Goal: Task Accomplishment & Management: Manage account settings

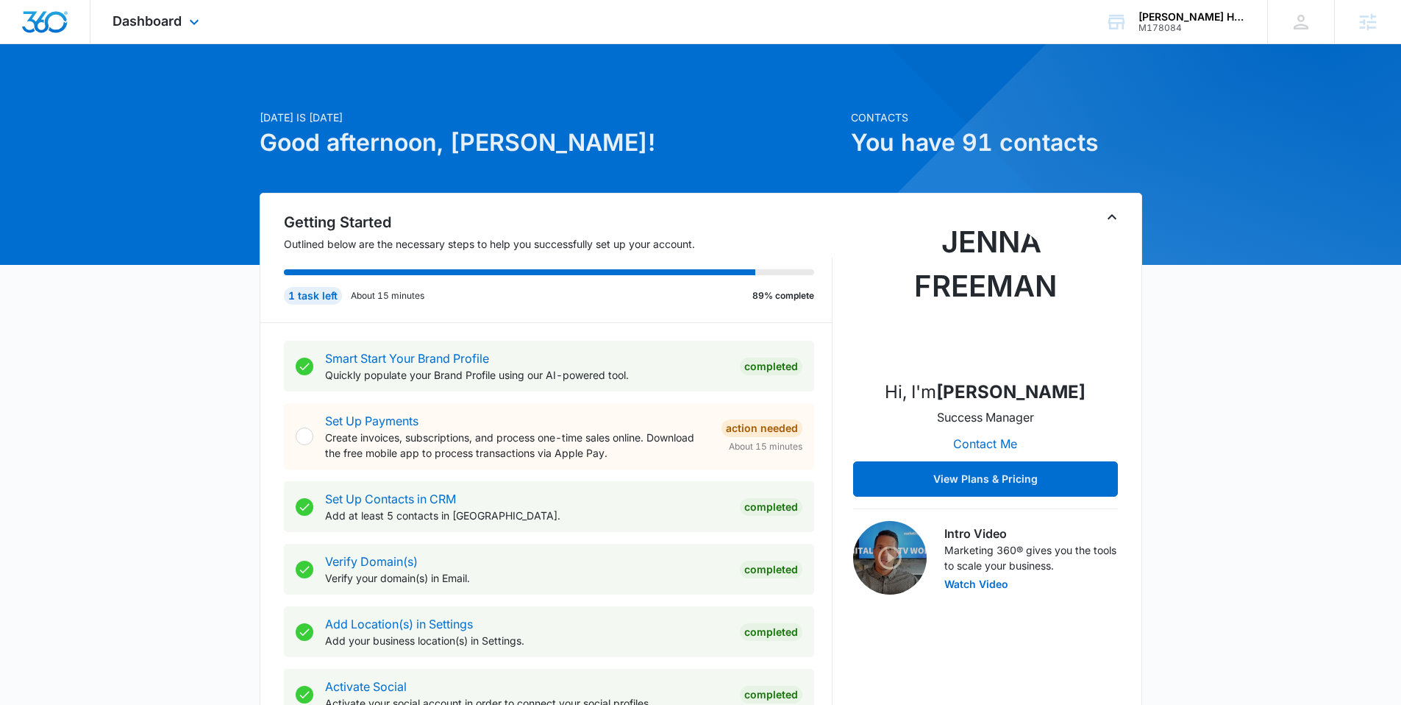
click at [171, 32] on div "Dashboard Apps Reputation Websites Forms CRM Email Social Payments POS Content …" at bounding box center [157, 21] width 135 height 43
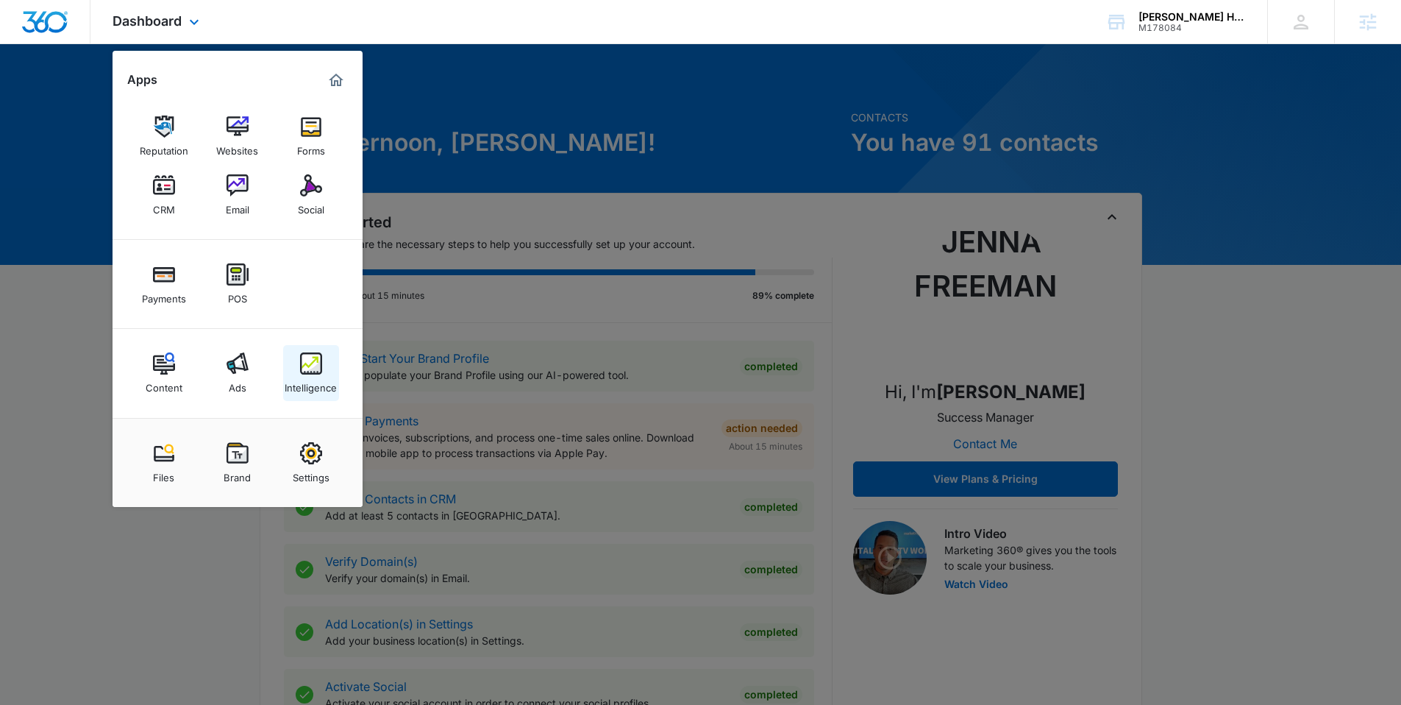
click at [310, 346] on link "Intelligence" at bounding box center [311, 373] width 56 height 56
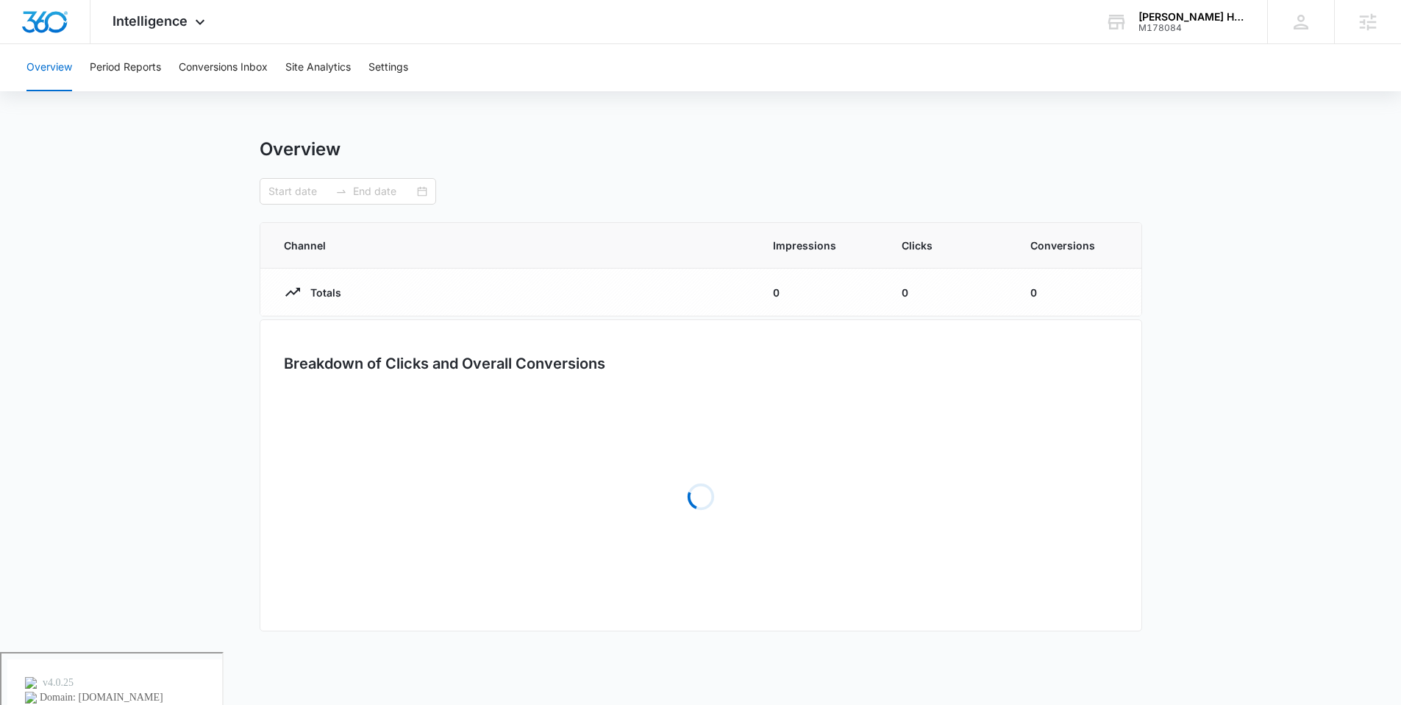
type input "[DATE]"
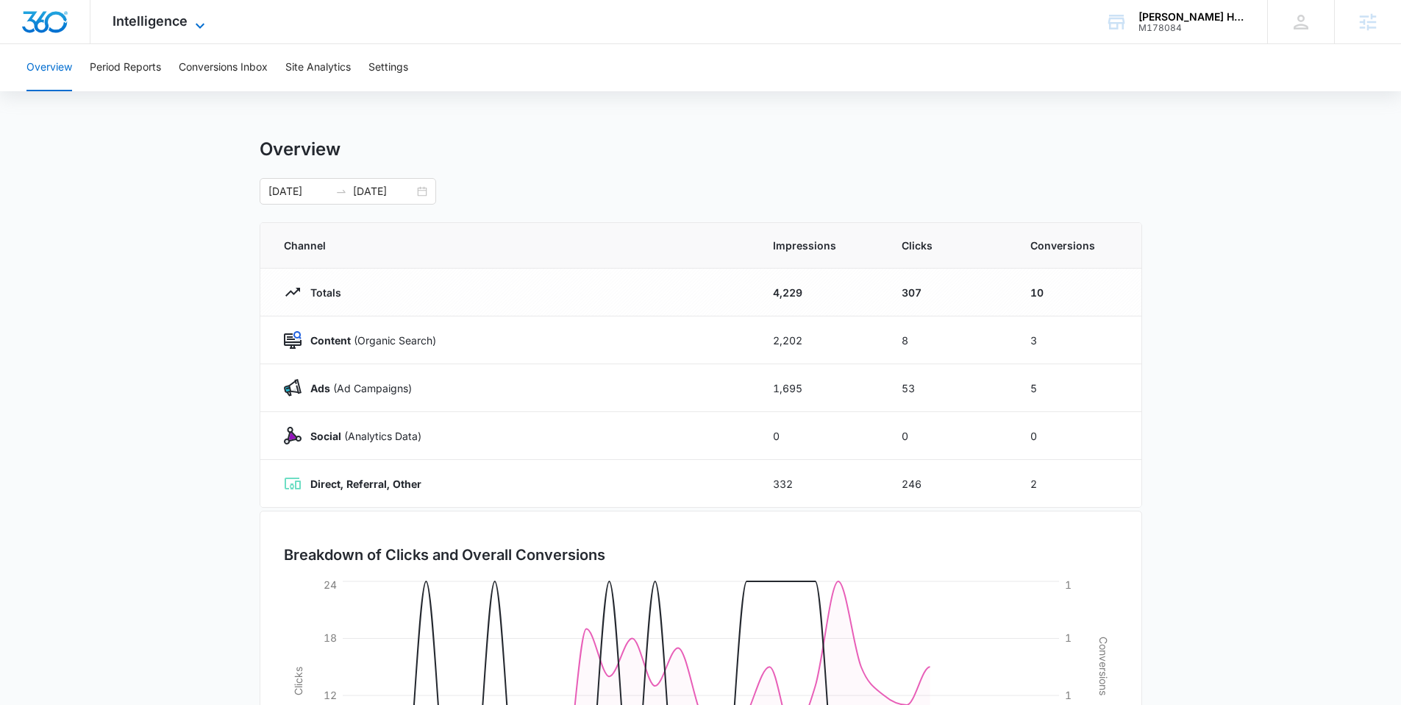
click at [171, 24] on span "Intelligence" at bounding box center [150, 20] width 75 height 15
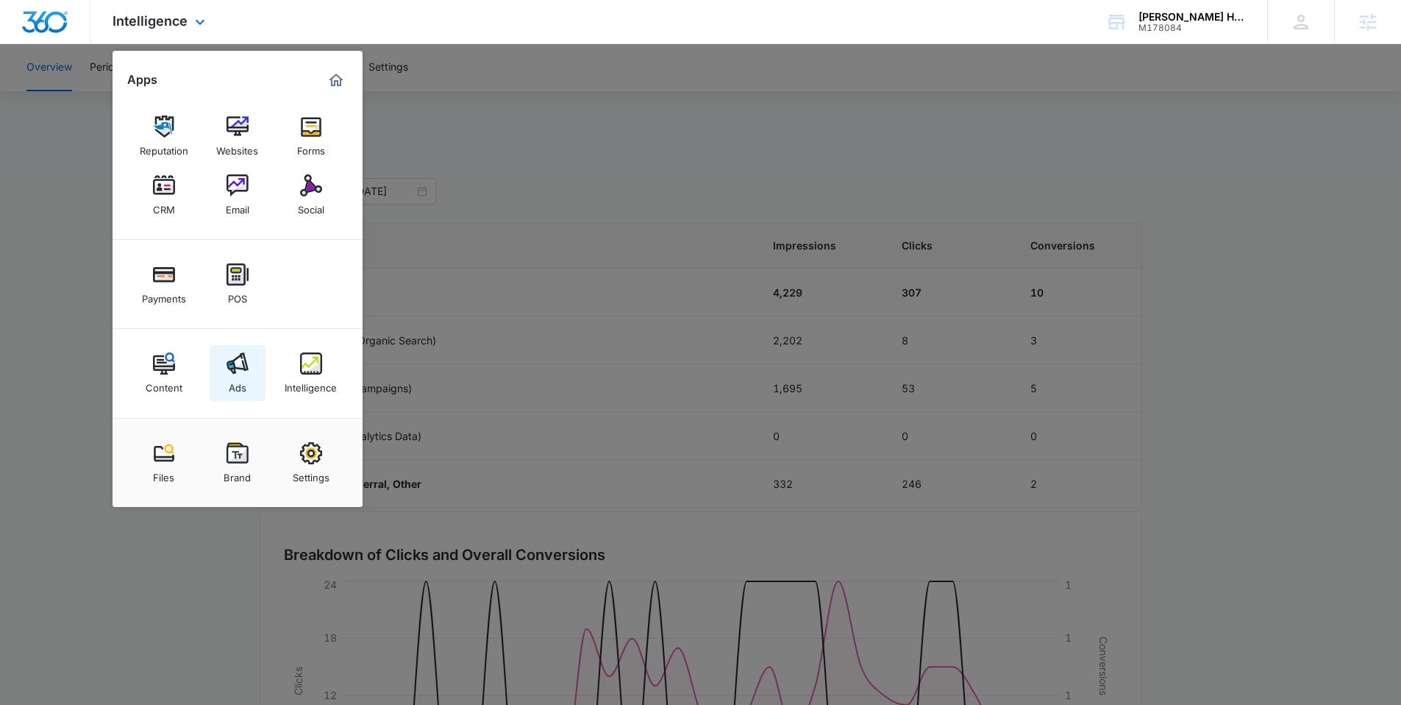
click at [238, 362] on img at bounding box center [238, 363] width 22 height 22
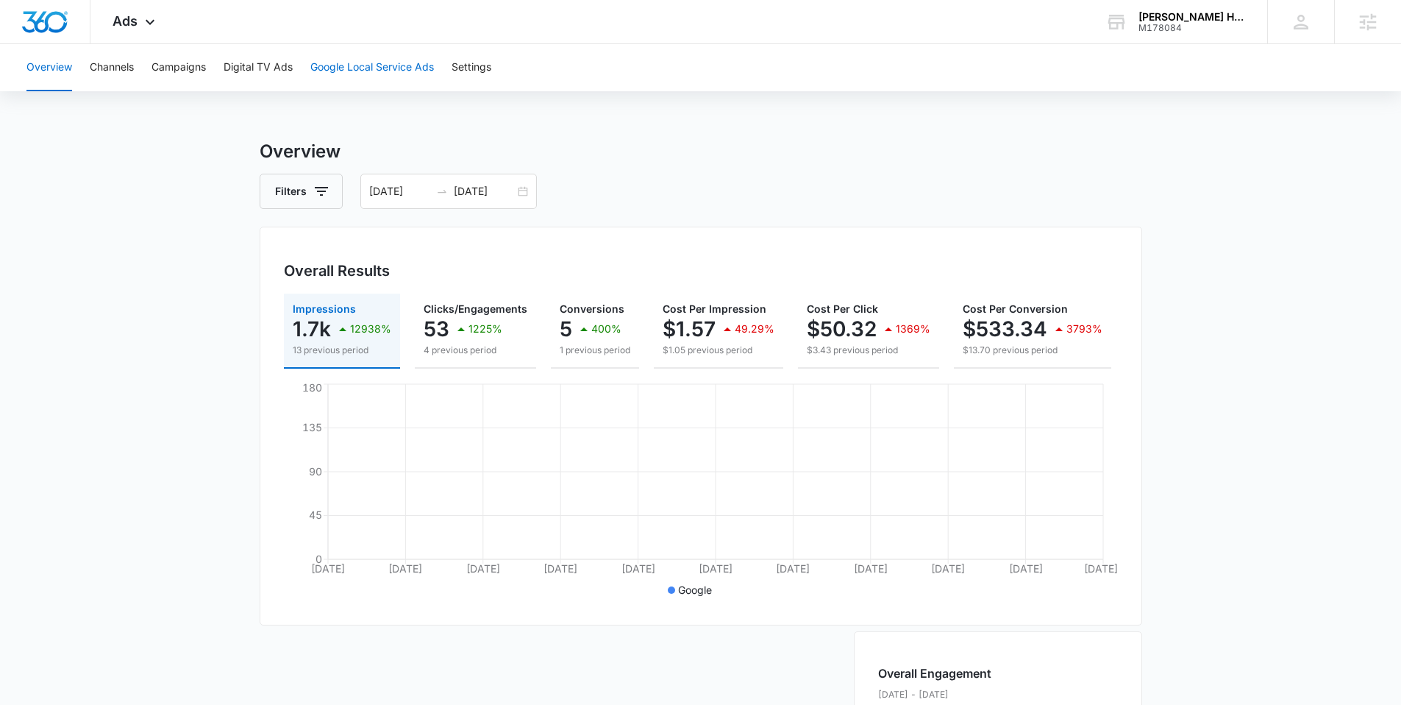
click at [349, 52] on button "Google Local Service Ads" at bounding box center [372, 67] width 124 height 47
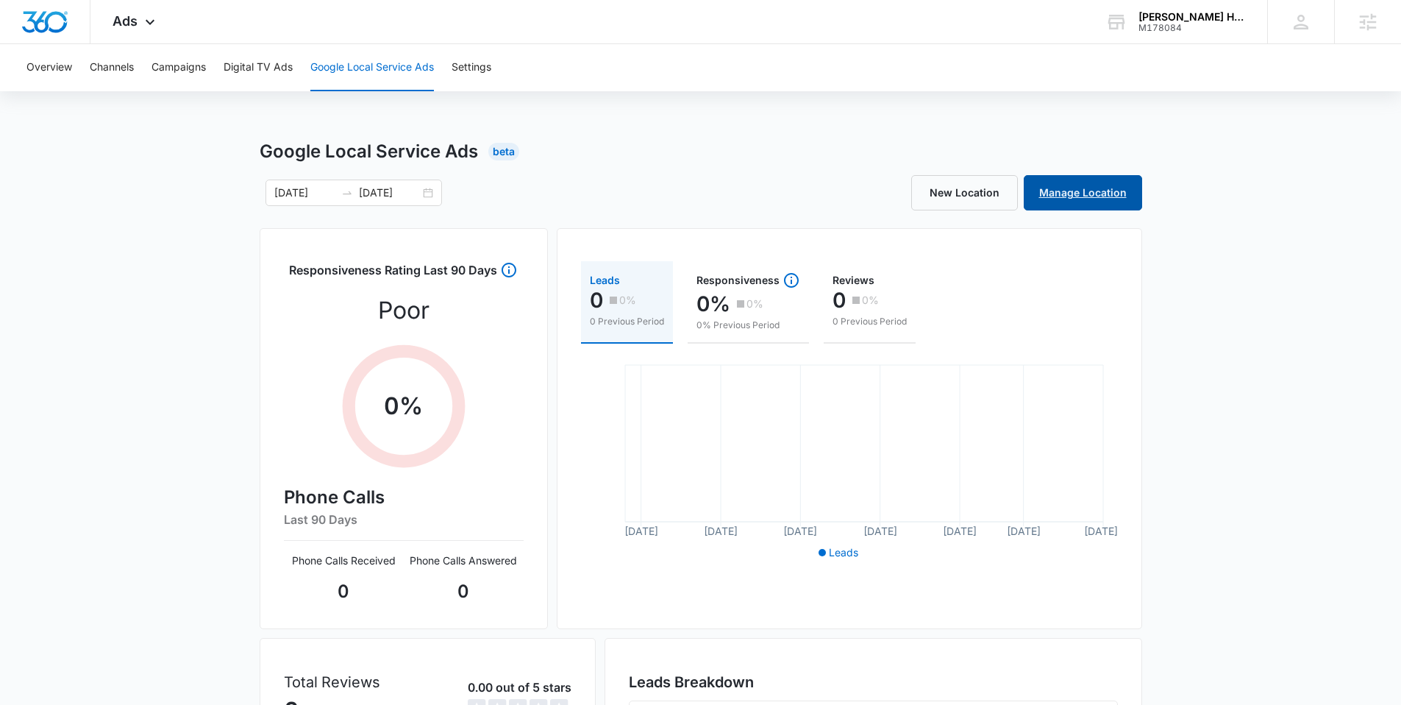
click at [1086, 188] on link "Manage Location" at bounding box center [1083, 192] width 118 height 35
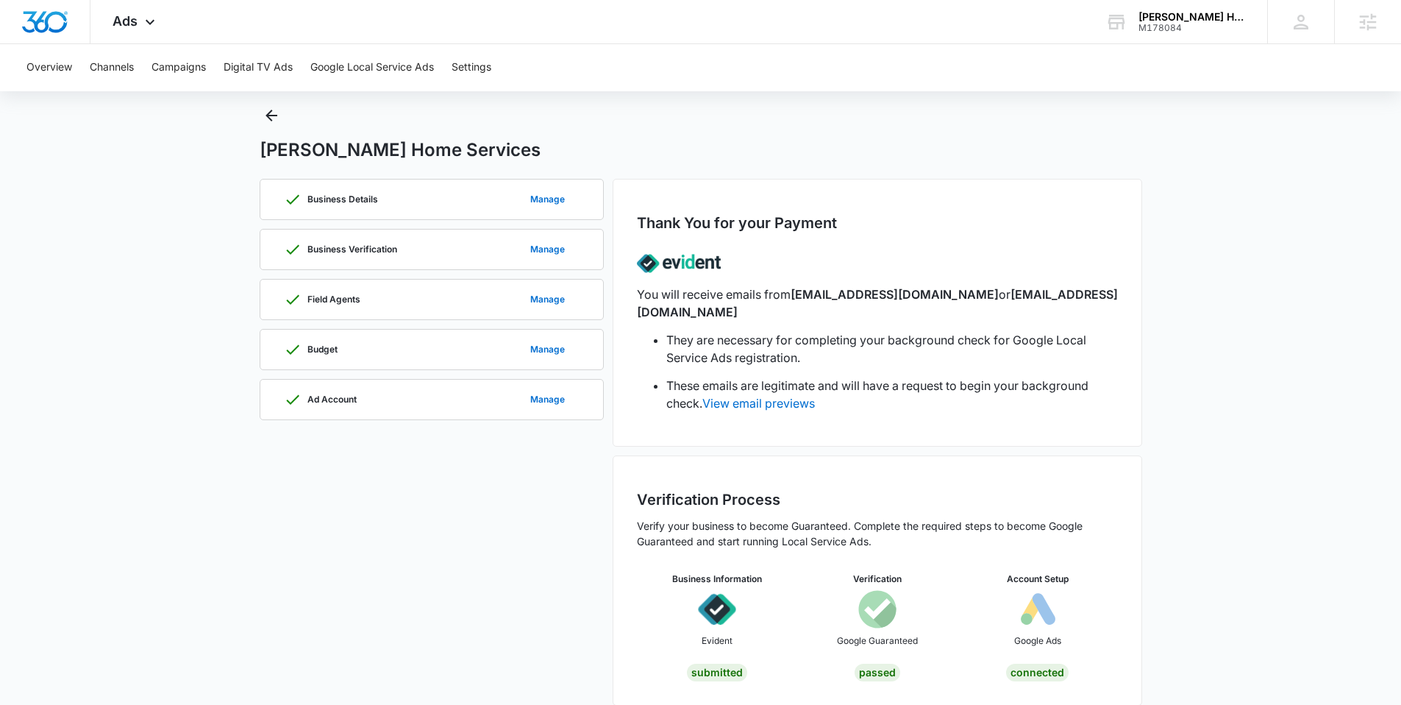
scroll to position [35, 0]
click at [555, 397] on button "Manage" at bounding box center [548, 398] width 64 height 35
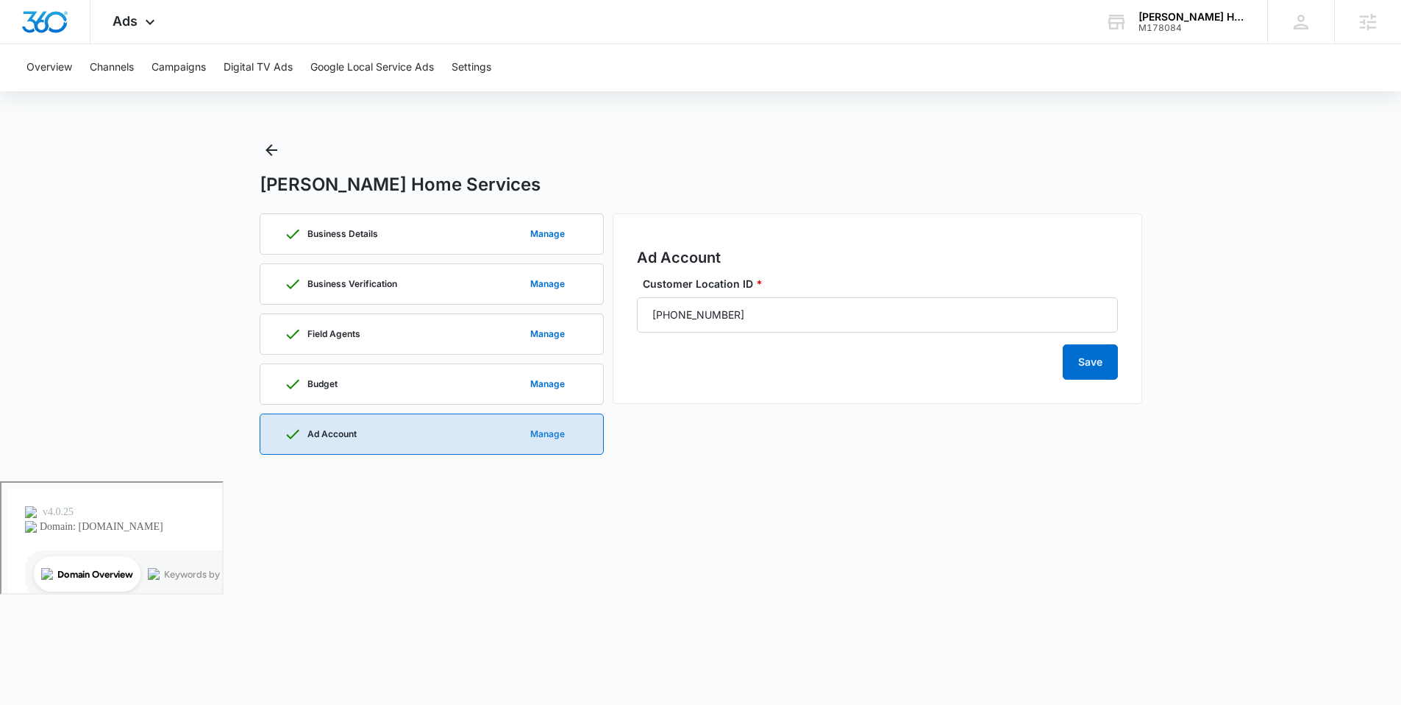
scroll to position [0, 0]
click at [266, 146] on button "Back" at bounding box center [277, 150] width 24 height 24
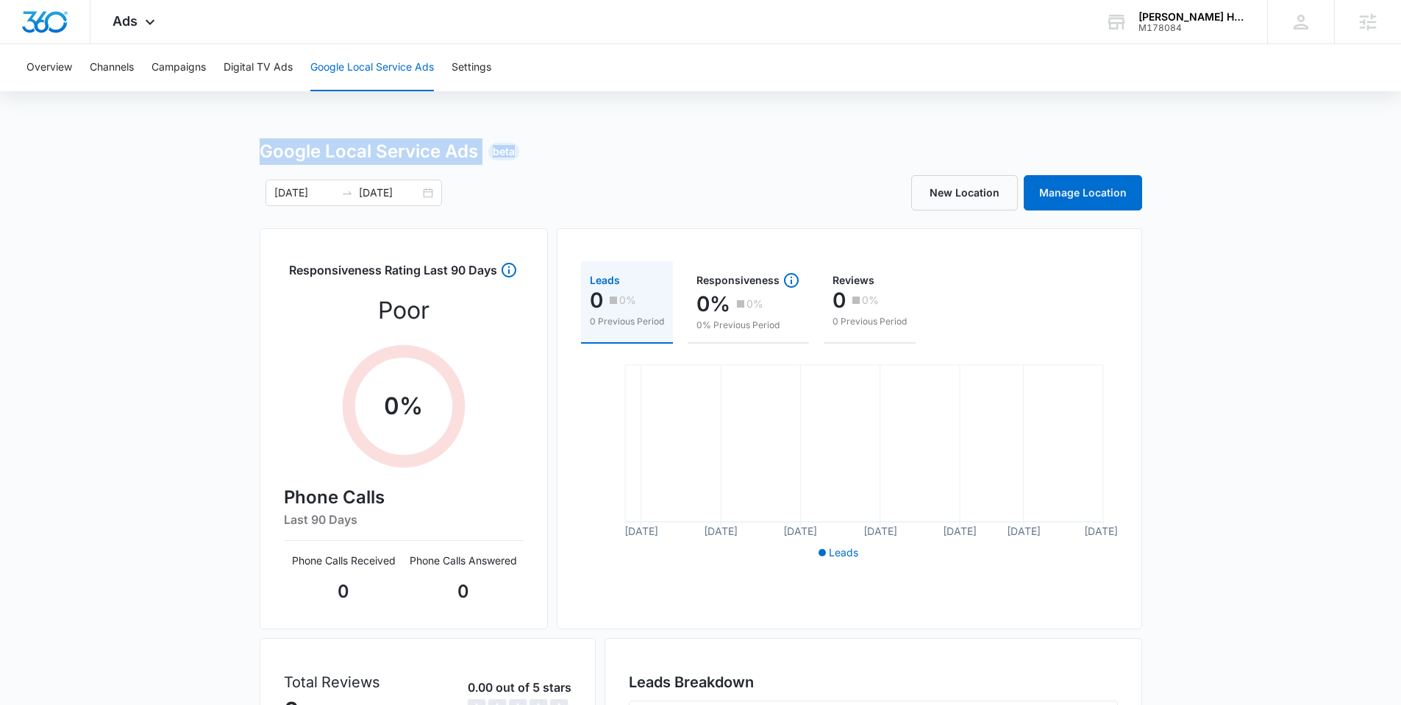
drag, startPoint x: 564, startPoint y: 150, endPoint x: 244, endPoint y: 152, distance: 320.0
click at [244, 152] on div "Google Local Service Ads Beta 09/12/2025 10/12/2025 New Location Manage Locatio…" at bounding box center [700, 521] width 1401 height 766
click at [610, 156] on div "Google Local Service Ads Beta" at bounding box center [701, 151] width 883 height 26
drag, startPoint x: 542, startPoint y: 153, endPoint x: 248, endPoint y: 152, distance: 294.2
click at [248, 152] on div "Google Local Service Ads Beta 09/12/2025 10/12/2025 New Location Manage Locatio…" at bounding box center [700, 521] width 1401 height 766
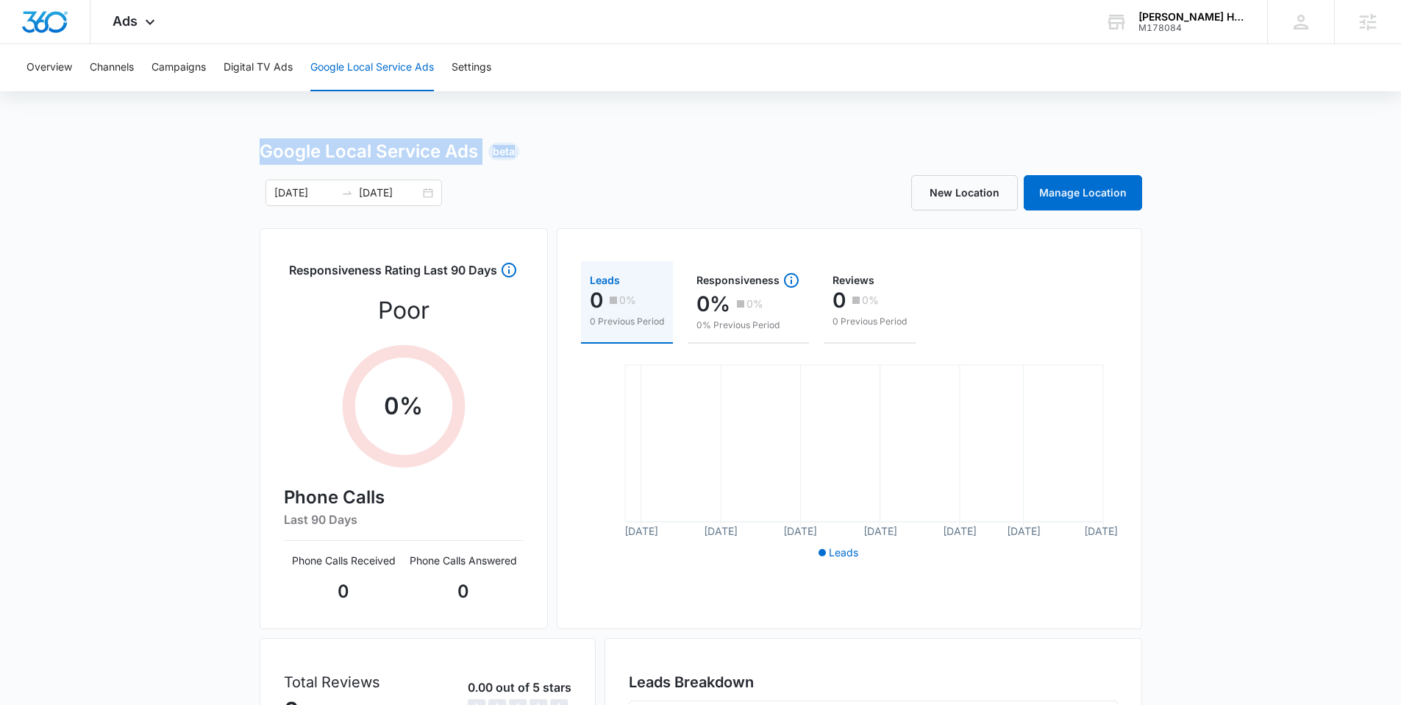
click at [686, 163] on div "Google Local Service Ads Beta" at bounding box center [701, 151] width 883 height 26
click at [139, 21] on div "Ads Apps Reputation Websites Forms CRM Email Social Payments POS Content Ads In…" at bounding box center [135, 21] width 90 height 43
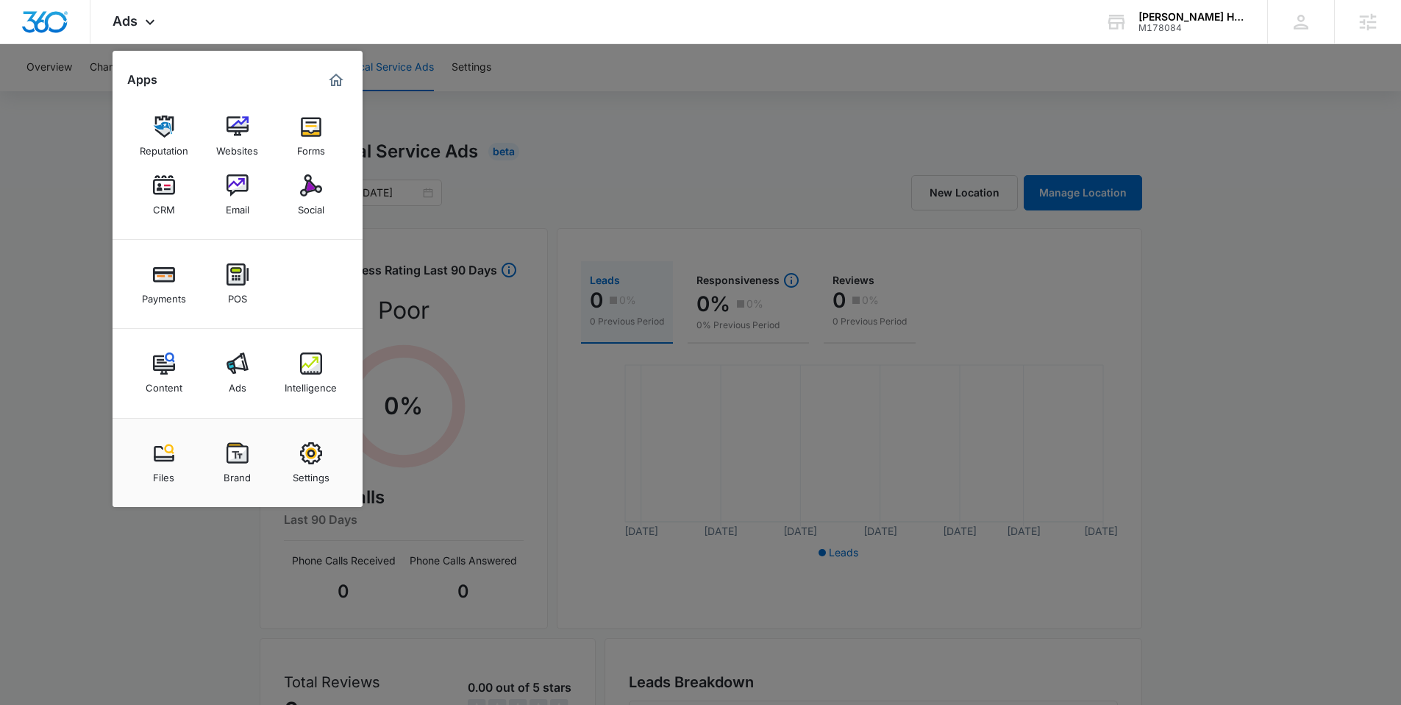
click at [654, 165] on div at bounding box center [700, 352] width 1401 height 705
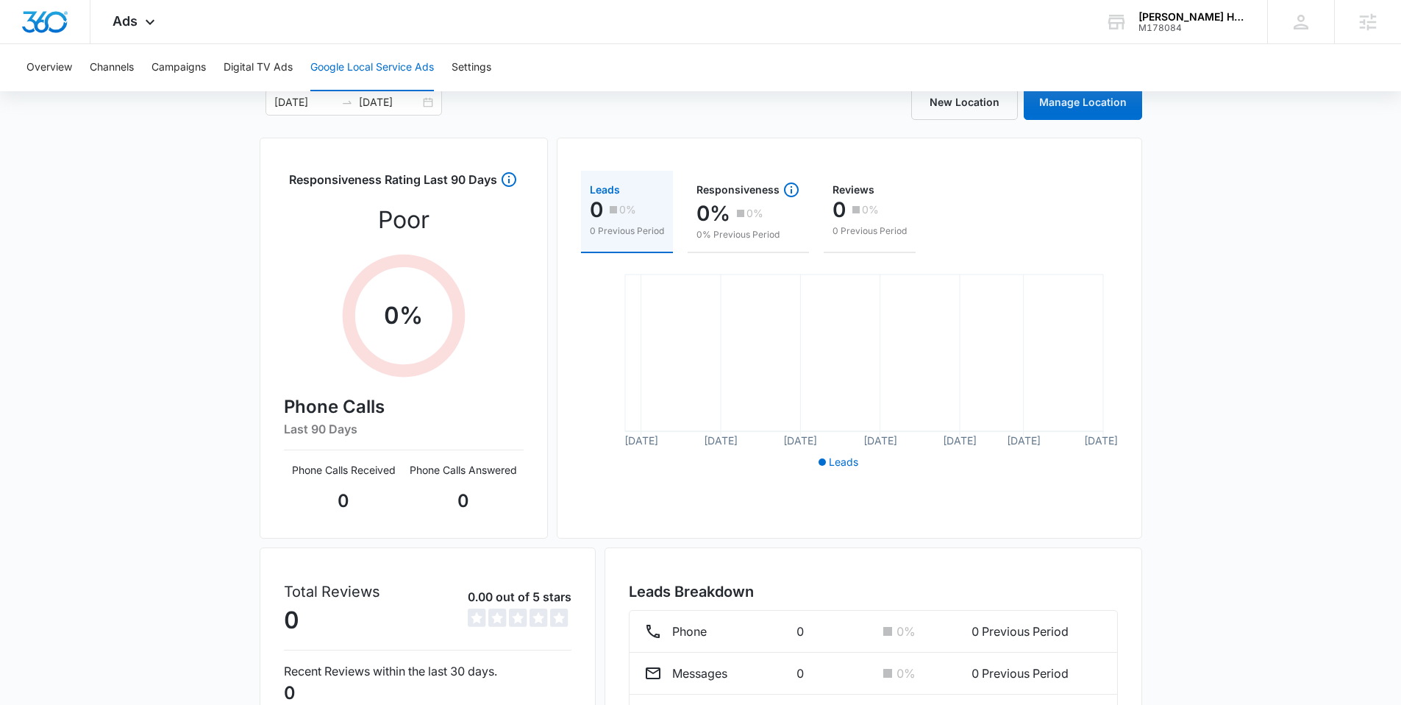
scroll to position [199, 0]
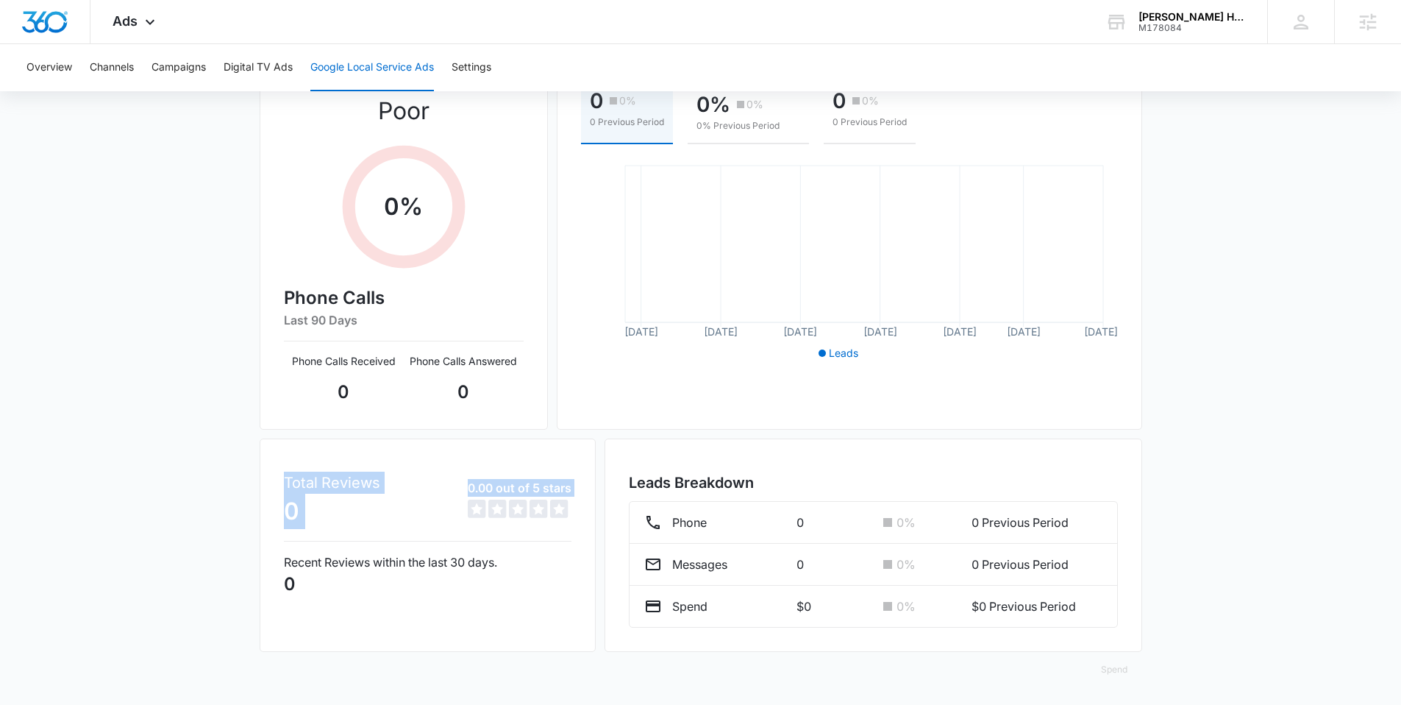
drag, startPoint x: 282, startPoint y: 480, endPoint x: 387, endPoint y: 548, distance: 125.5
click at [387, 548] on div "Total Reviews 0 0.00 out of 5 stars 0 out of 5 Recent Reviews within the last 3…" at bounding box center [428, 544] width 336 height 213
click at [385, 554] on p "Recent Reviews within the last 30 days." at bounding box center [428, 562] width 288 height 18
drag, startPoint x: 332, startPoint y: 600, endPoint x: 311, endPoint y: 585, distance: 25.9
click at [311, 585] on div "Total Reviews 0 0.00 out of 5 stars 0 out of 5 Recent Reviews within the last 3…" at bounding box center [428, 544] width 336 height 213
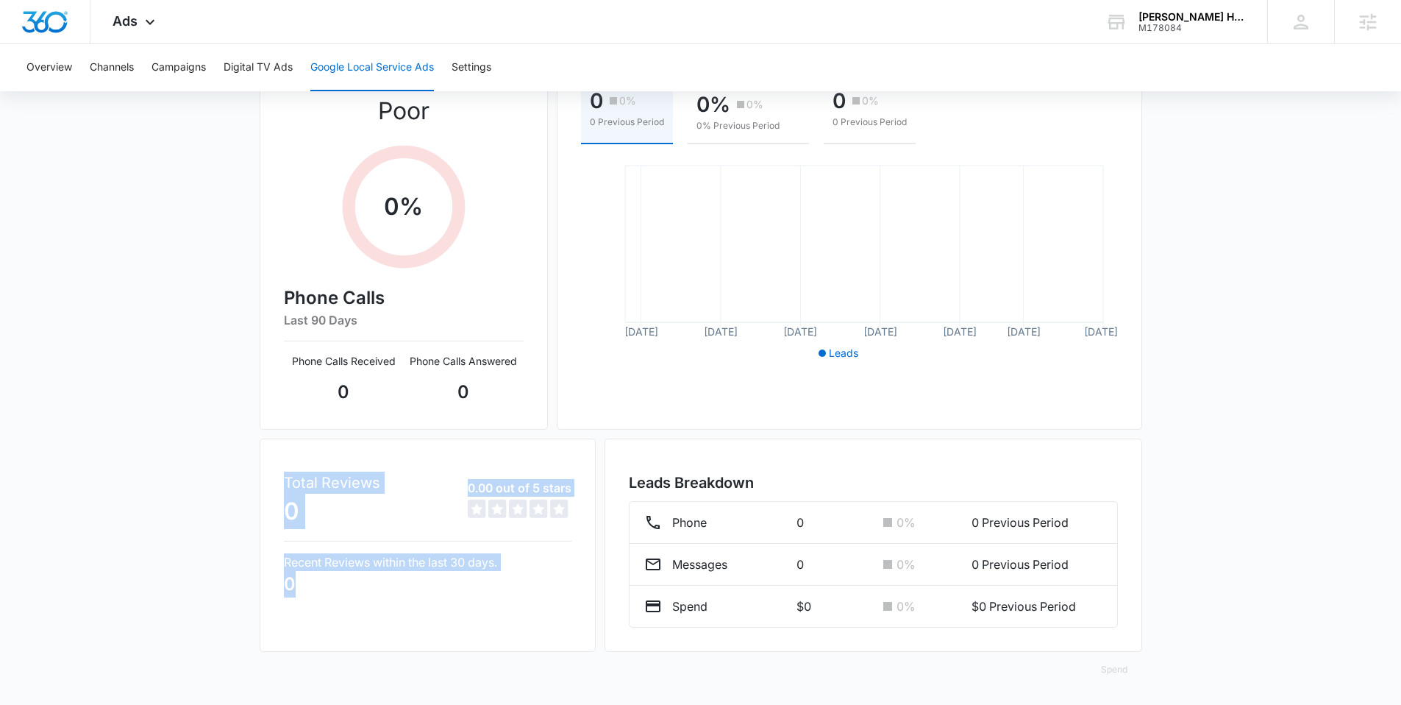
drag, startPoint x: 353, startPoint y: 583, endPoint x: 280, endPoint y: 513, distance: 100.4
click at [277, 482] on div "Total Reviews 0 0.00 out of 5 stars 0 out of 5 Recent Reviews within the last 3…" at bounding box center [428, 544] width 336 height 213
click at [373, 608] on div "Total Reviews 0 0.00 out of 5 stars 0 out of 5 Recent Reviews within the last 3…" at bounding box center [428, 544] width 336 height 213
drag, startPoint x: 307, startPoint y: 578, endPoint x: 426, endPoint y: 501, distance: 142.0
click at [426, 501] on div "Total Reviews 0 0.00 out of 5 stars 0 out of 5 Recent Reviews within the last 3…" at bounding box center [428, 534] width 288 height 126
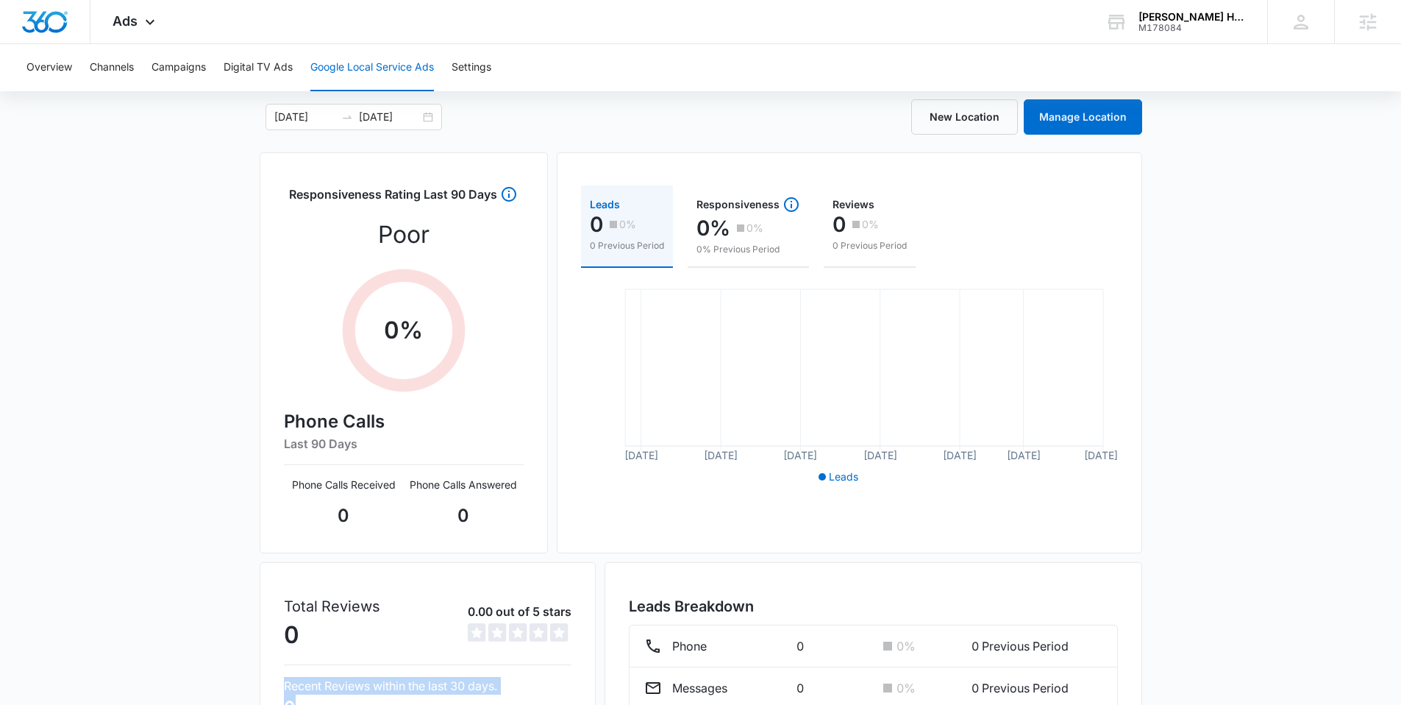
scroll to position [0, 0]
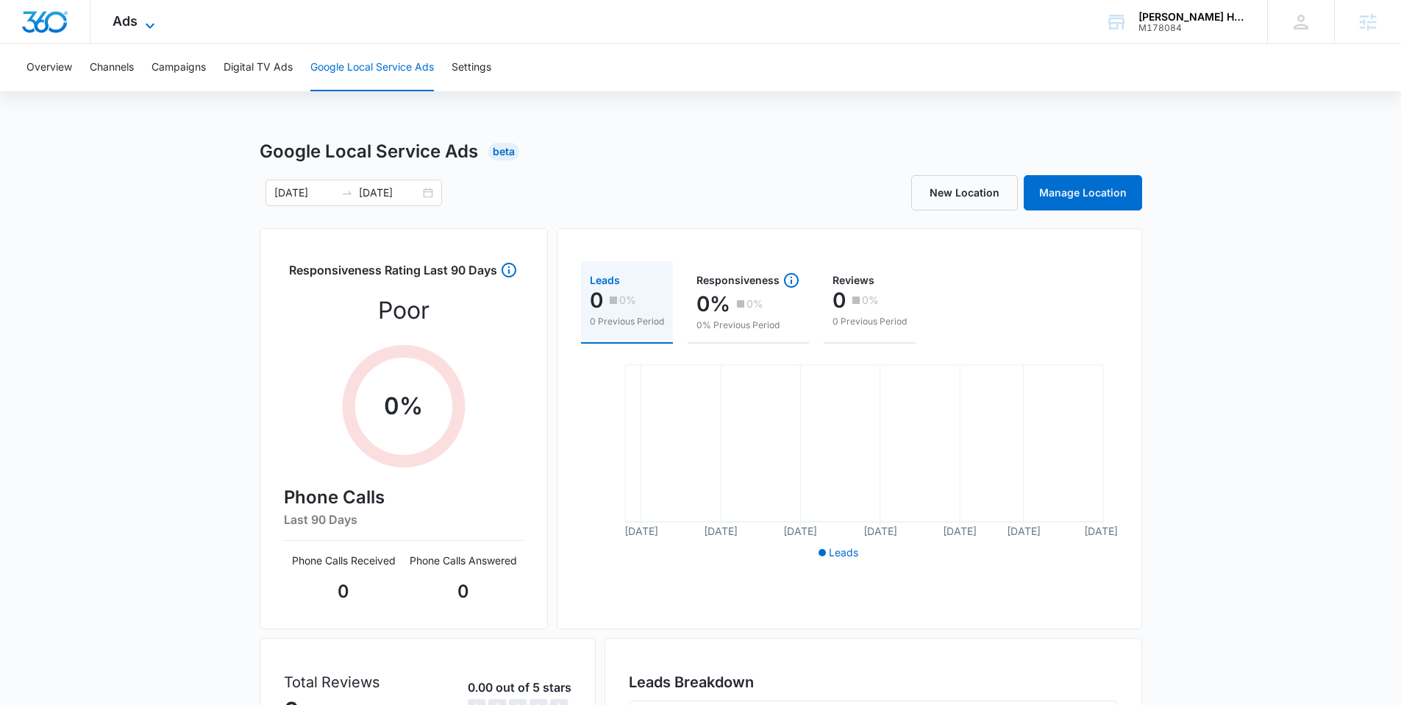
click at [115, 21] on span "Ads" at bounding box center [125, 20] width 25 height 15
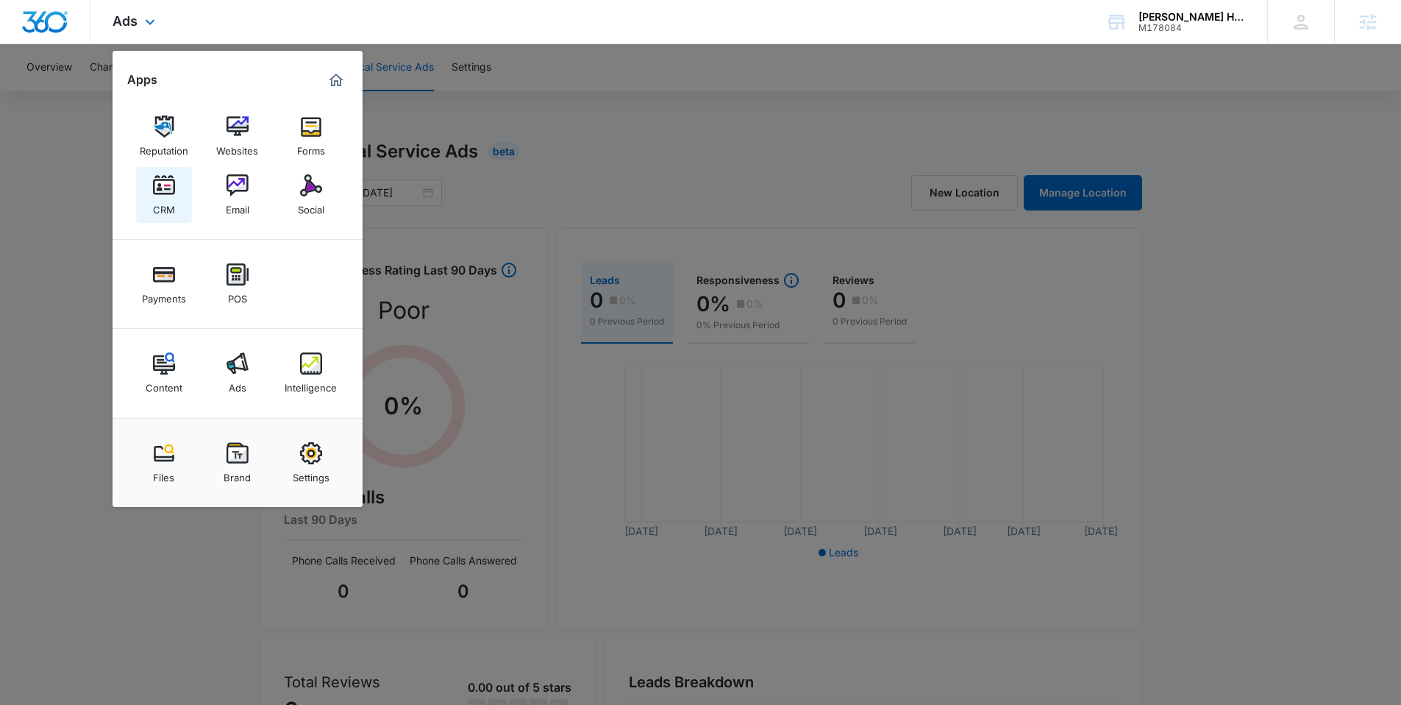
click at [164, 206] on div "CRM" at bounding box center [164, 205] width 22 height 19
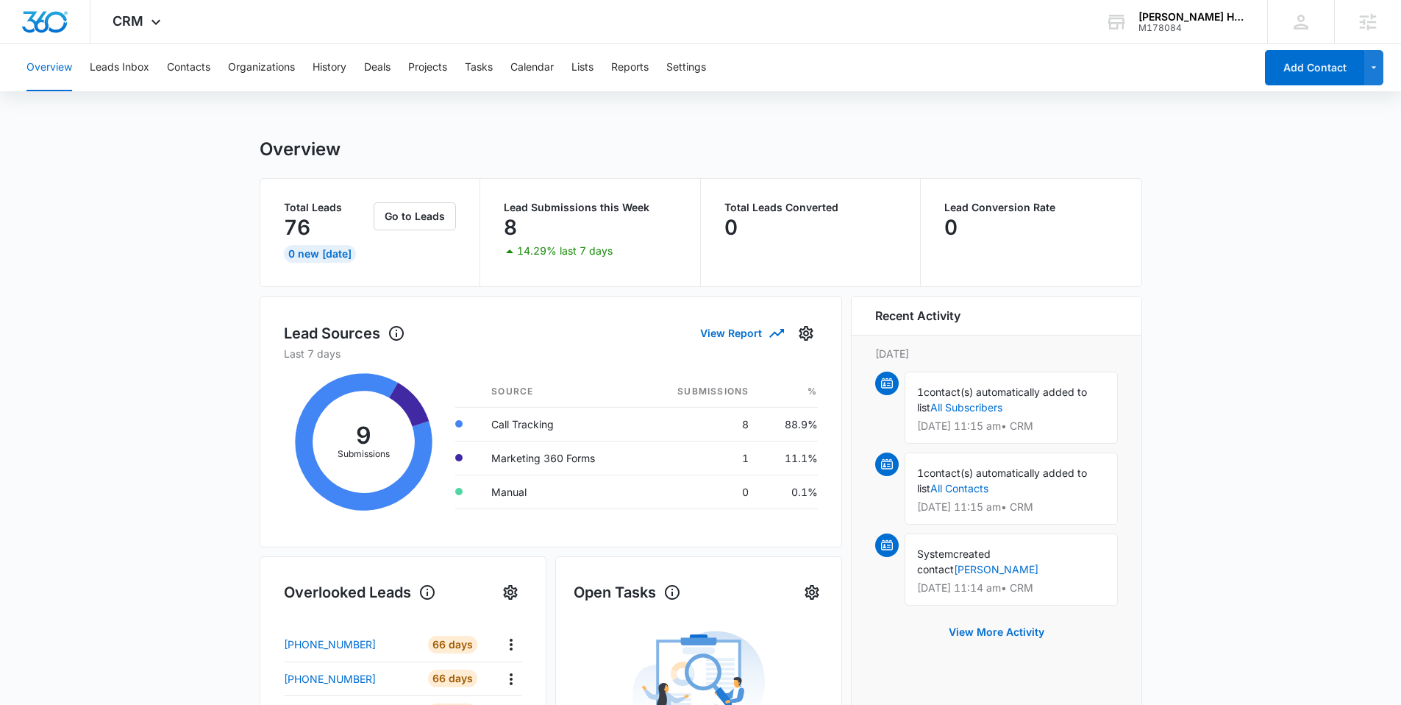
drag, startPoint x: 255, startPoint y: 142, endPoint x: 1183, endPoint y: 588, distance: 1029.0
click at [1185, 591] on main "Overview Total Leads 76 0 New Today Go to Leads Lead Submissions this Week 8 14…" at bounding box center [700, 704] width 1401 height 1132
click at [136, 388] on main "Overview Total Leads 76 0 New Today Go to Leads Lead Submissions this Week 8 14…" at bounding box center [700, 704] width 1401 height 1132
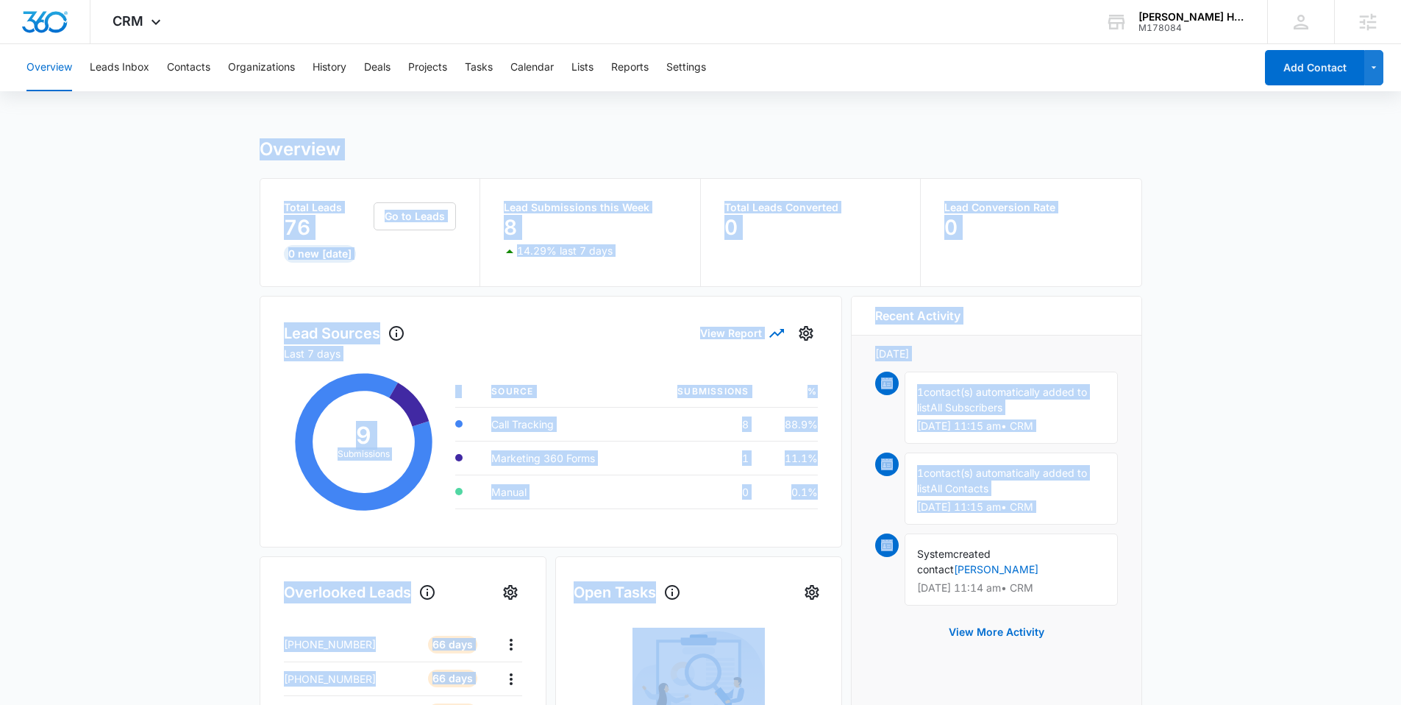
drag, startPoint x: 244, startPoint y: 147, endPoint x: 1215, endPoint y: 542, distance: 1048.1
click at [1217, 543] on main "Overview Total Leads 76 0 New Today Go to Leads Lead Submissions this Week 8 14…" at bounding box center [700, 704] width 1401 height 1132
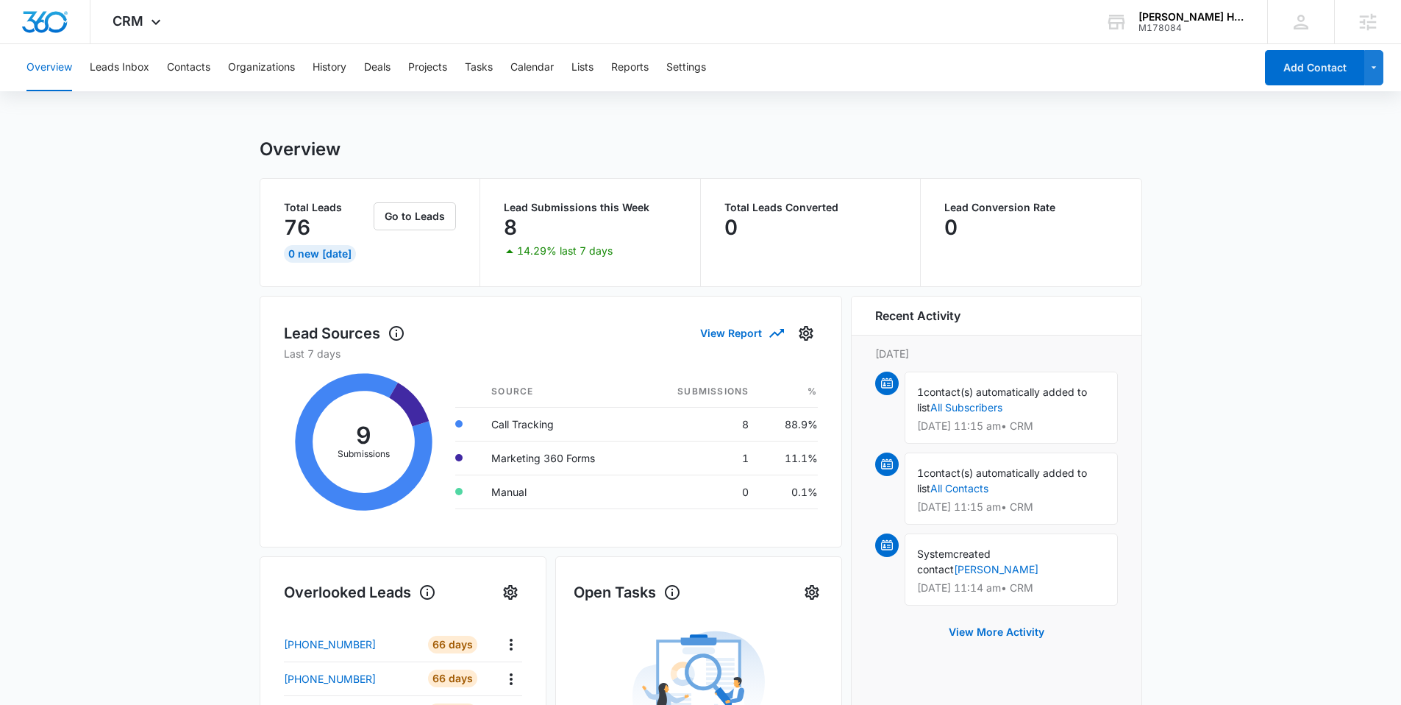
drag, startPoint x: 1273, startPoint y: 516, endPoint x: 1254, endPoint y: 508, distance: 20.5
click at [1274, 516] on main "Overview Total Leads 76 0 New Today Go to Leads Lead Submissions this Week 8 14…" at bounding box center [700, 704] width 1401 height 1132
click at [117, 74] on button "Leads Inbox" at bounding box center [120, 67] width 60 height 47
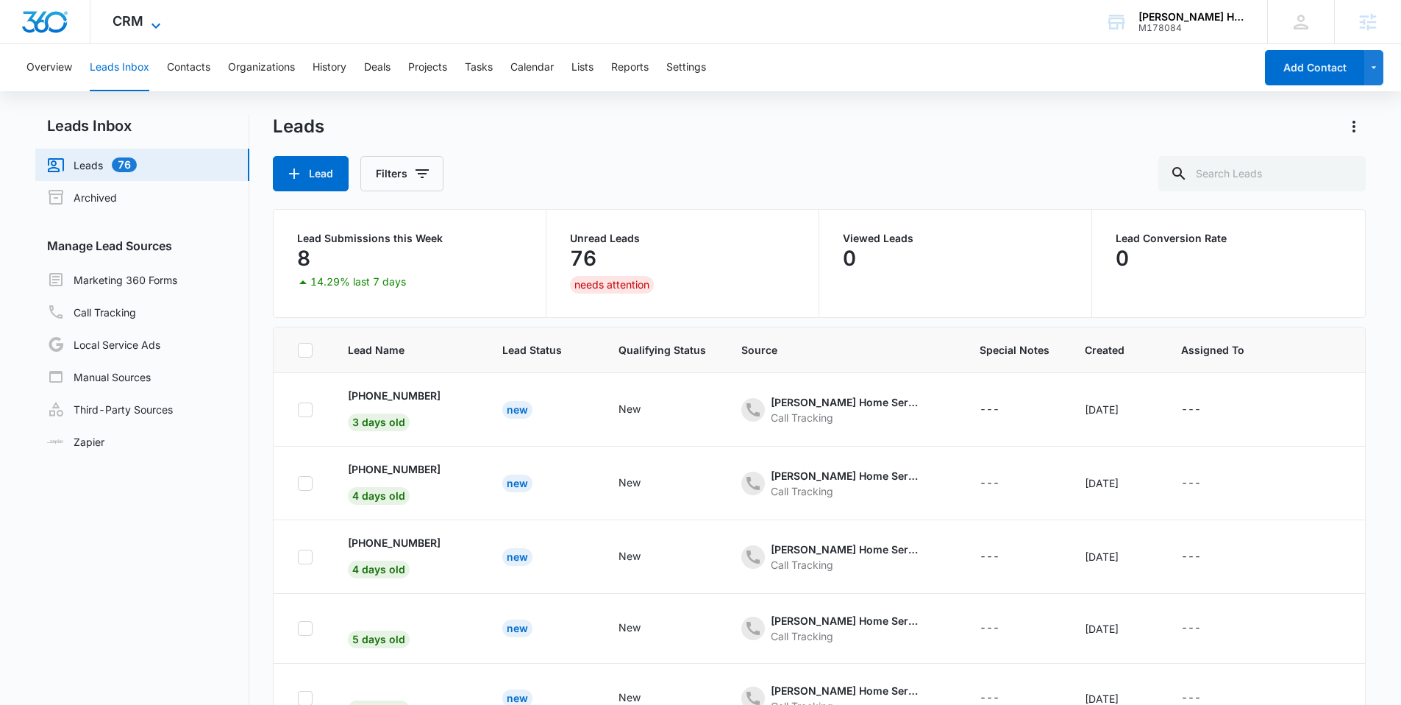
click at [121, 22] on span "CRM" at bounding box center [128, 20] width 31 height 15
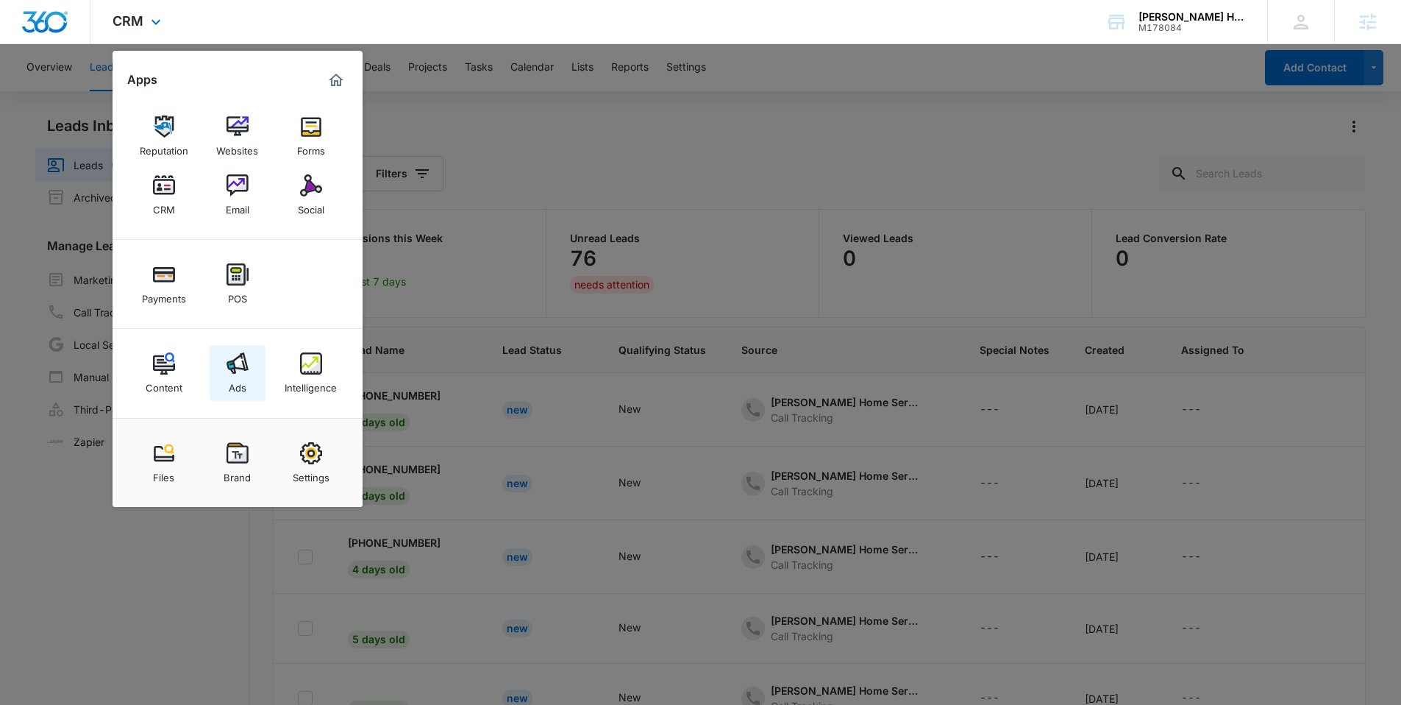
click at [227, 369] on img at bounding box center [238, 363] width 22 height 22
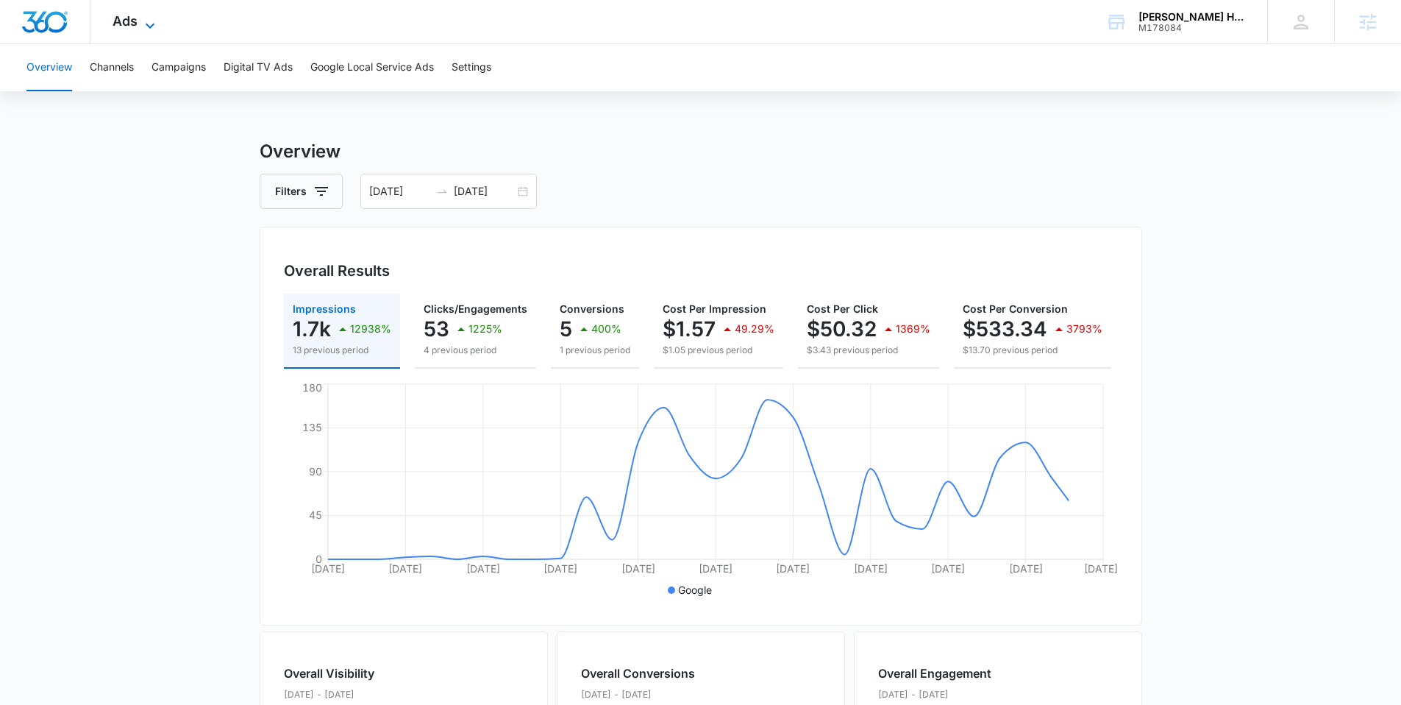
click at [141, 25] on icon at bounding box center [150, 26] width 18 height 18
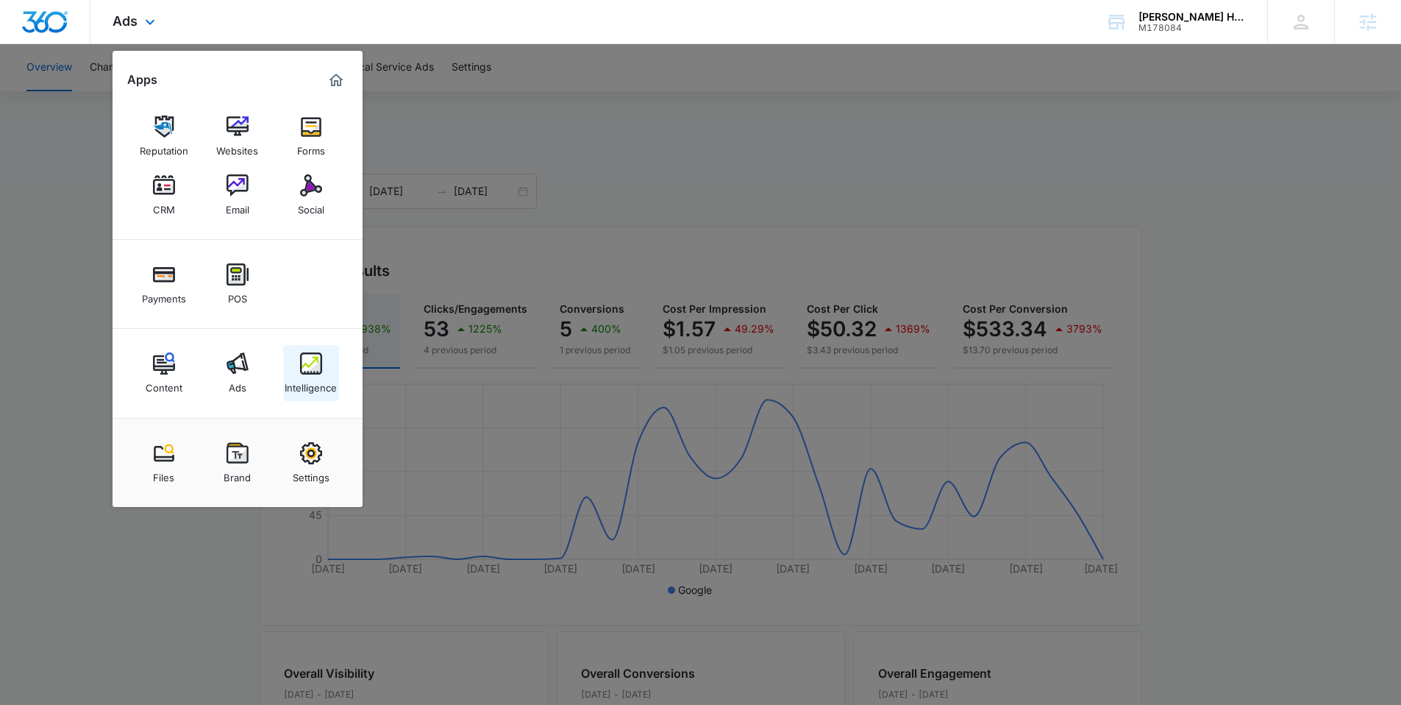
click at [308, 364] on img at bounding box center [311, 363] width 22 height 22
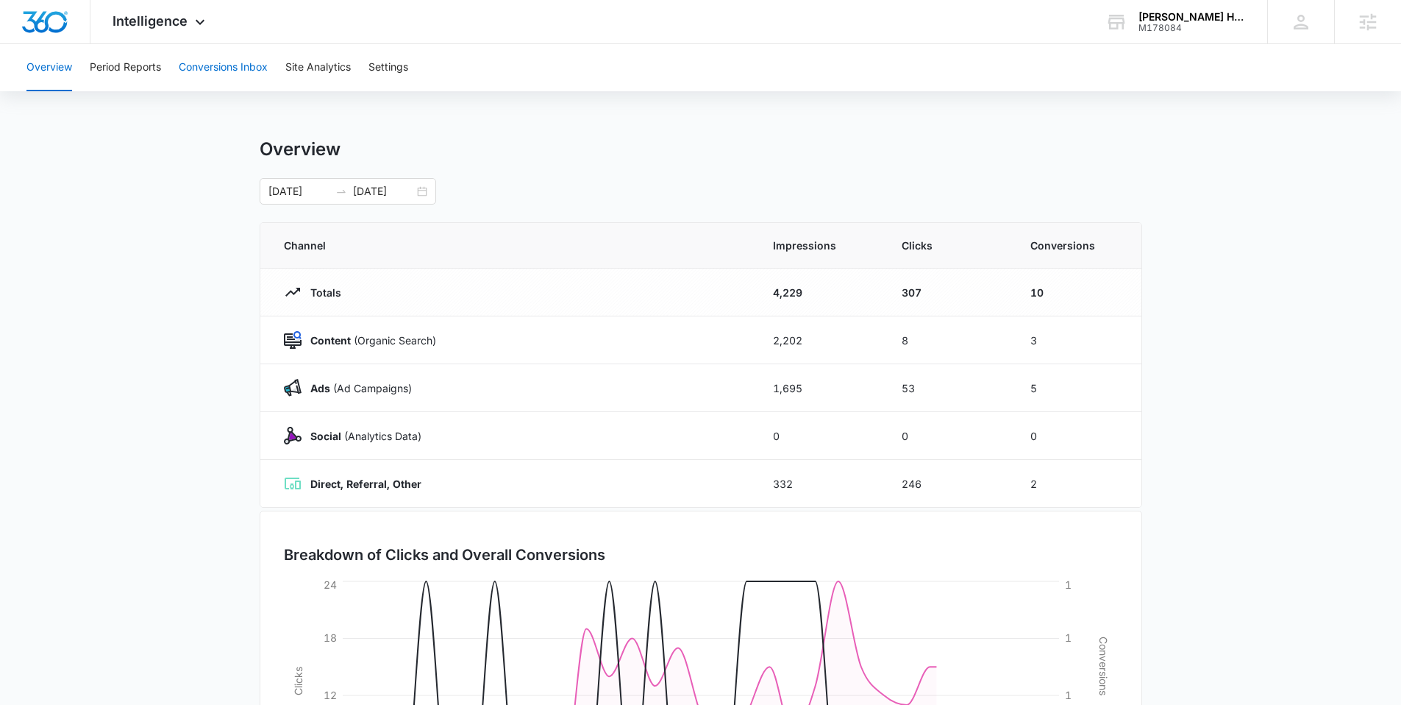
click at [208, 65] on button "Conversions Inbox" at bounding box center [223, 67] width 89 height 47
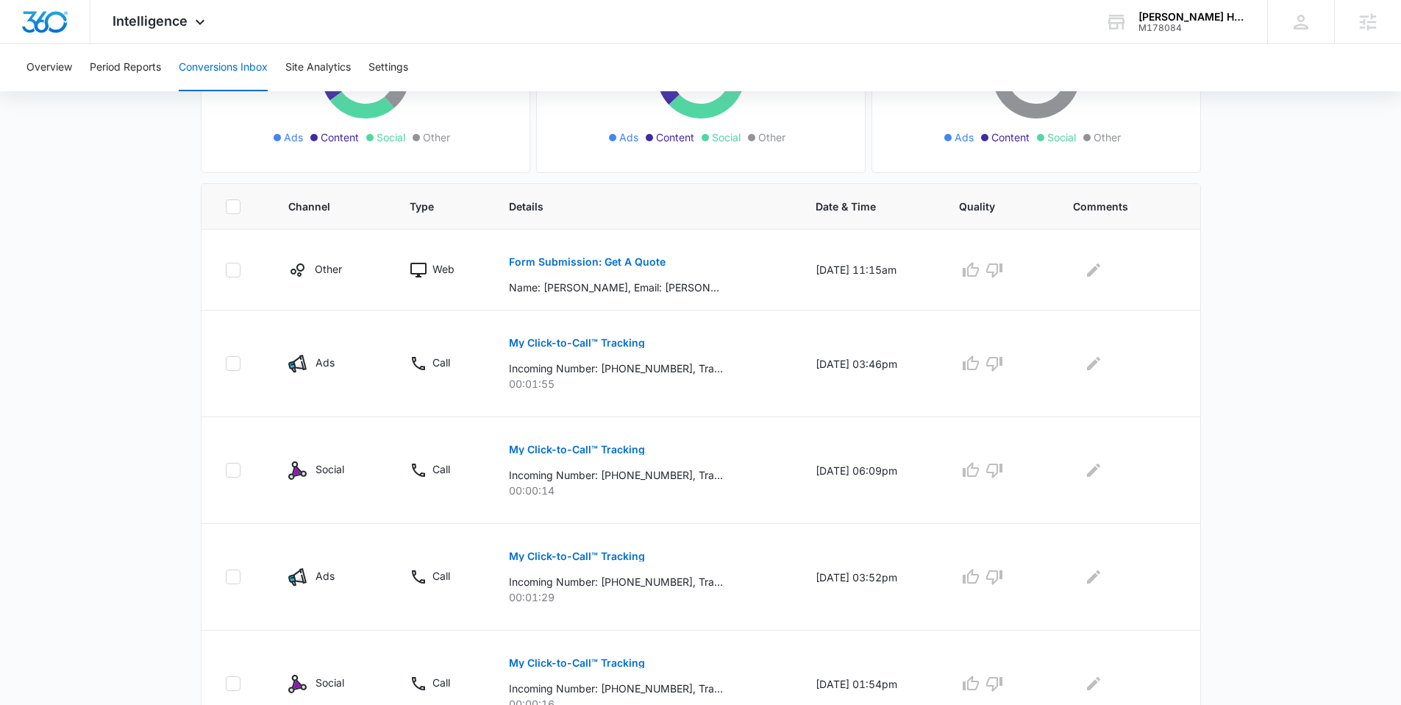
scroll to position [305, 0]
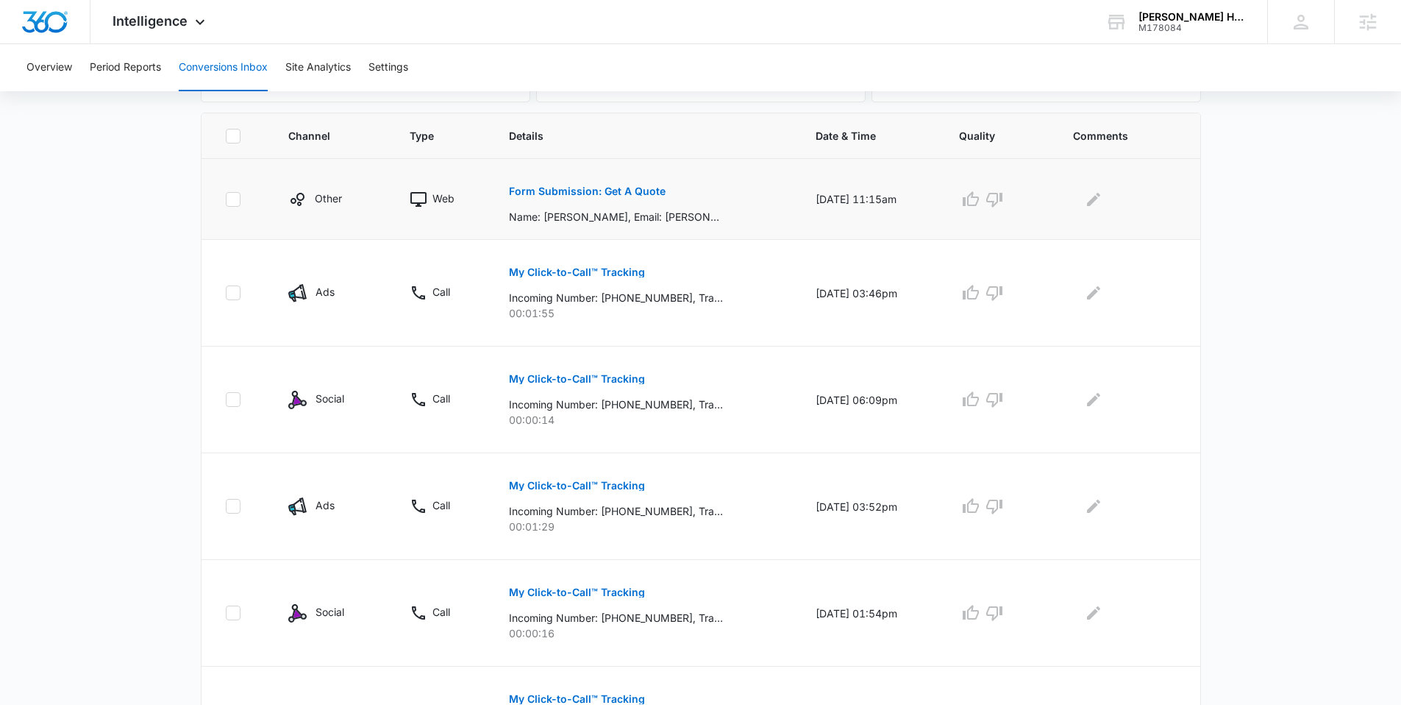
click at [607, 188] on p "Form Submission: Get A Quote" at bounding box center [587, 191] width 157 height 10
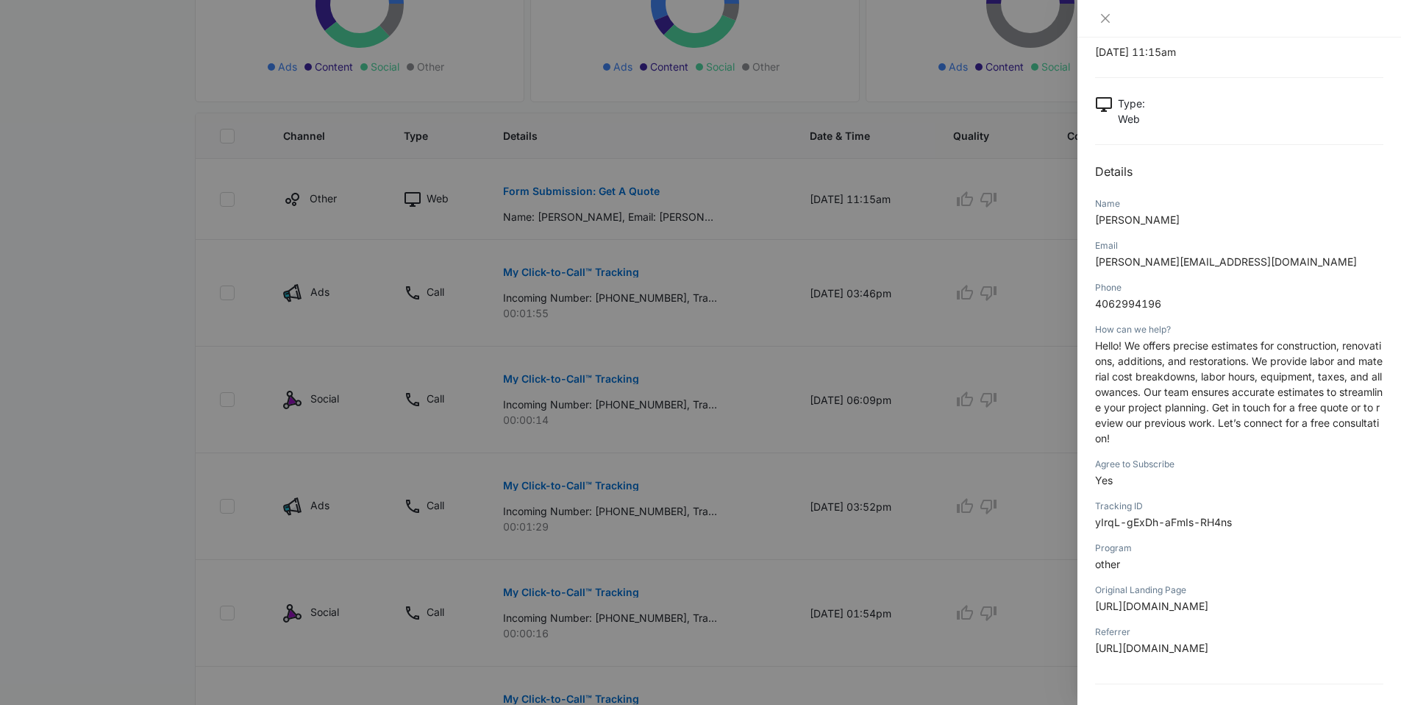
scroll to position [0, 0]
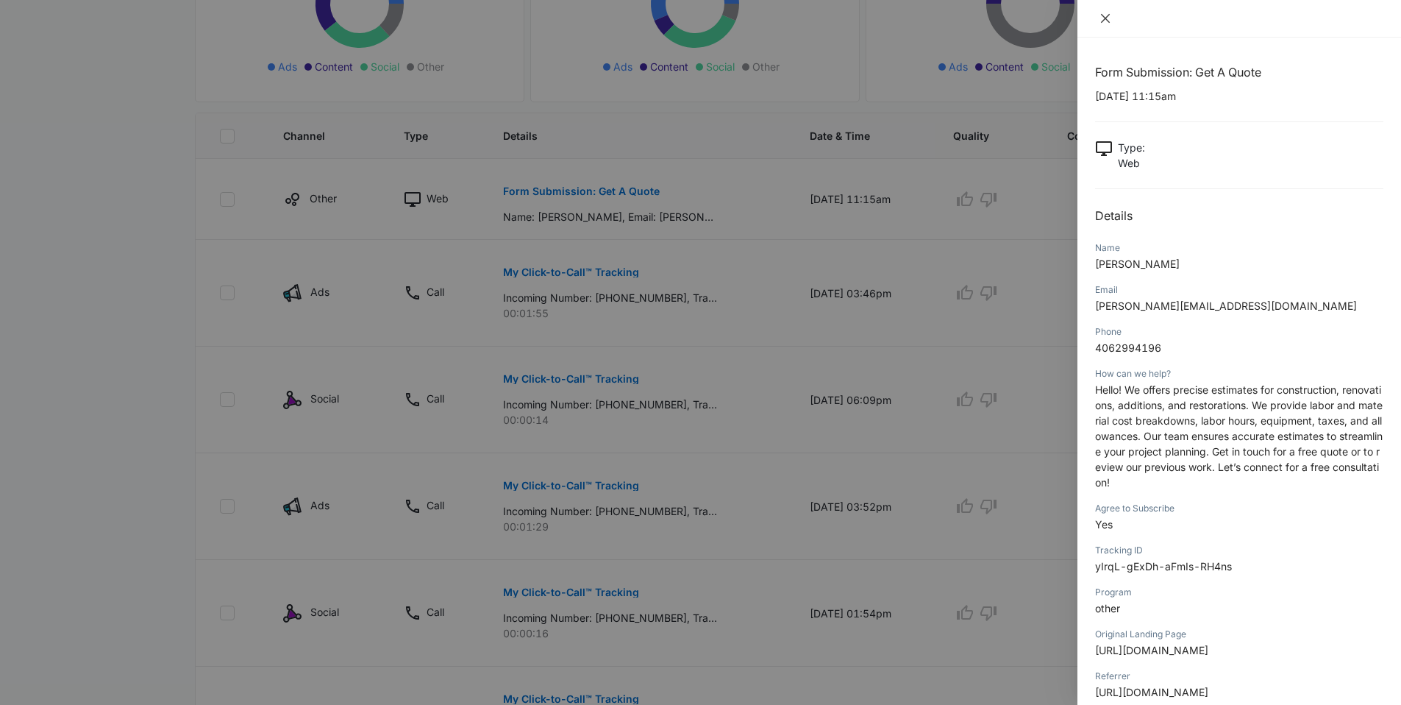
click at [1113, 20] on button "Close" at bounding box center [1105, 18] width 21 height 13
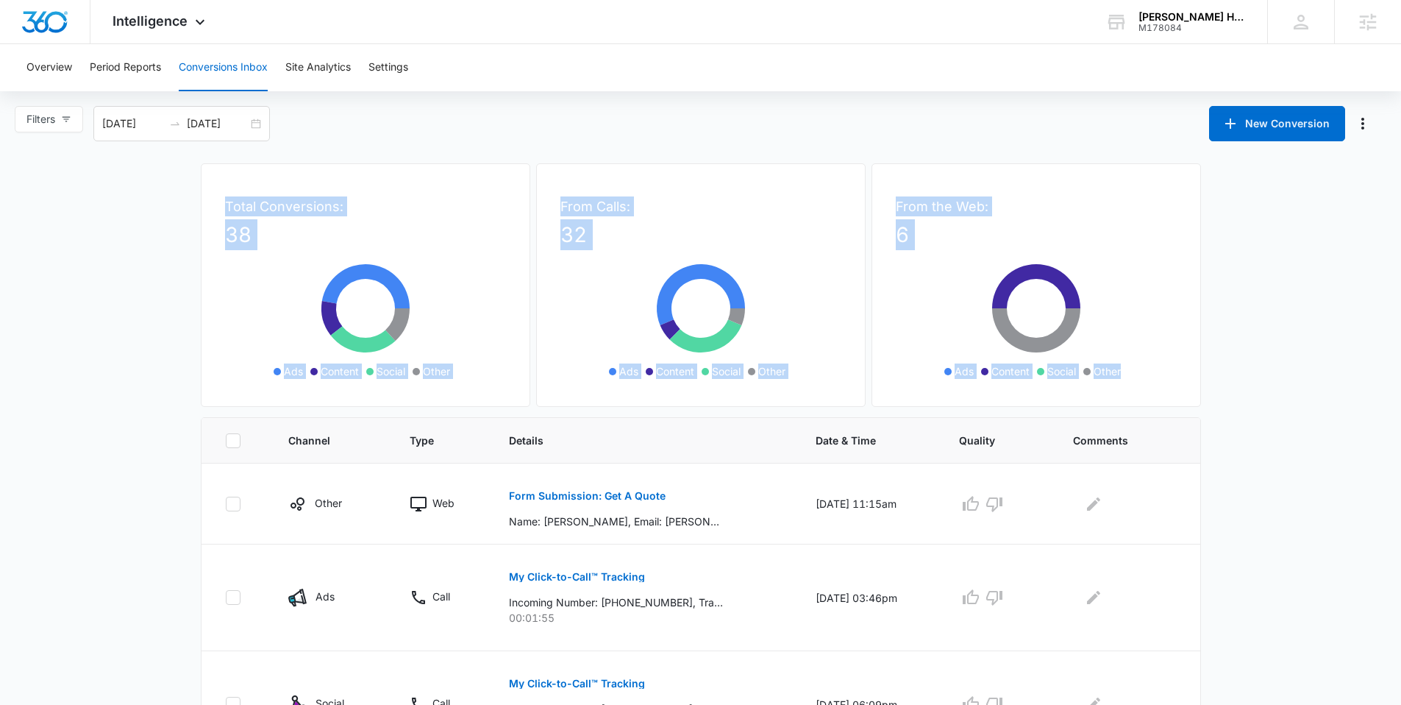
drag, startPoint x: 191, startPoint y: 165, endPoint x: 1224, endPoint y: 574, distance: 1110.7
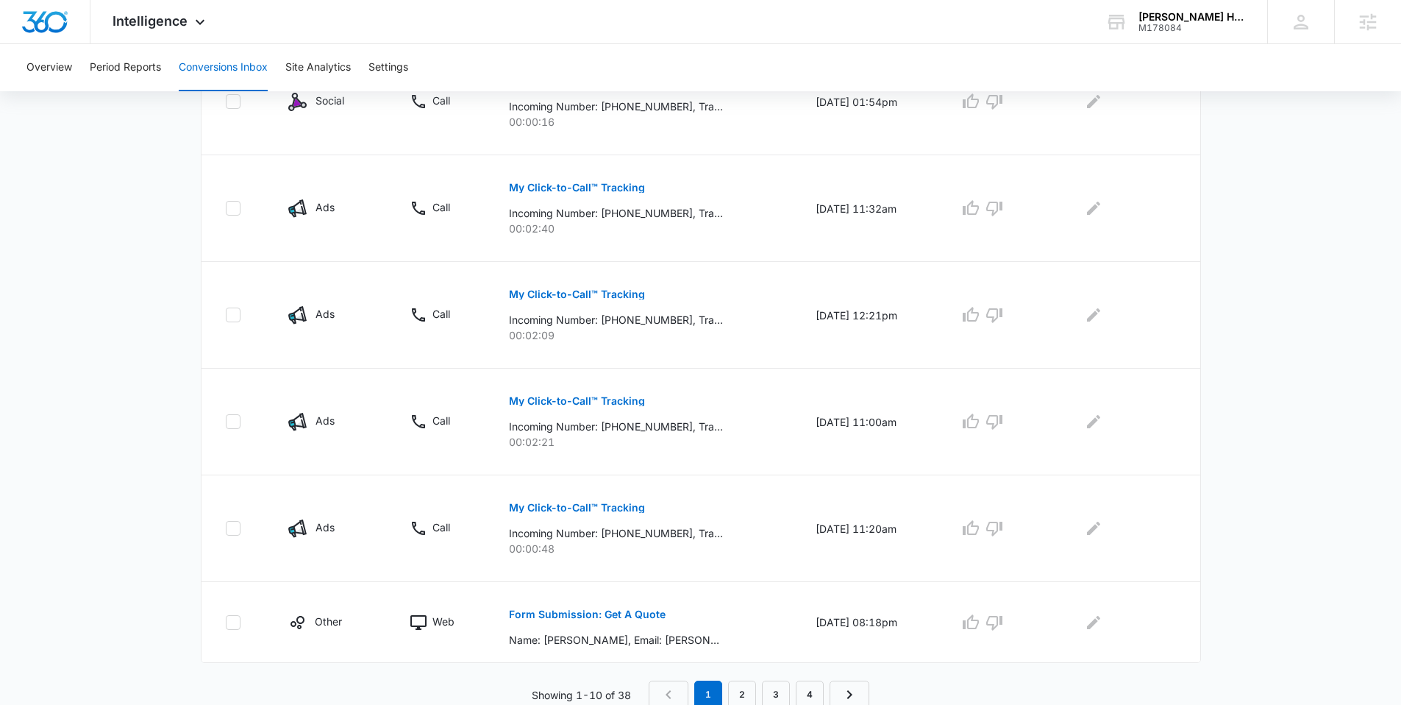
scroll to position [819, 0]
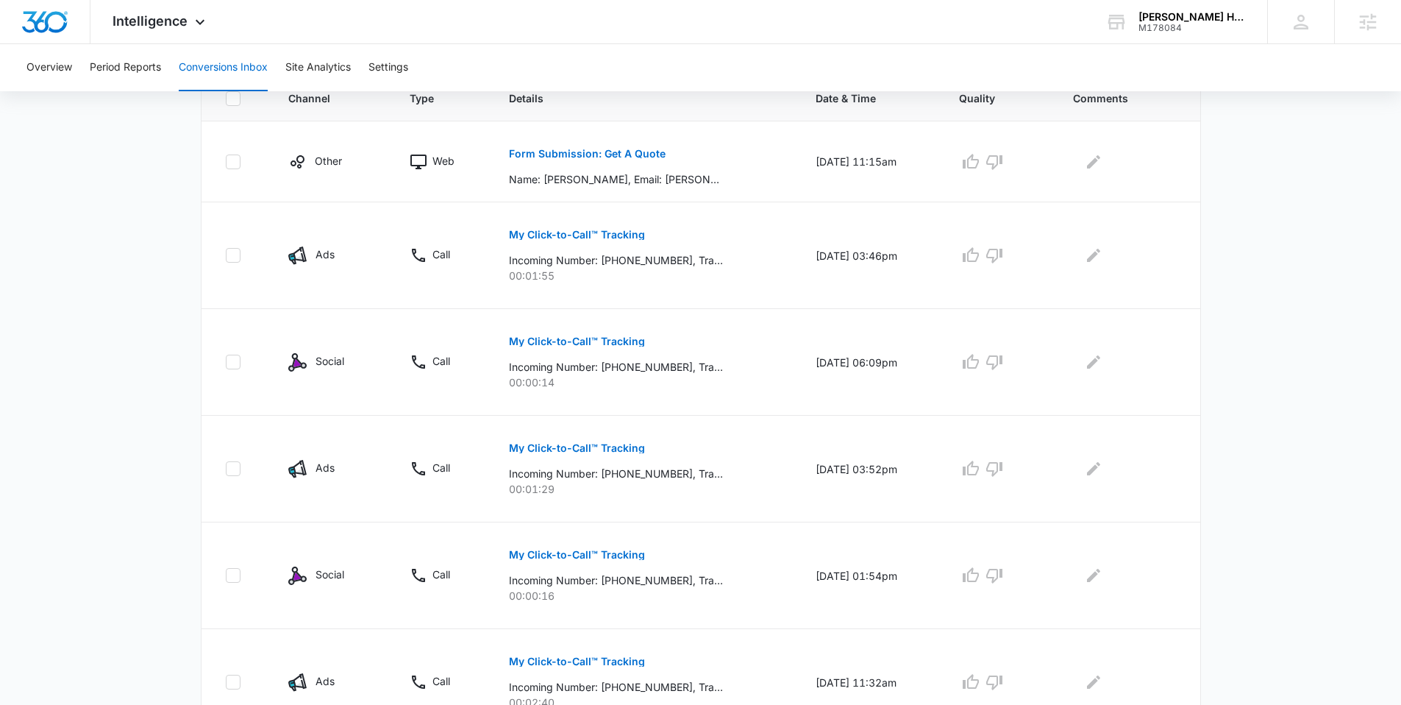
scroll to position [0, 0]
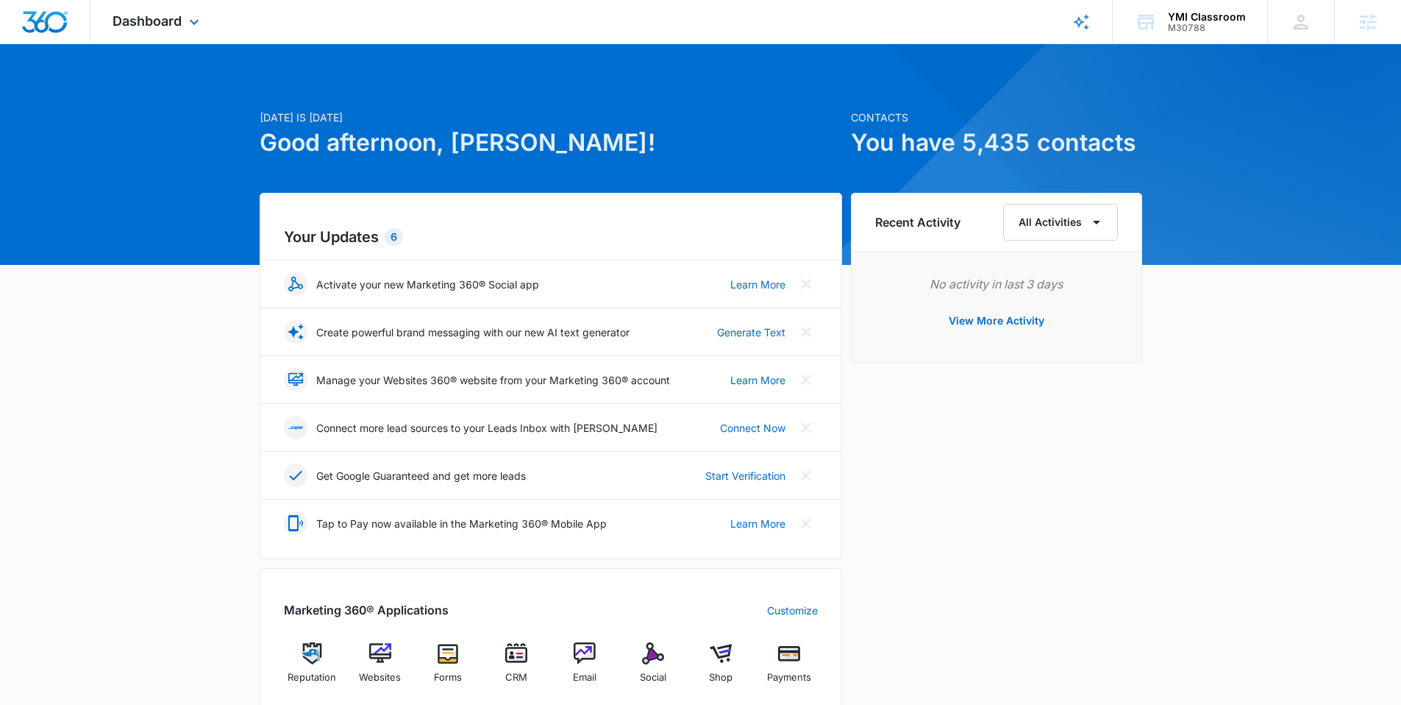
click at [163, 29] on div "Dashboard Apps Reputation Websites Forms CRM Email Social Shop Payments POS Con…" at bounding box center [157, 21] width 135 height 43
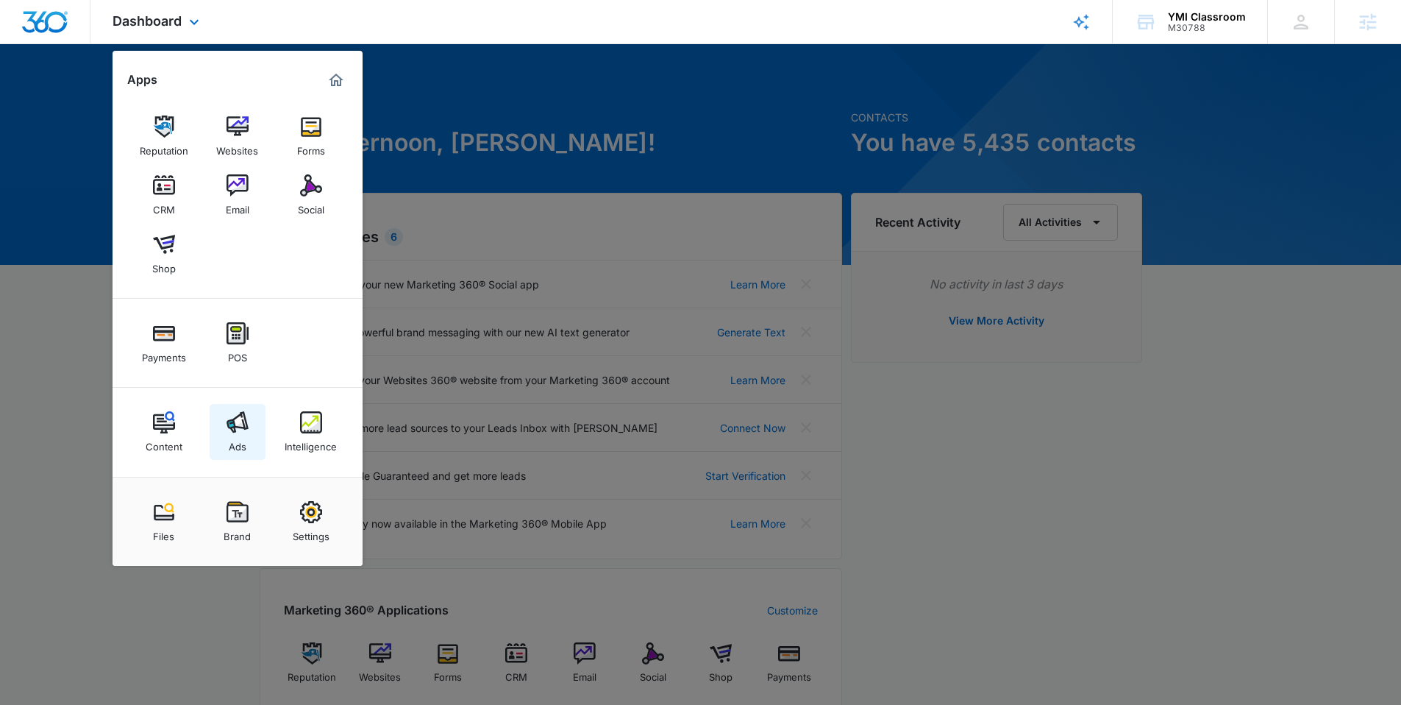
click at [243, 421] on img at bounding box center [238, 422] width 22 height 22
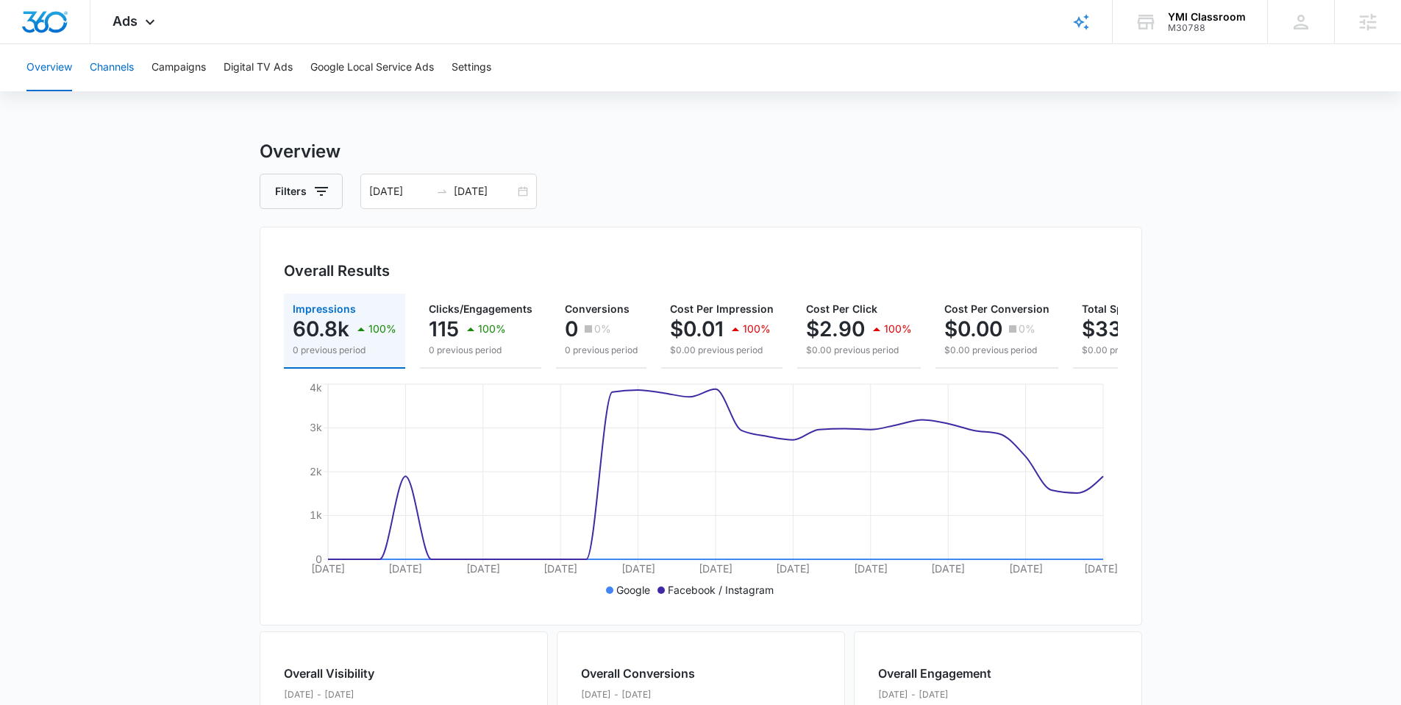
click at [118, 71] on button "Channels" at bounding box center [112, 67] width 44 height 47
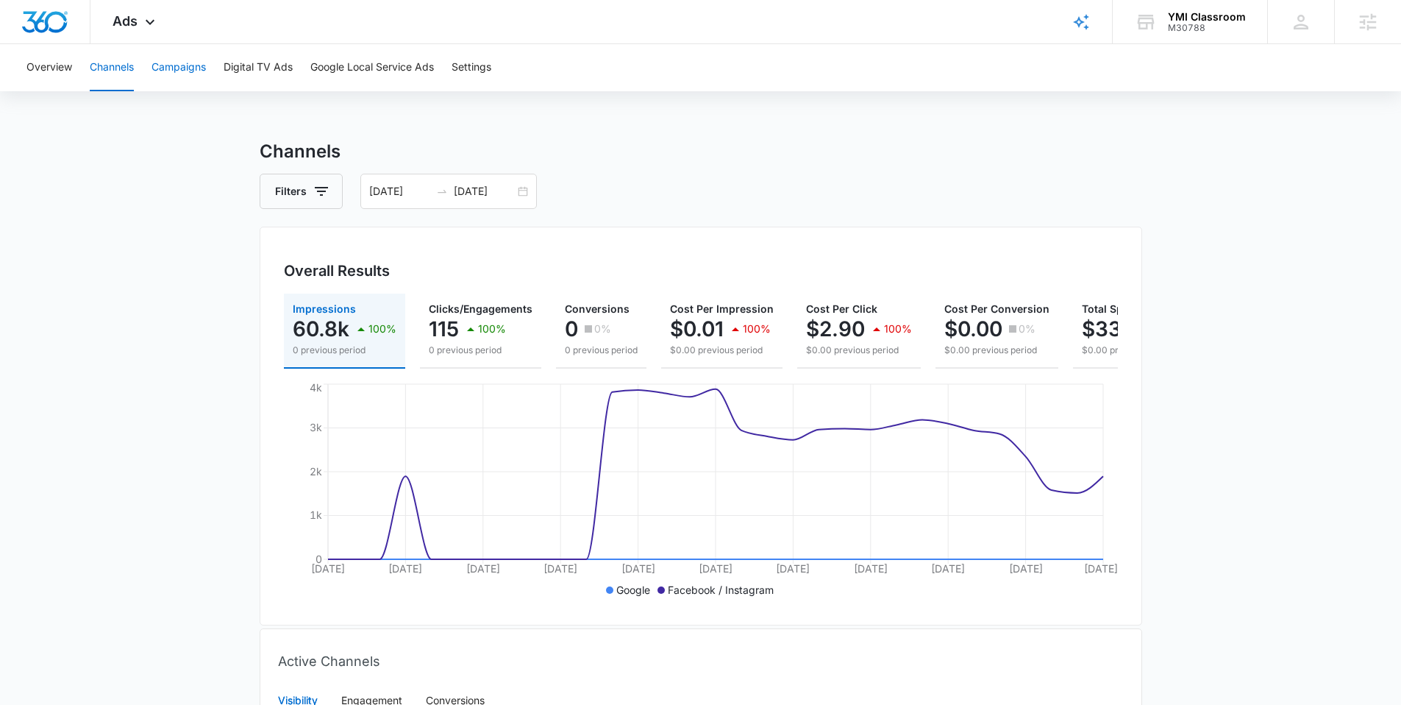
click at [187, 72] on button "Campaigns" at bounding box center [179, 67] width 54 height 47
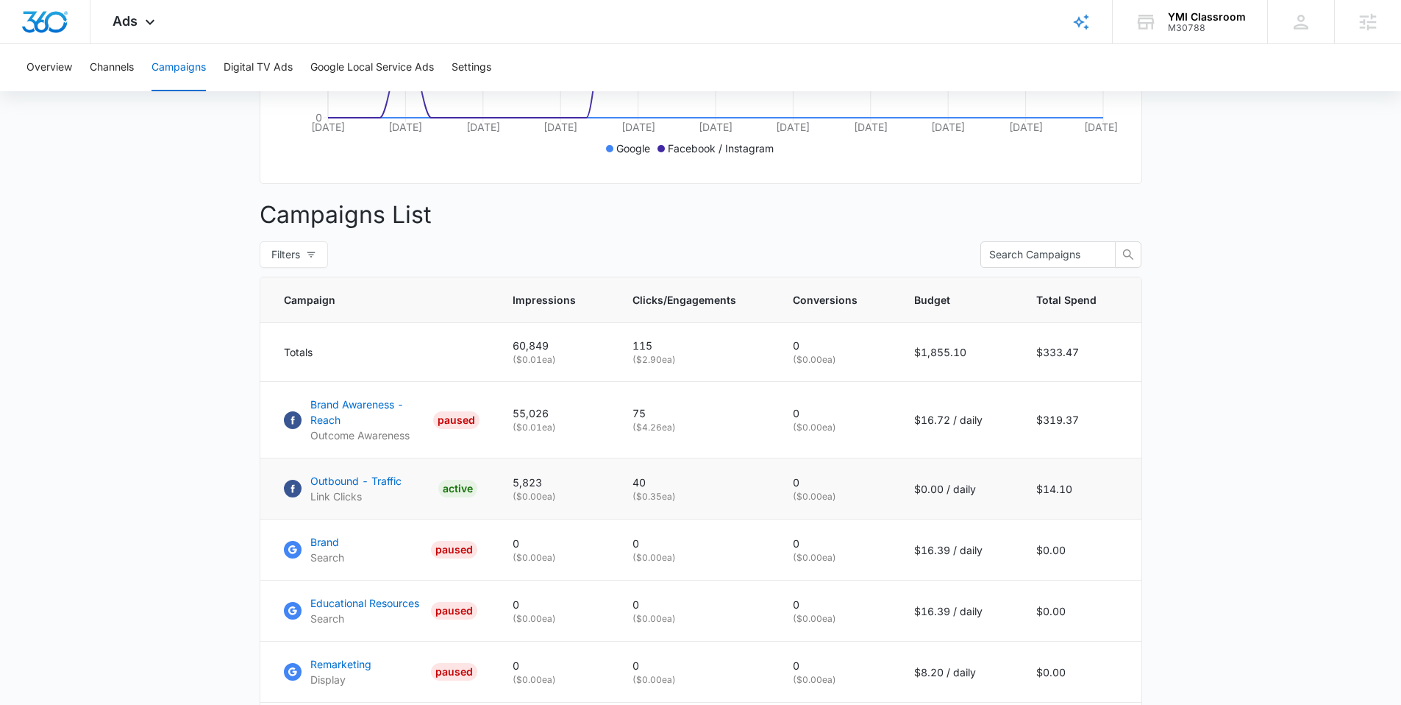
scroll to position [441, 0]
click at [336, 486] on p "Outbound - Traffic" at bounding box center [355, 481] width 91 height 15
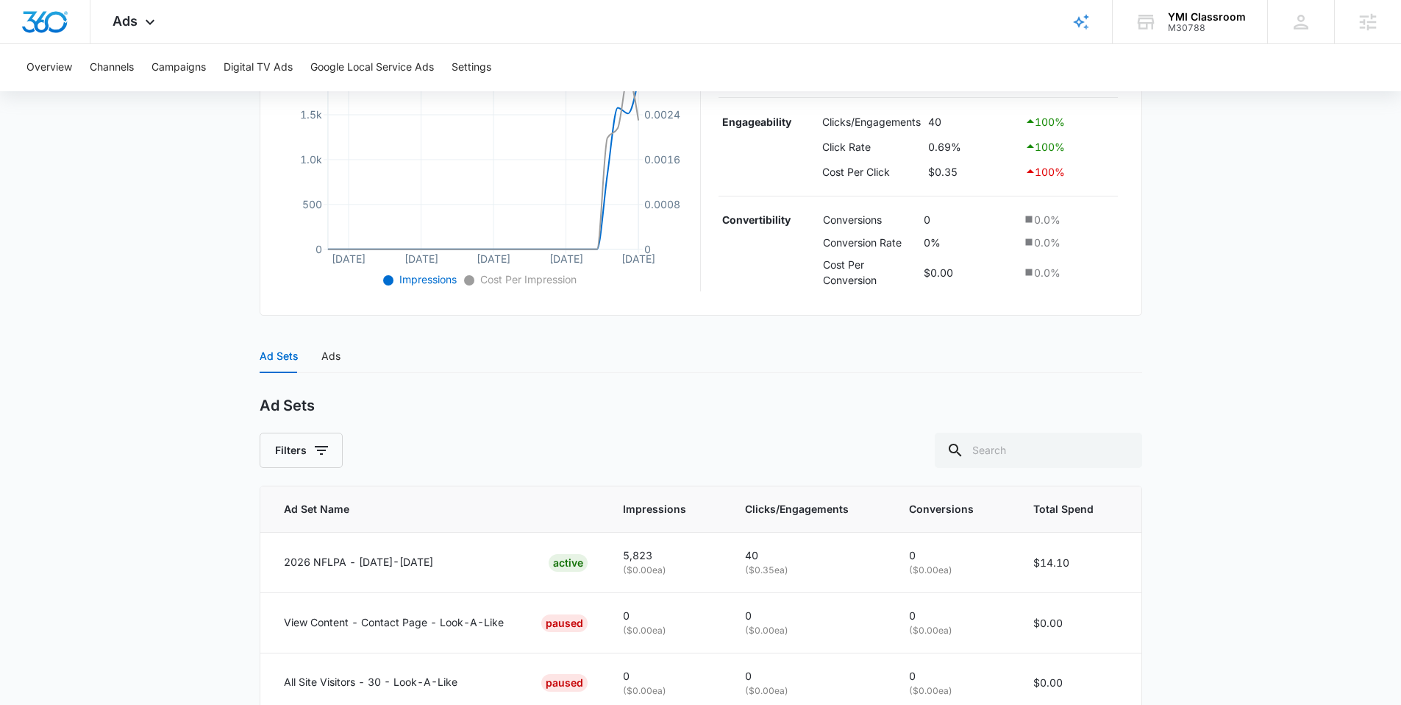
scroll to position [496, 0]
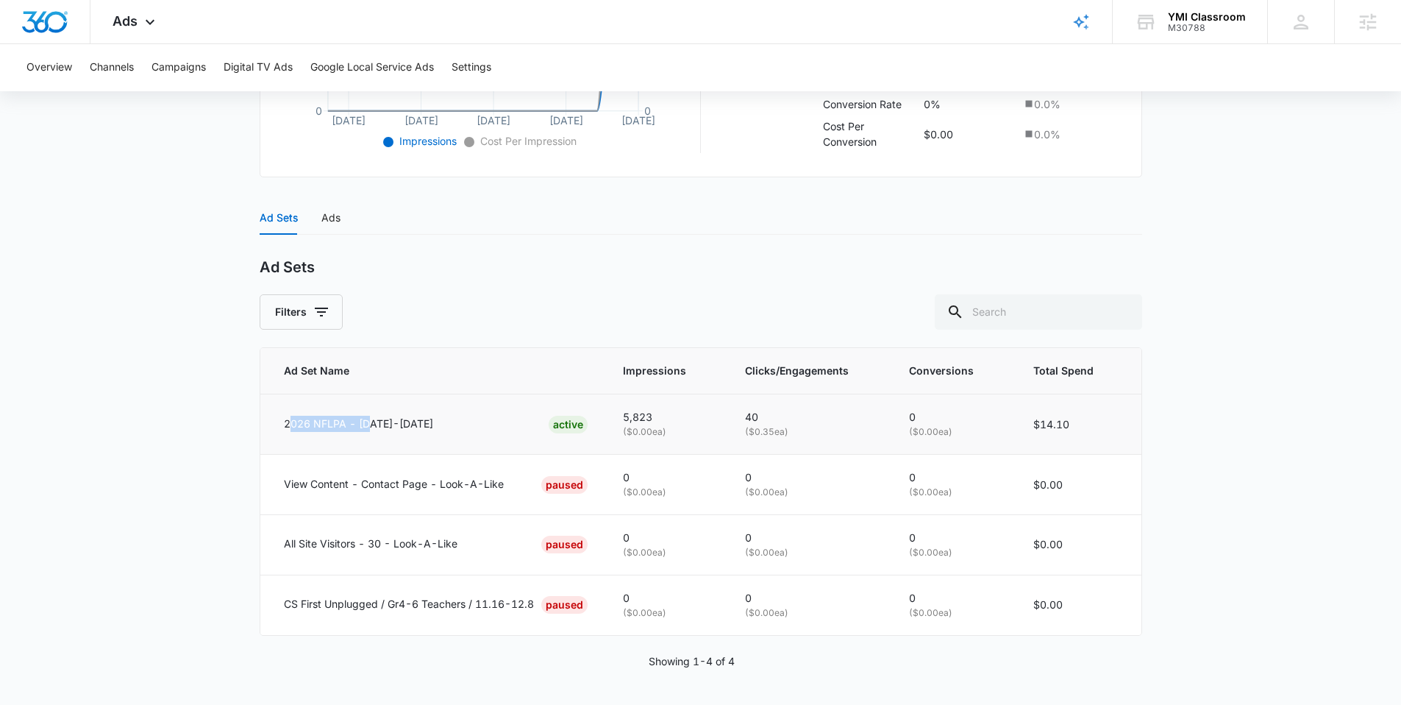
drag, startPoint x: 288, startPoint y: 421, endPoint x: 371, endPoint y: 434, distance: 84.8
click at [368, 428] on p "2026 NFLPA - 9/15/25-10/16/25" at bounding box center [358, 424] width 149 height 16
click at [376, 428] on p "2026 NFLPA - 9/15/25-10/16/25" at bounding box center [358, 424] width 149 height 16
drag, startPoint x: 483, startPoint y: 421, endPoint x: 270, endPoint y: 421, distance: 213.3
click at [270, 421] on td "2026 NFLPA - 9/15/25-10/16/25 ACTIVE" at bounding box center [432, 424] width 345 height 60
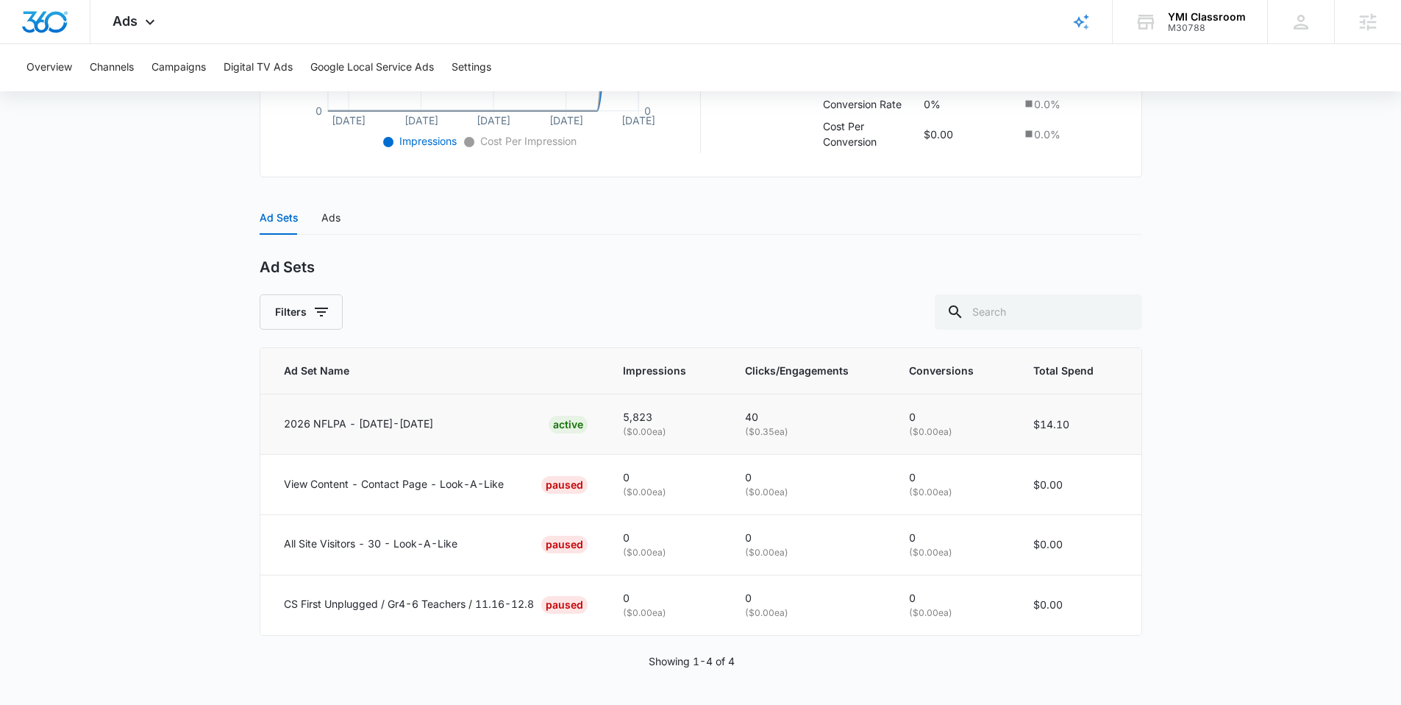
click at [410, 421] on p "2026 NFLPA - 9/15/25-10/16/25" at bounding box center [358, 424] width 149 height 16
click at [333, 218] on div "Ads" at bounding box center [330, 218] width 19 height 16
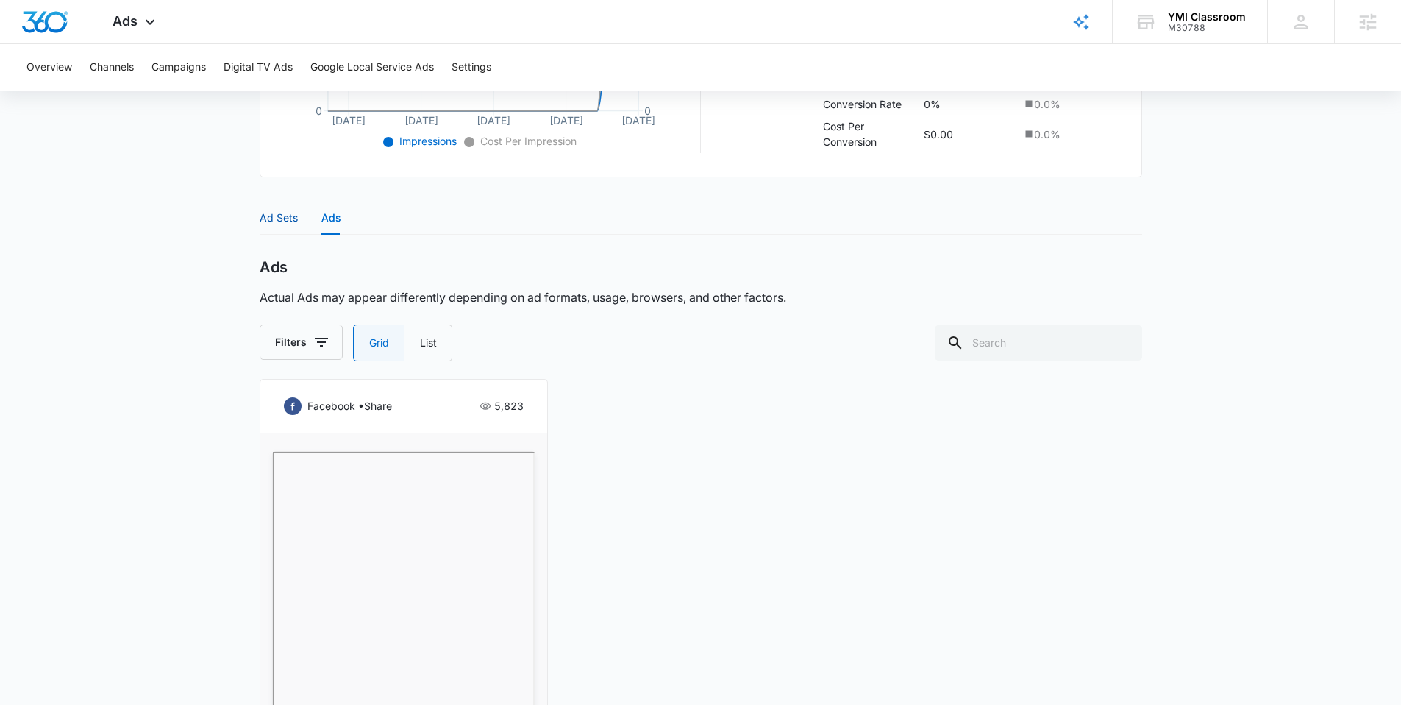
click at [279, 213] on div "Ad Sets" at bounding box center [279, 218] width 38 height 16
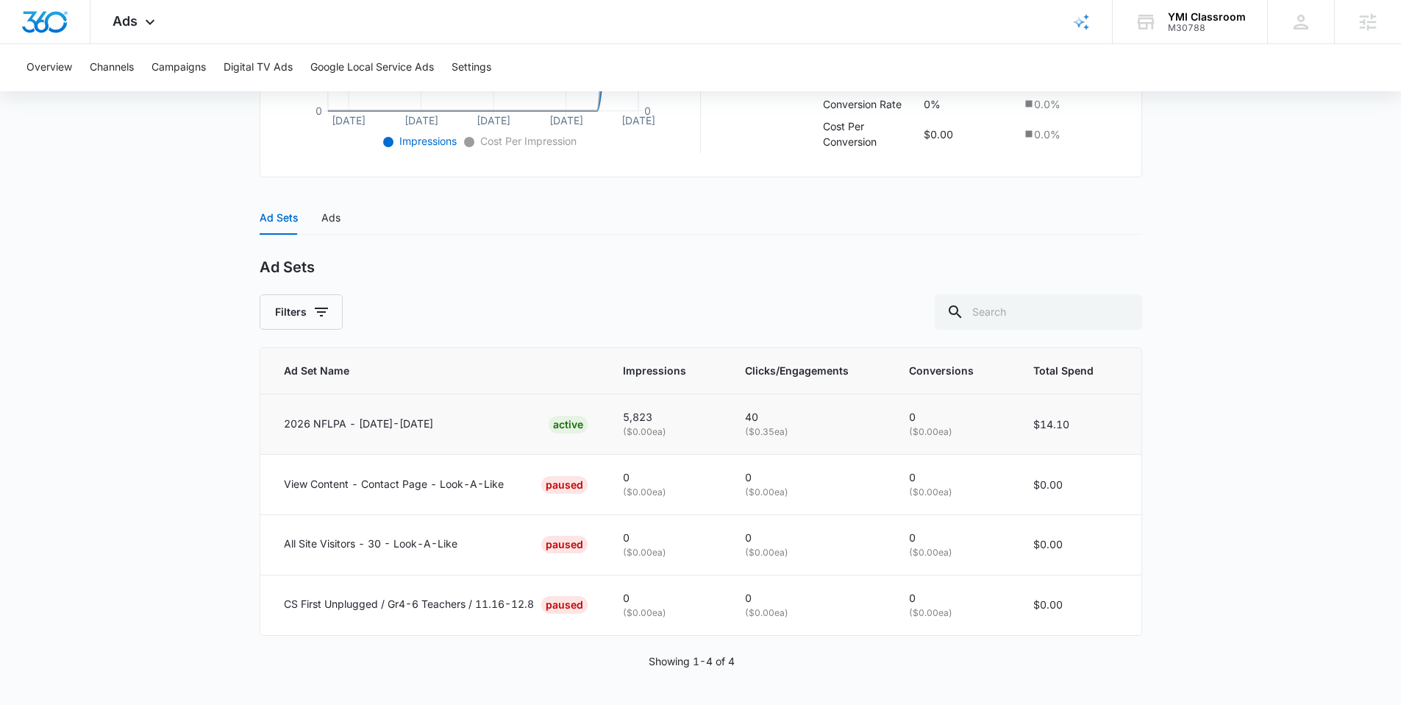
drag, startPoint x: 296, startPoint y: 423, endPoint x: 441, endPoint y: 418, distance: 145.0
click at [433, 418] on p "2026 NFLPA - [DATE]-[DATE]" at bounding box center [358, 424] width 149 height 16
drag, startPoint x: 446, startPoint y: 419, endPoint x: 455, endPoint y: 420, distance: 8.9
click at [433, 419] on p "2026 NFLPA - 9/15/25-10/16/25" at bounding box center [358, 424] width 149 height 16
click at [330, 216] on div "Ads" at bounding box center [330, 218] width 19 height 16
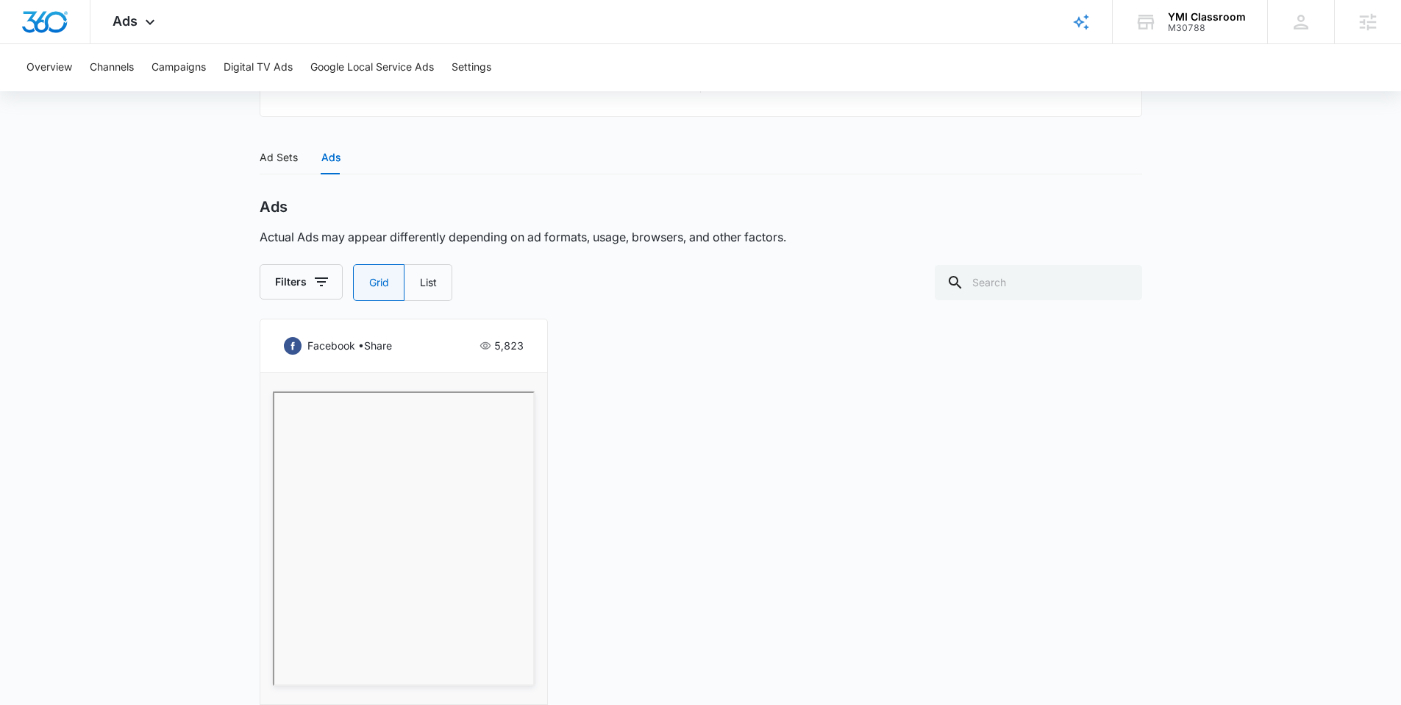
scroll to position [549, 0]
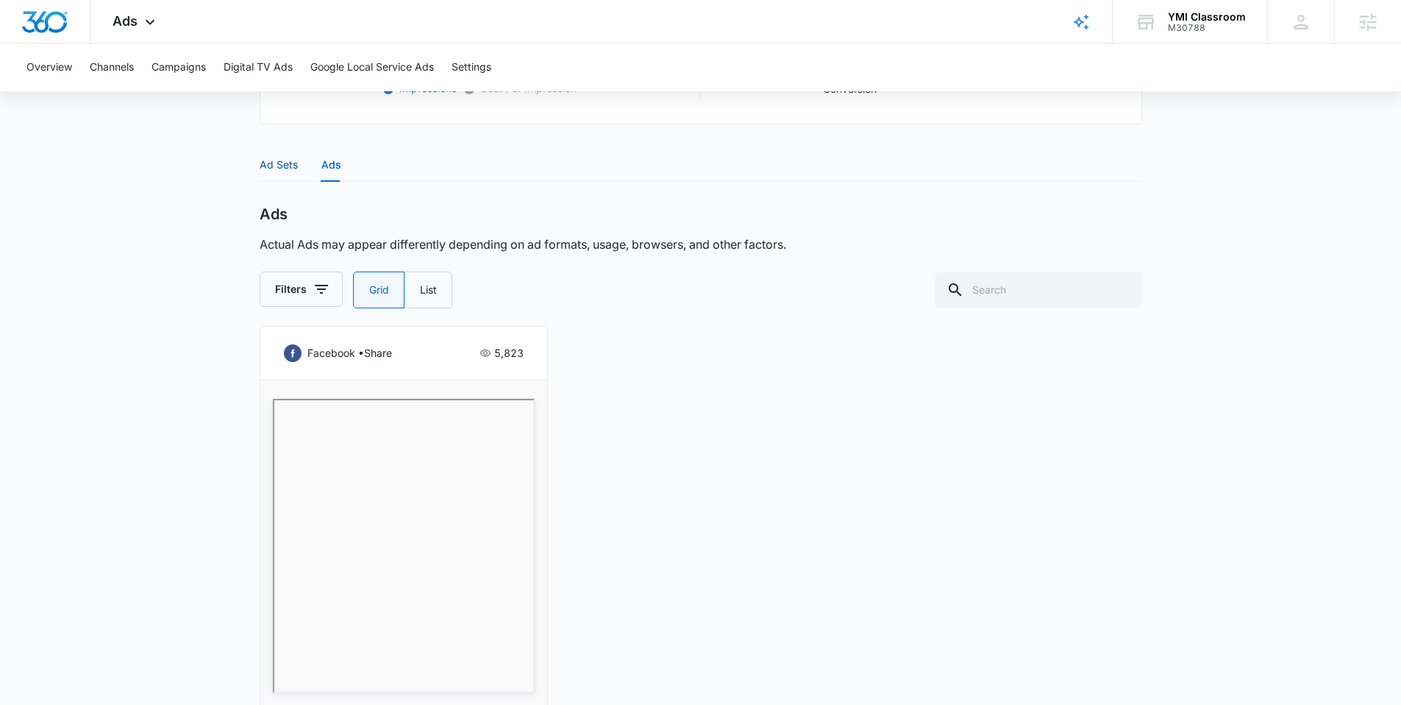
click at [273, 171] on div "Ad Sets" at bounding box center [279, 165] width 38 height 16
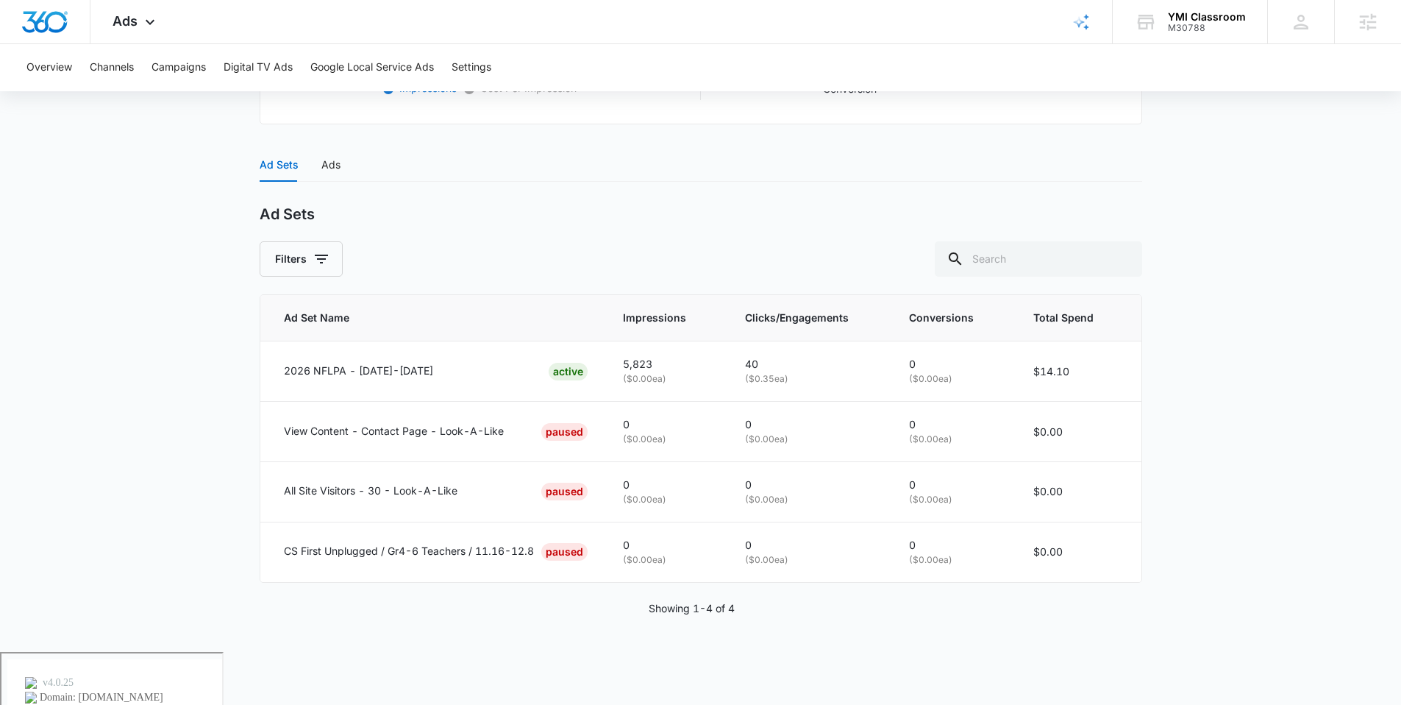
scroll to position [496, 0]
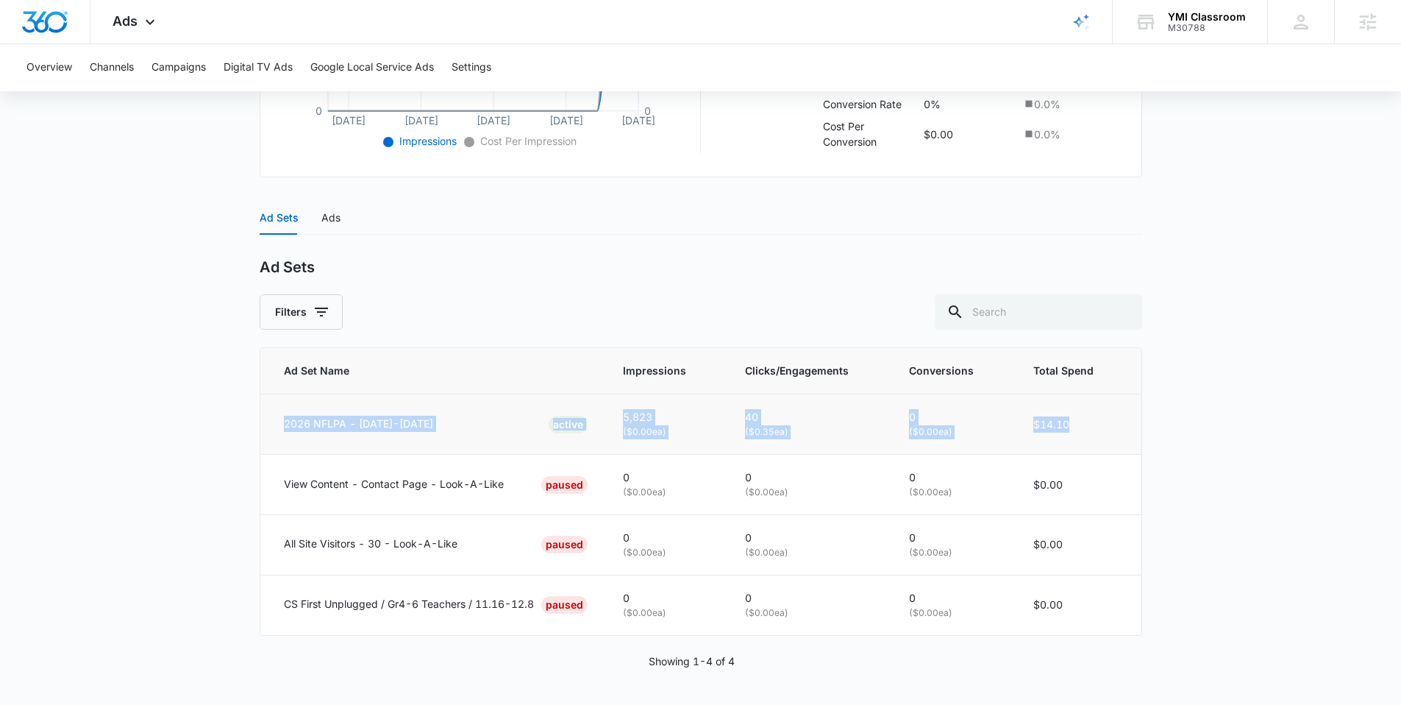
drag, startPoint x: 1086, startPoint y: 422, endPoint x: 355, endPoint y: 408, distance: 731.2
click at [355, 408] on tr "2026 NFLPA - 9/15/25-10/16/25 ACTIVE 5,823 ( $0.00 ea) 40 ( $0.35 ea) 0 ( $0.00…" at bounding box center [700, 424] width 881 height 60
click at [512, 312] on div "Filters" at bounding box center [701, 314] width 883 height 35
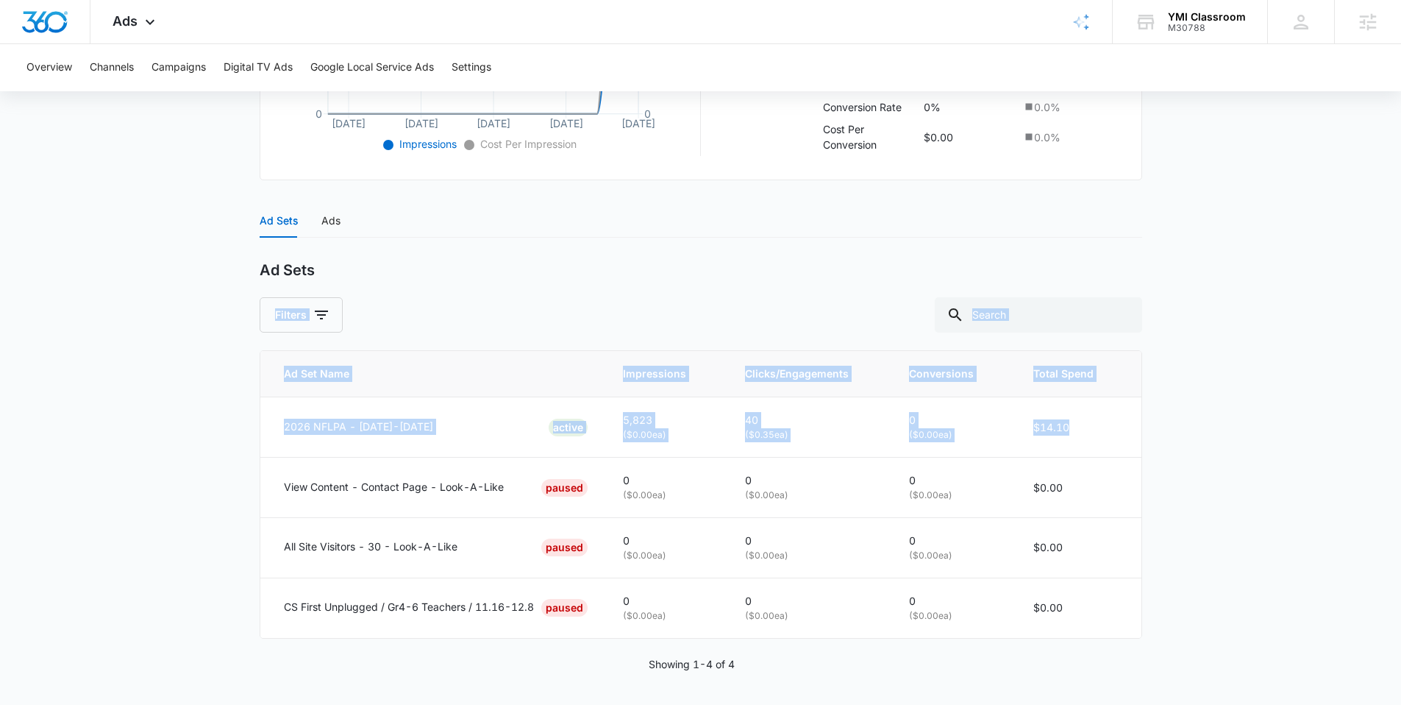
drag, startPoint x: 1089, startPoint y: 424, endPoint x: 566, endPoint y: 277, distance: 542.7
click at [566, 276] on div "Ad Sets Filters Ad Set Name Impressions Clicks/Engagements Conversions Total Sp…" at bounding box center [701, 466] width 883 height 410
click at [671, 299] on div "Filters" at bounding box center [701, 314] width 883 height 35
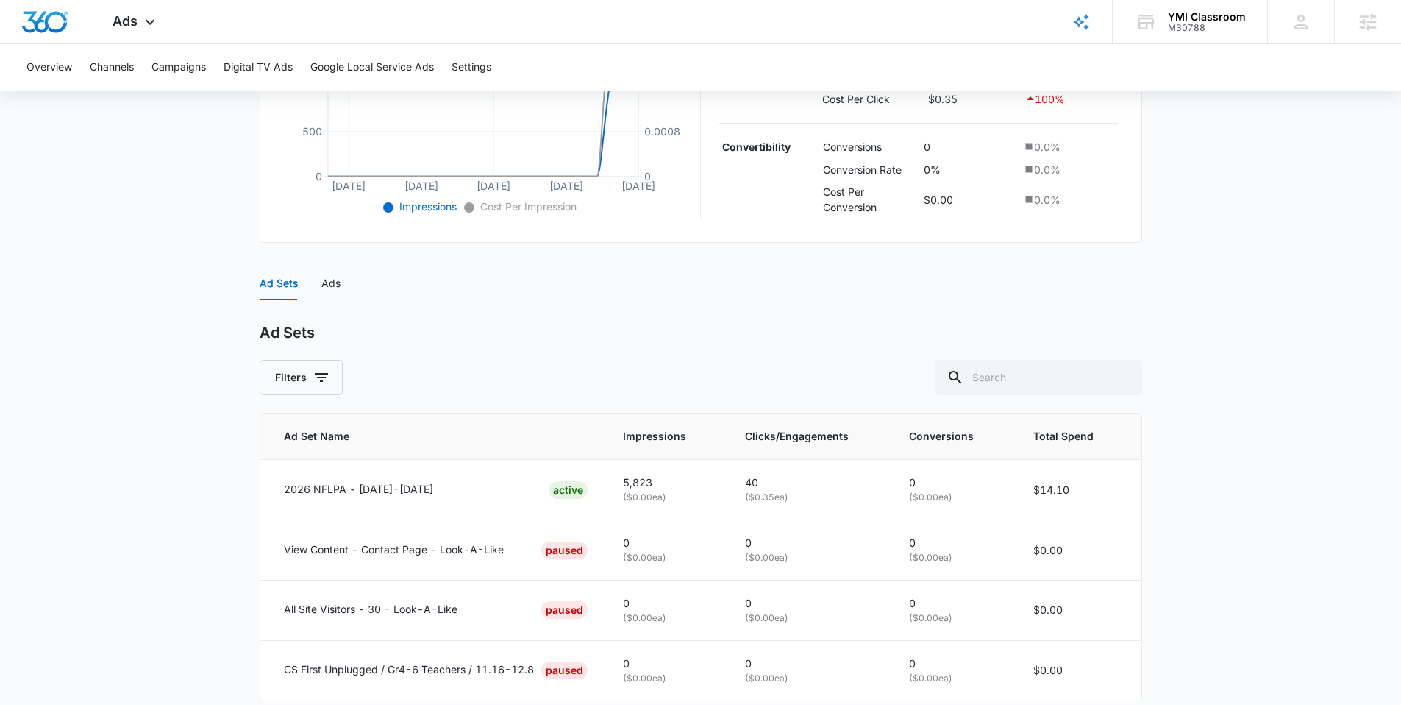
scroll to position [463, 0]
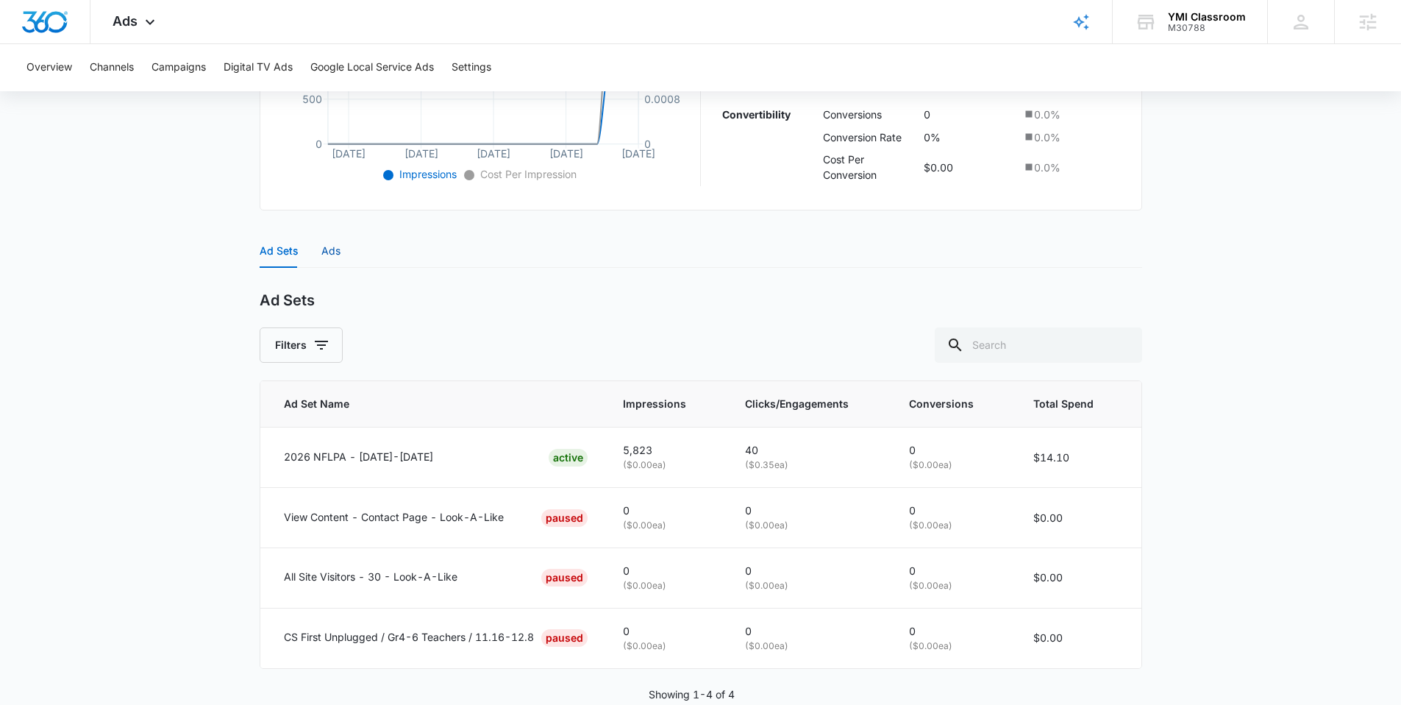
click at [332, 252] on div "Ads" at bounding box center [330, 251] width 19 height 16
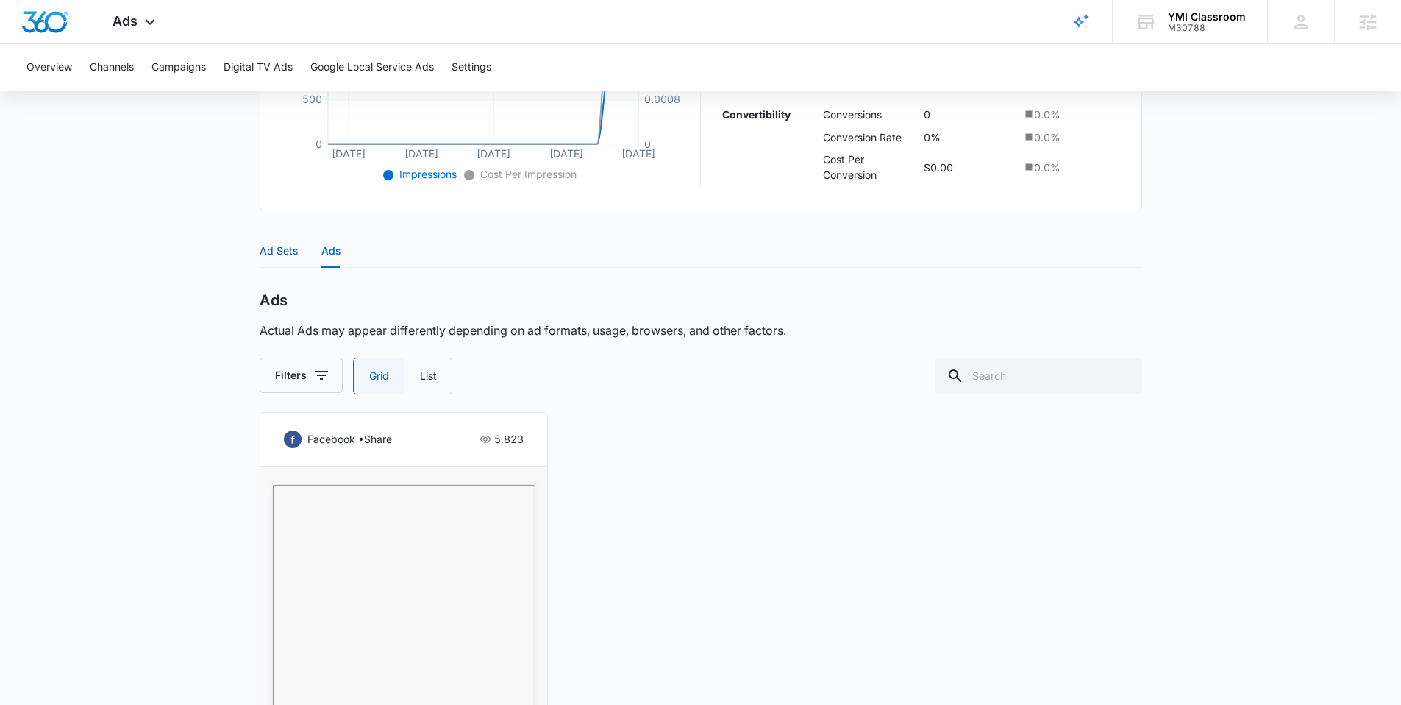
click at [268, 249] on div "Ad Sets" at bounding box center [279, 251] width 38 height 16
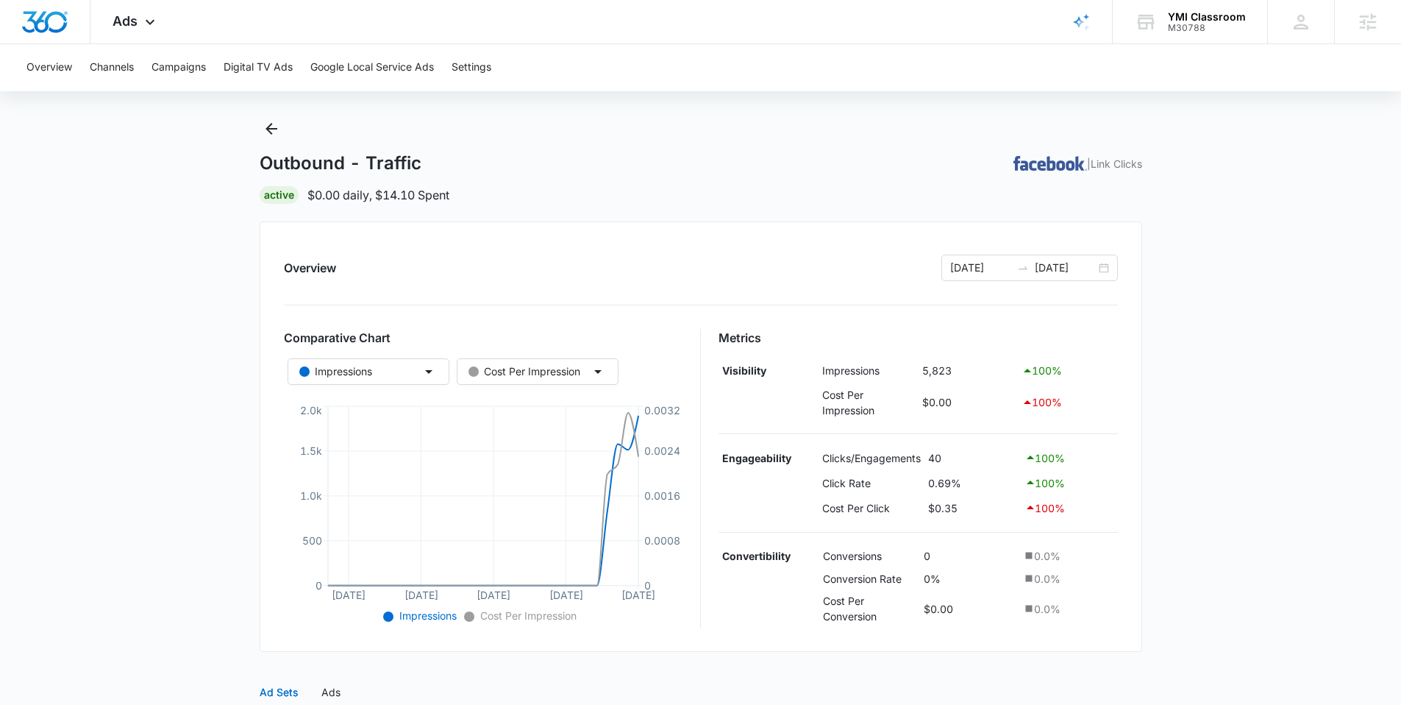
scroll to position [30, 0]
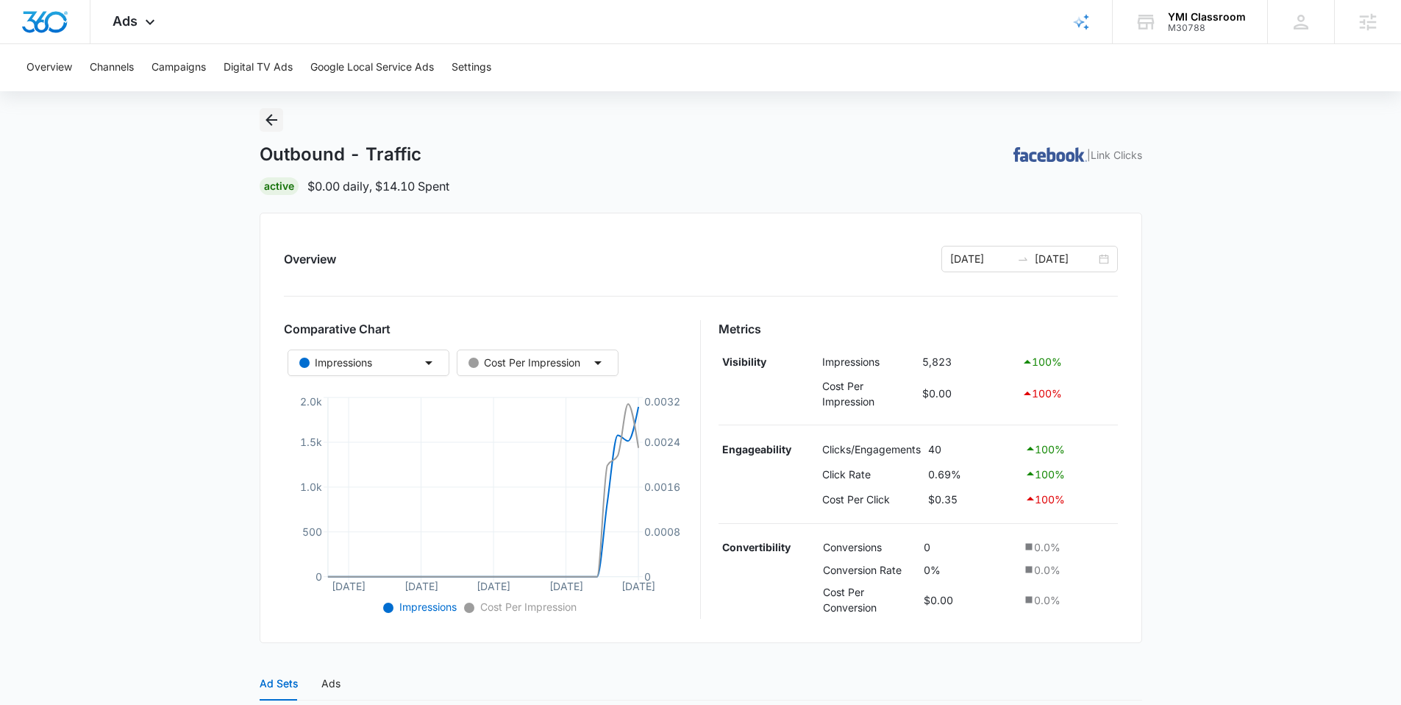
click at [282, 112] on button "Back" at bounding box center [272, 120] width 24 height 24
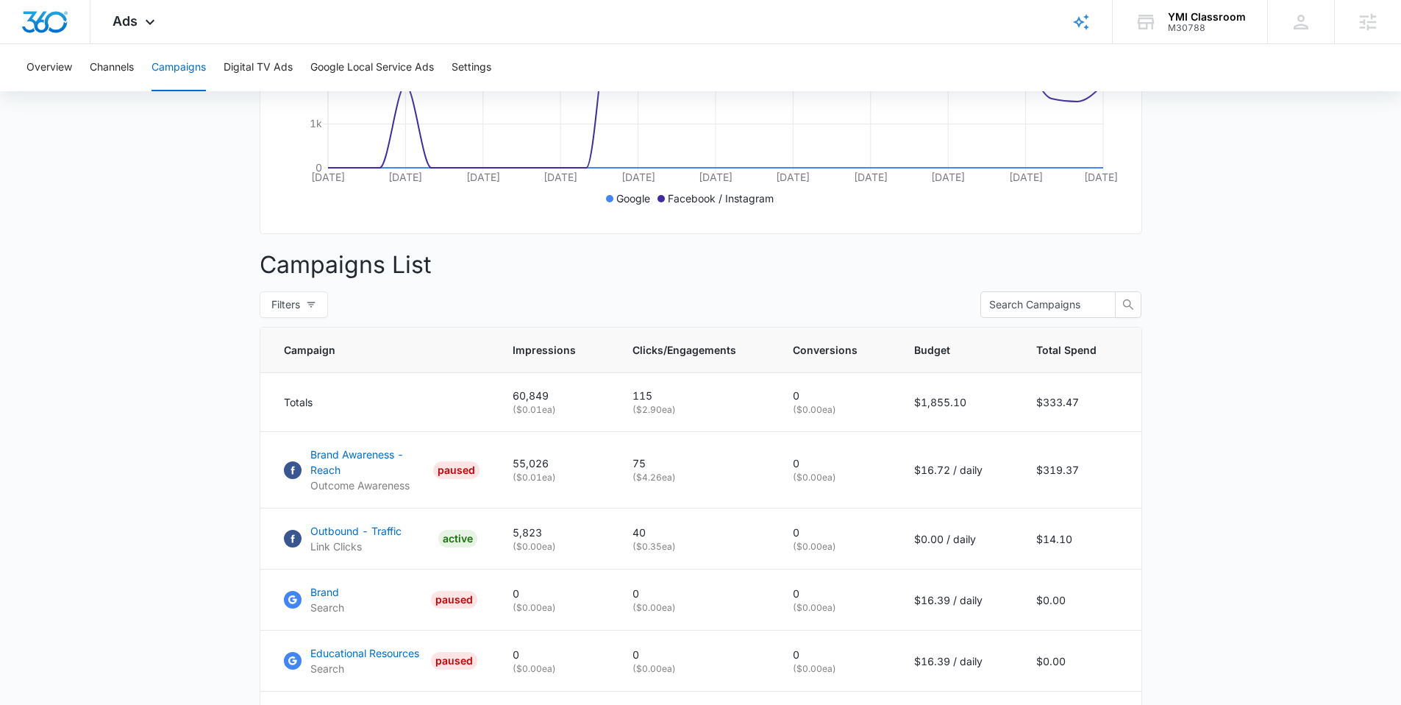
scroll to position [404, 0]
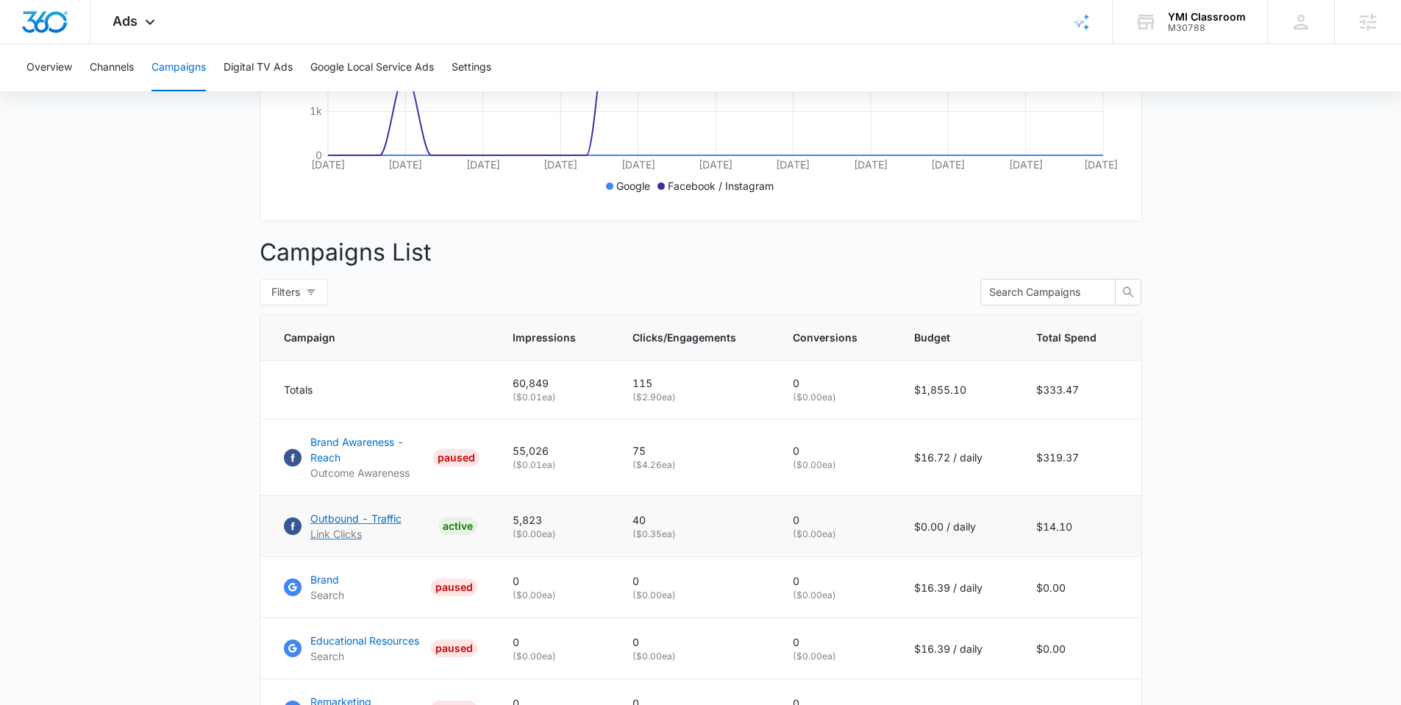
click at [354, 526] on p "Outbound - Traffic" at bounding box center [355, 517] width 91 height 15
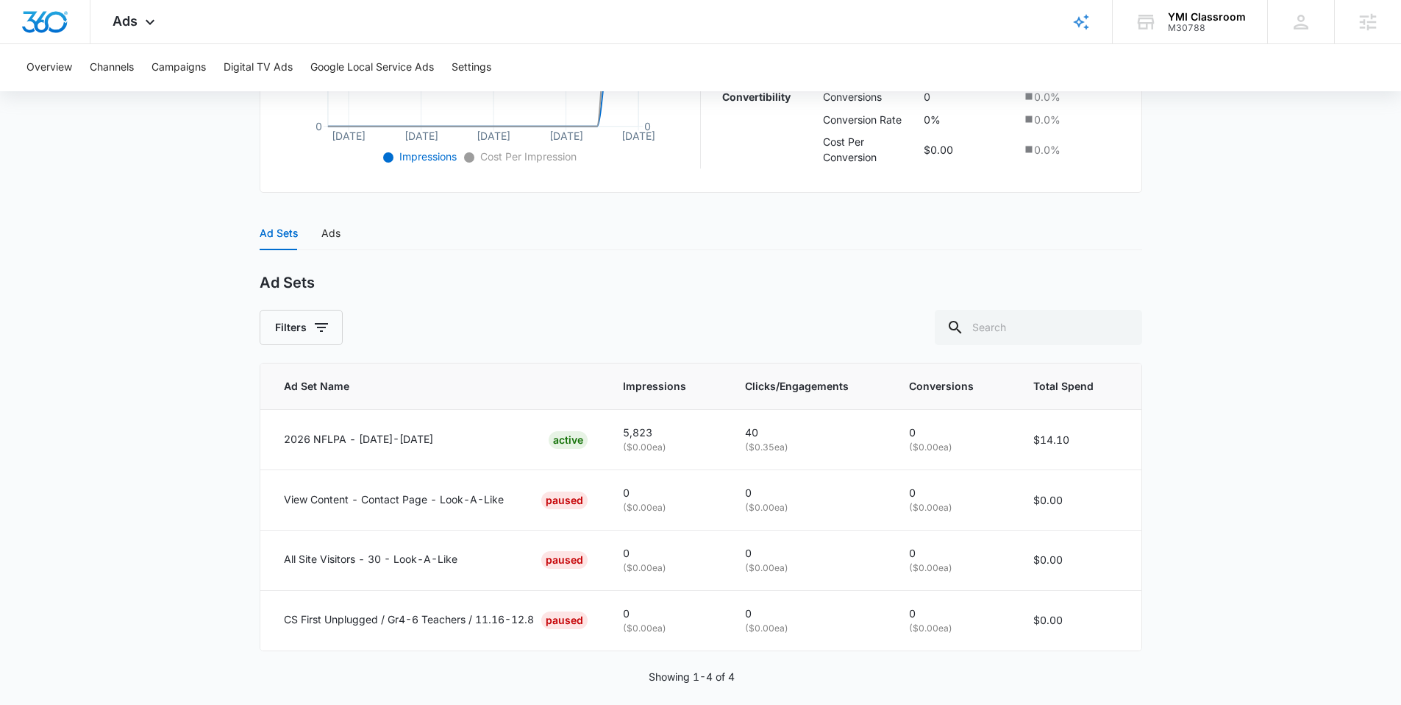
scroll to position [496, 0]
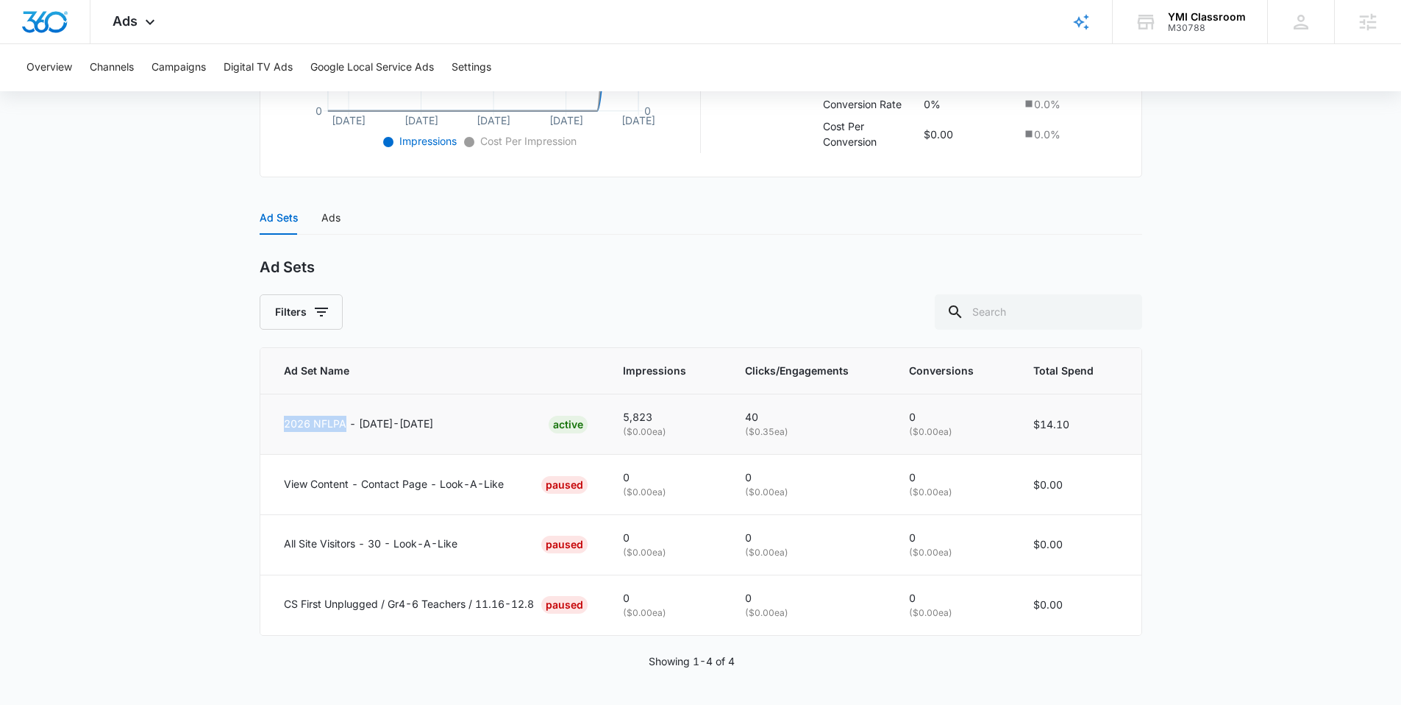
drag, startPoint x: 277, startPoint y: 421, endPoint x: 346, endPoint y: 434, distance: 70.3
click at [345, 431] on td "2026 NFLPA - 9/15/25-10/16/25 ACTIVE" at bounding box center [432, 424] width 345 height 60
copy p "2026 NFLPA"
click at [363, 427] on p "2026 NFLPA - 9/15/25-10/16/25" at bounding box center [358, 424] width 149 height 16
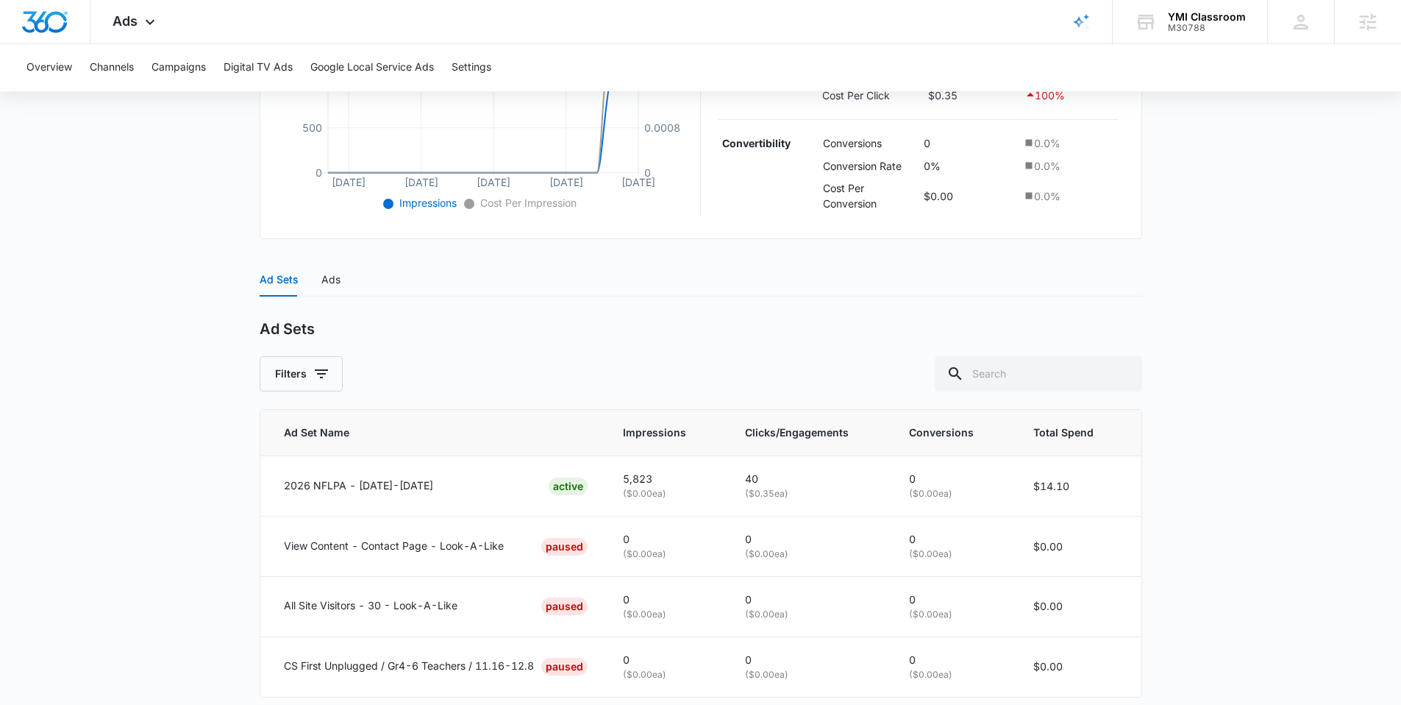
scroll to position [360, 0]
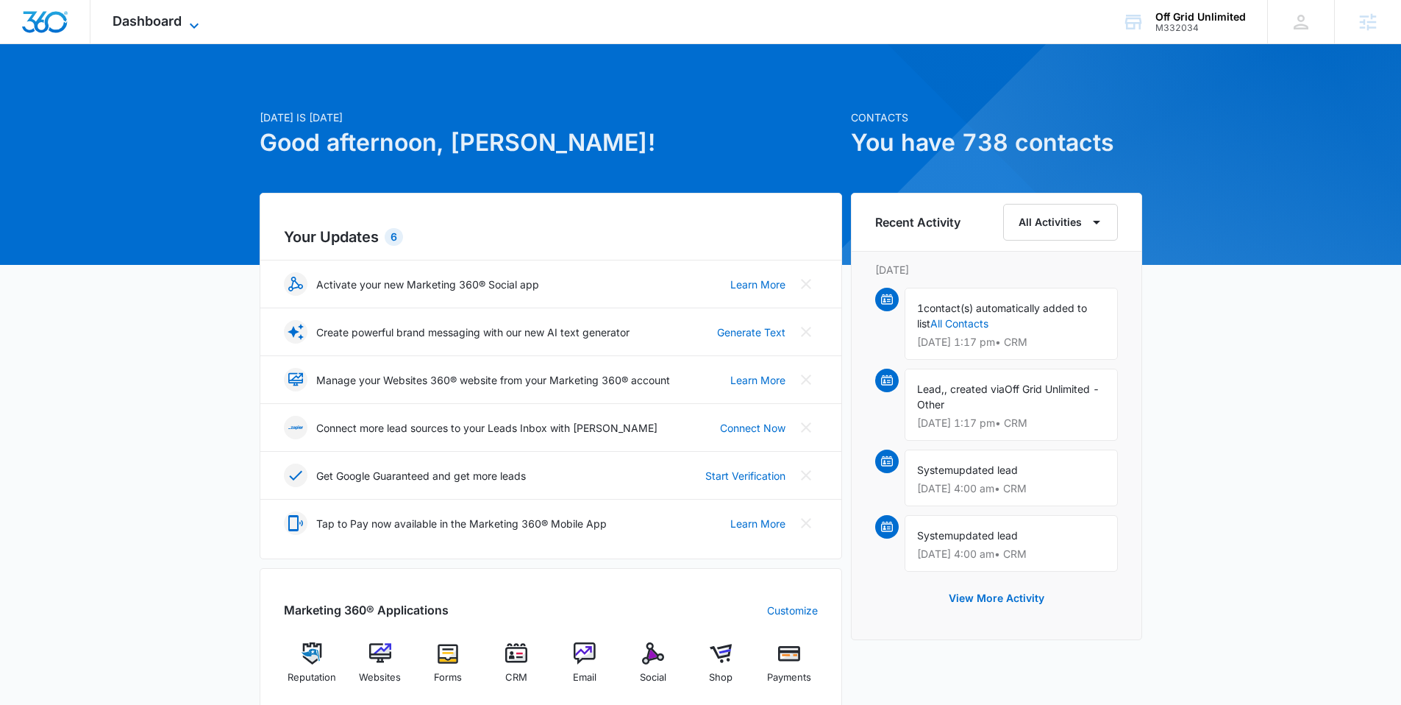
click at [162, 24] on span "Dashboard" at bounding box center [147, 20] width 69 height 15
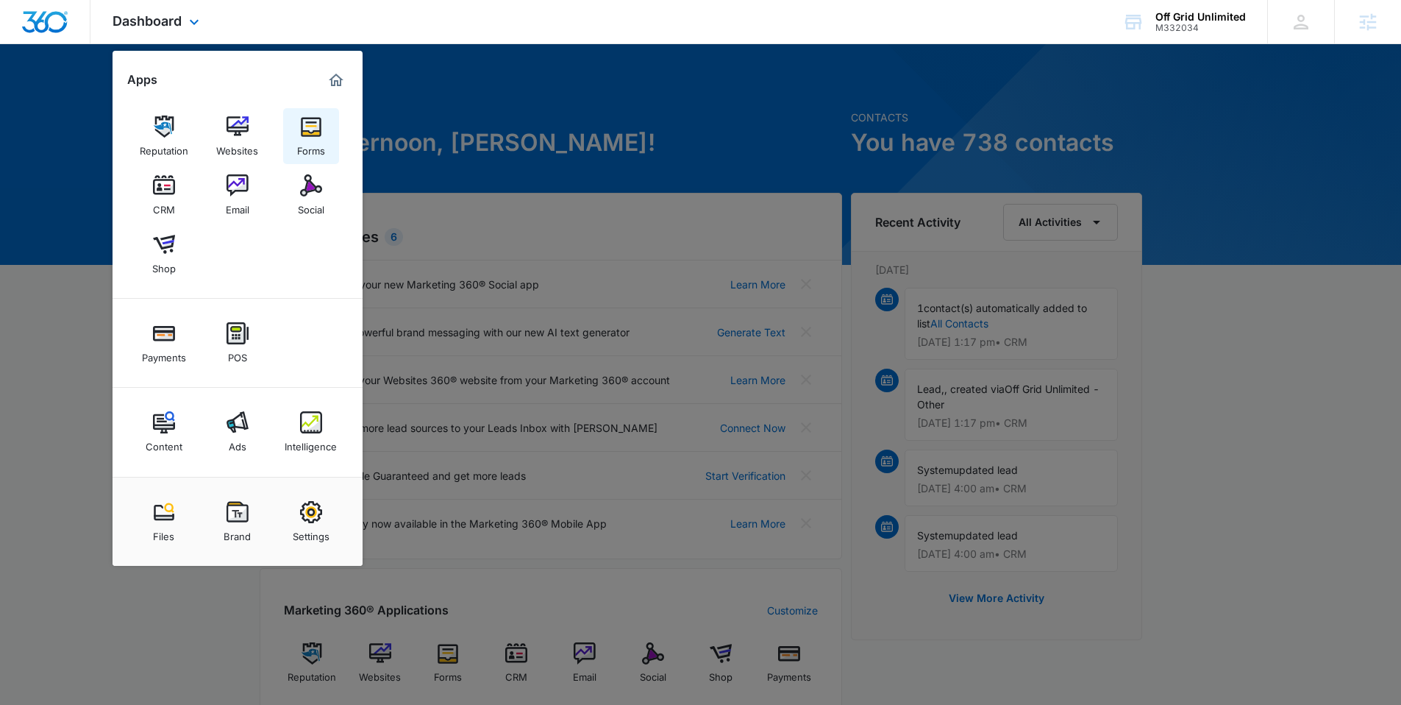
click at [302, 143] on div "Forms" at bounding box center [311, 147] width 28 height 19
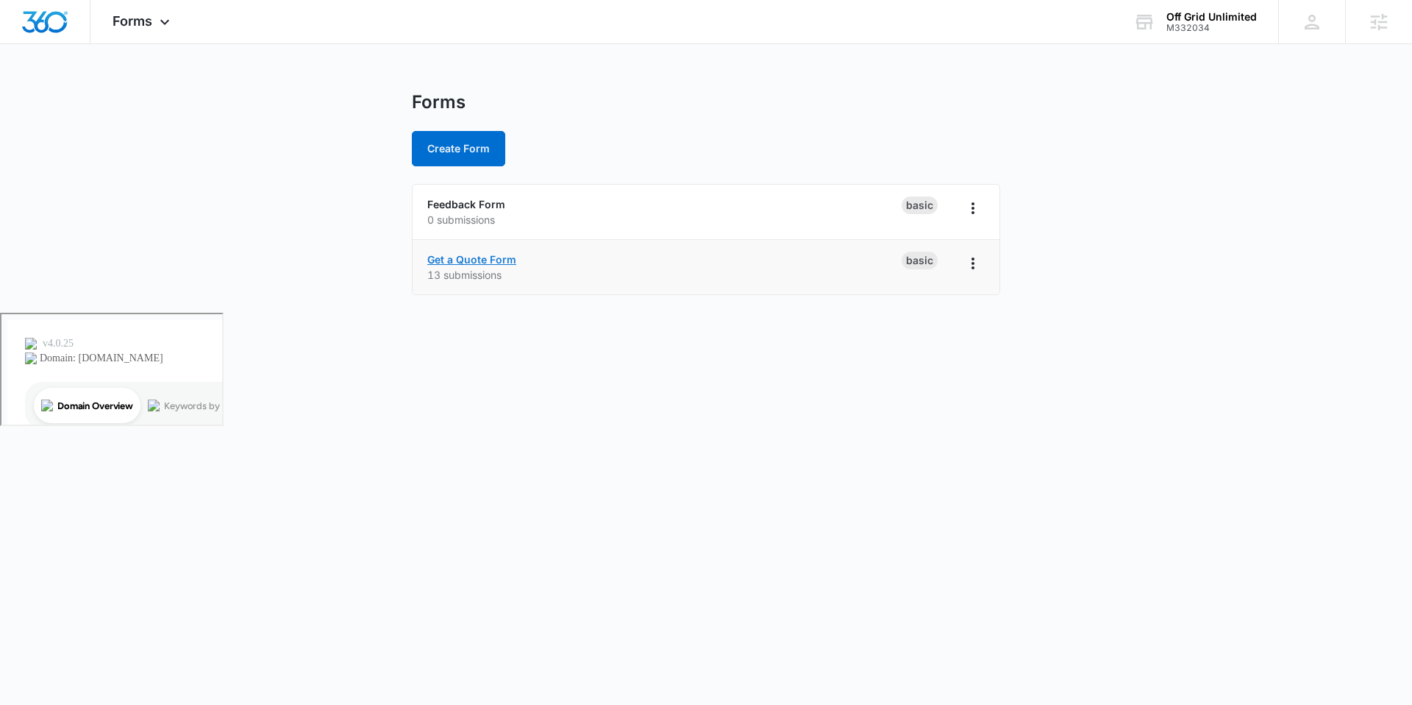
click at [468, 260] on link "Get a Quote Form" at bounding box center [471, 259] width 89 height 13
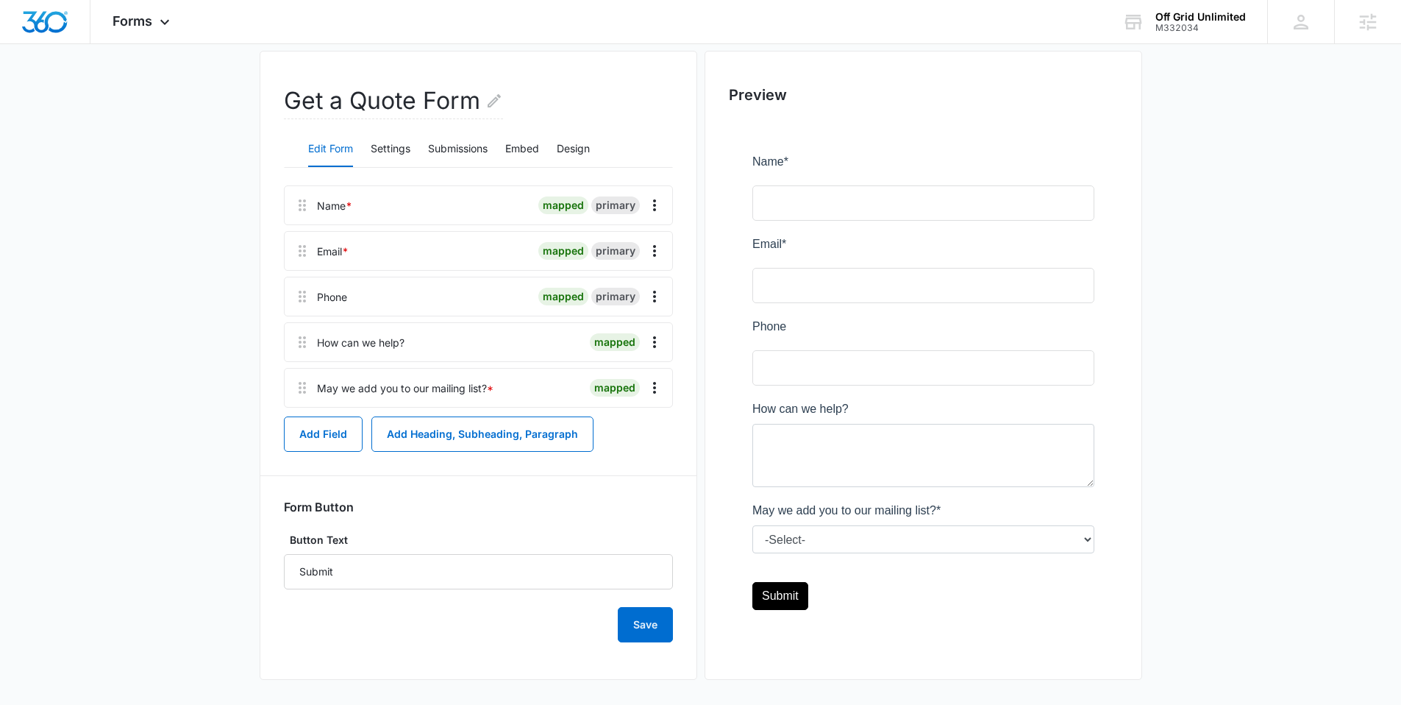
scroll to position [121, 0]
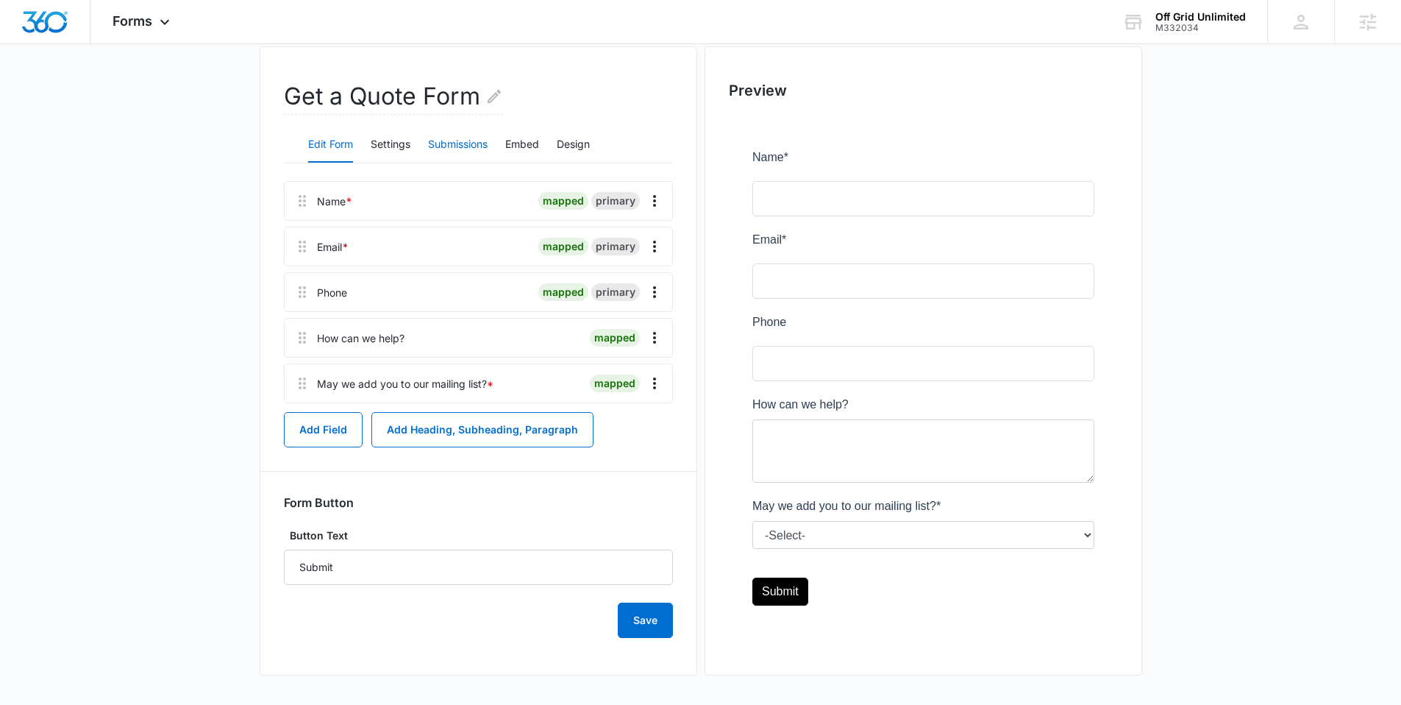
click at [481, 143] on button "Submissions" at bounding box center [458, 144] width 60 height 35
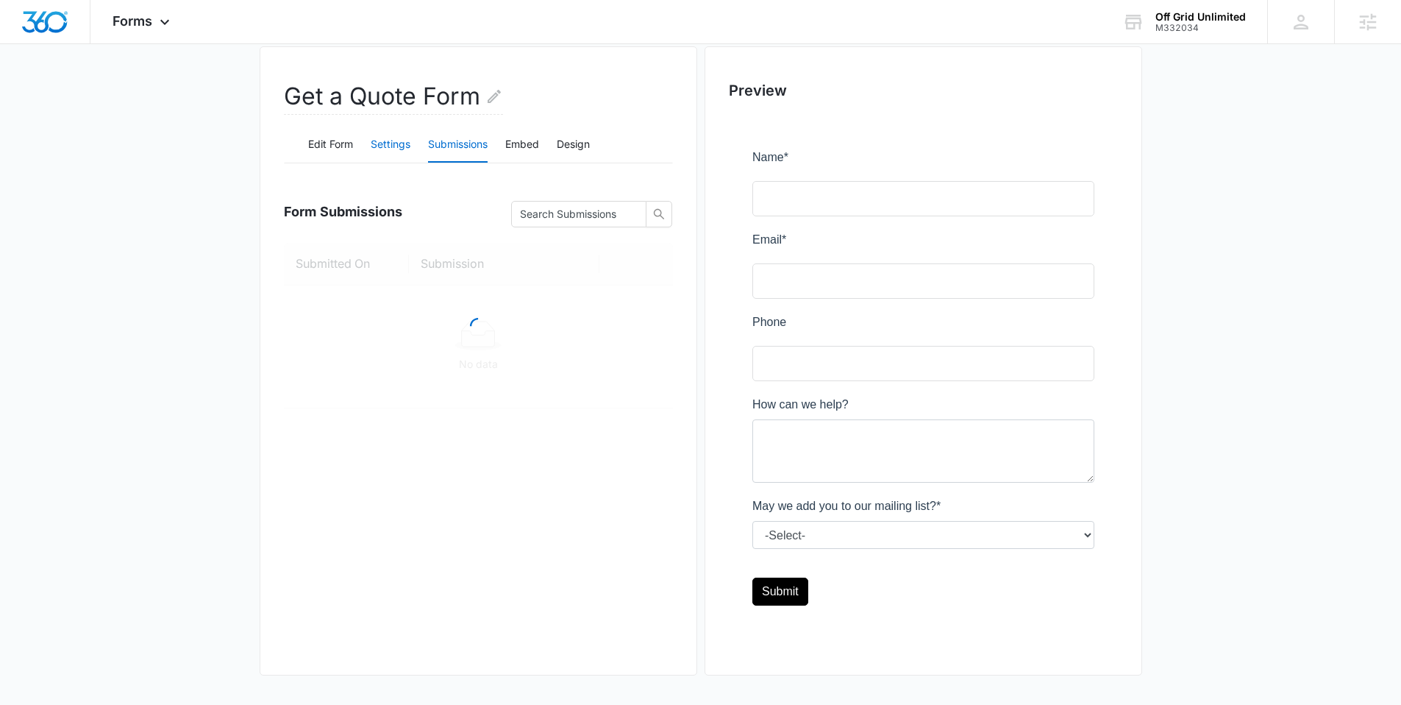
click at [382, 150] on button "Settings" at bounding box center [391, 144] width 40 height 35
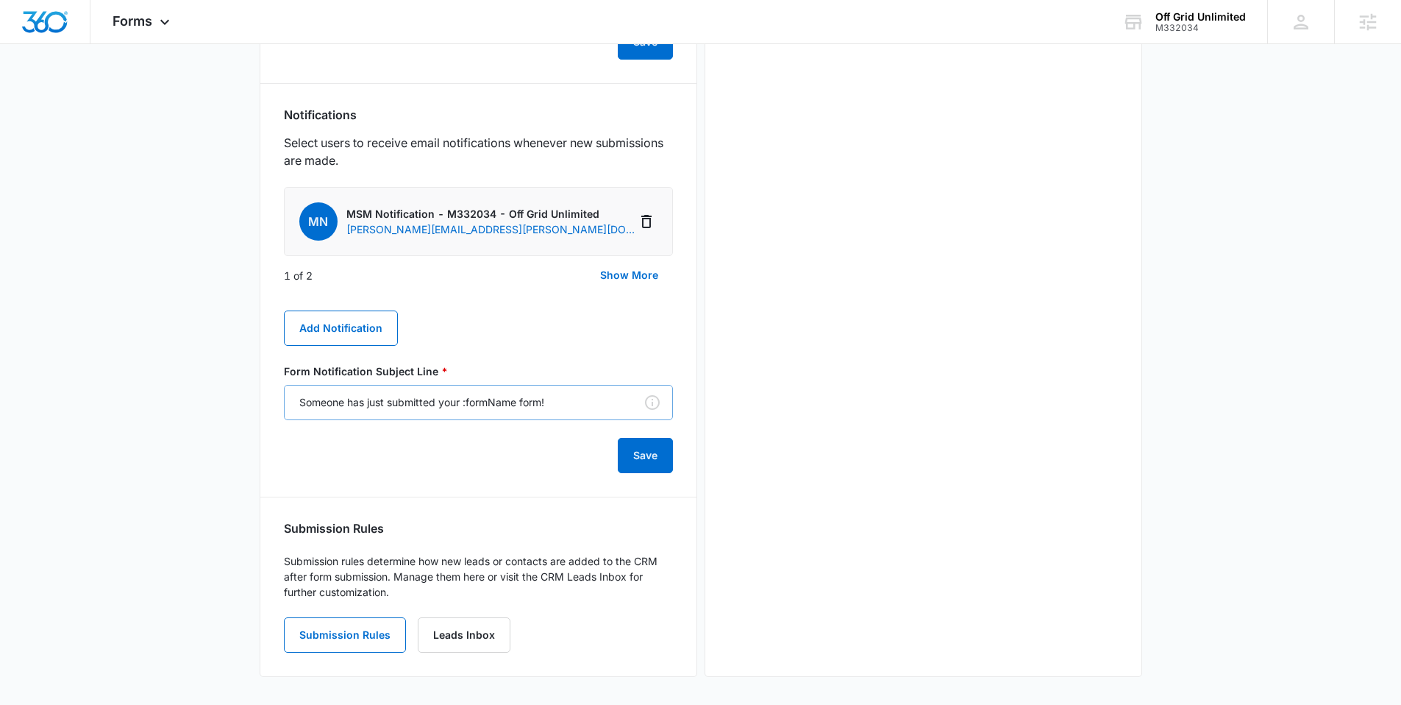
scroll to position [708, 0]
click at [606, 282] on button "Show More" at bounding box center [629, 273] width 88 height 35
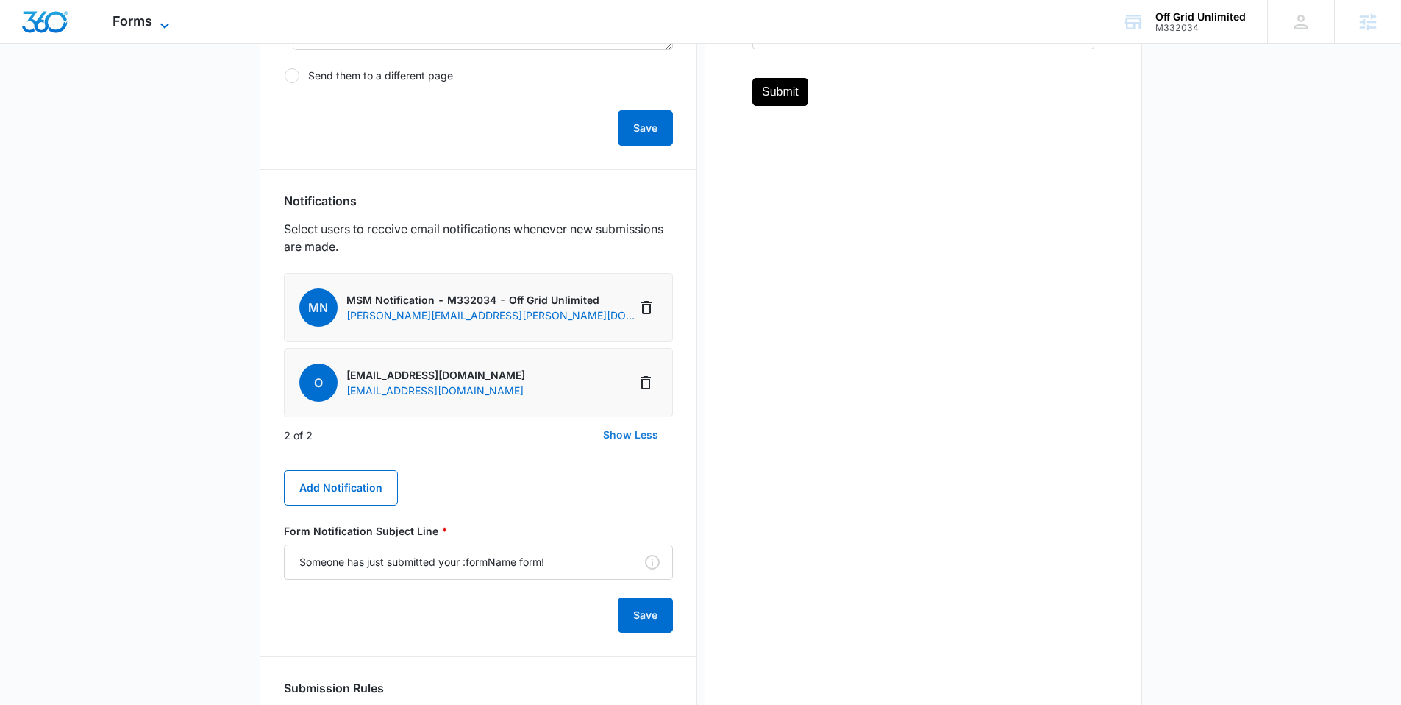
scroll to position [613, 0]
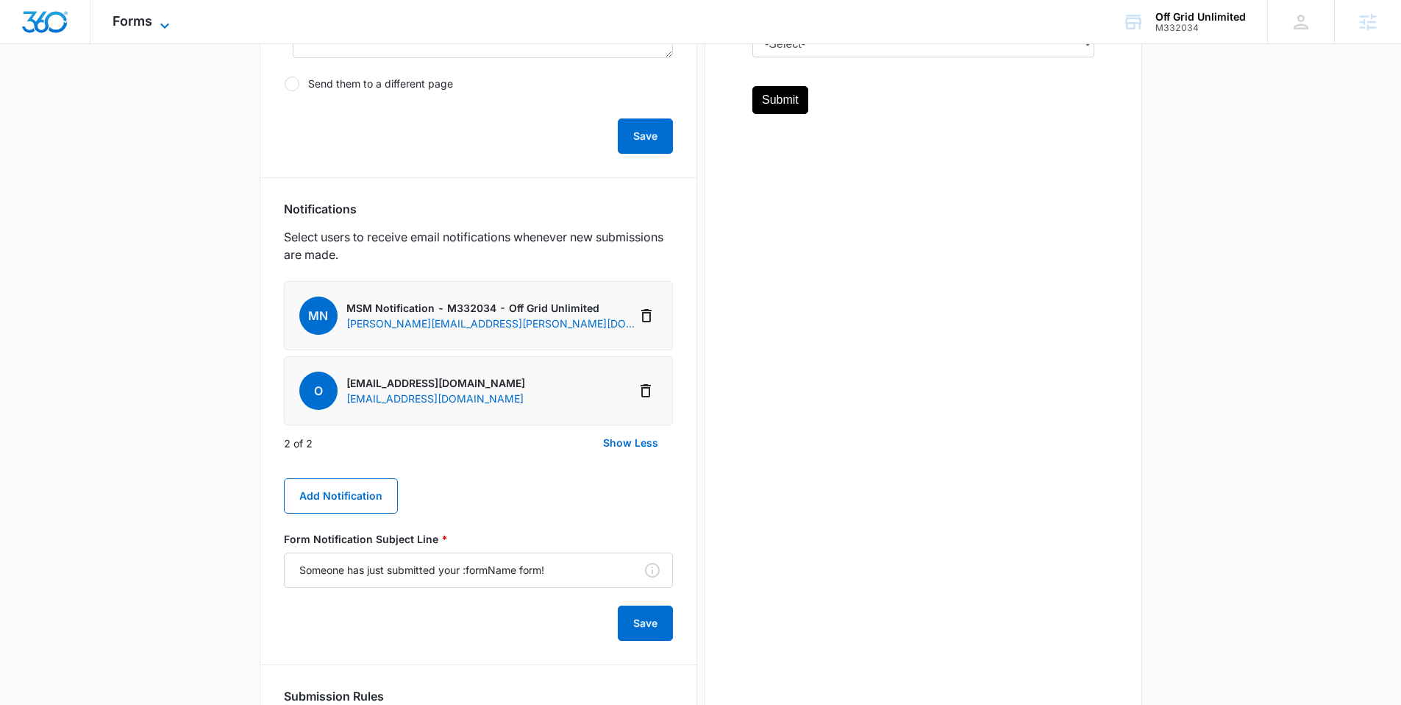
click at [140, 18] on span "Forms" at bounding box center [133, 20] width 40 height 15
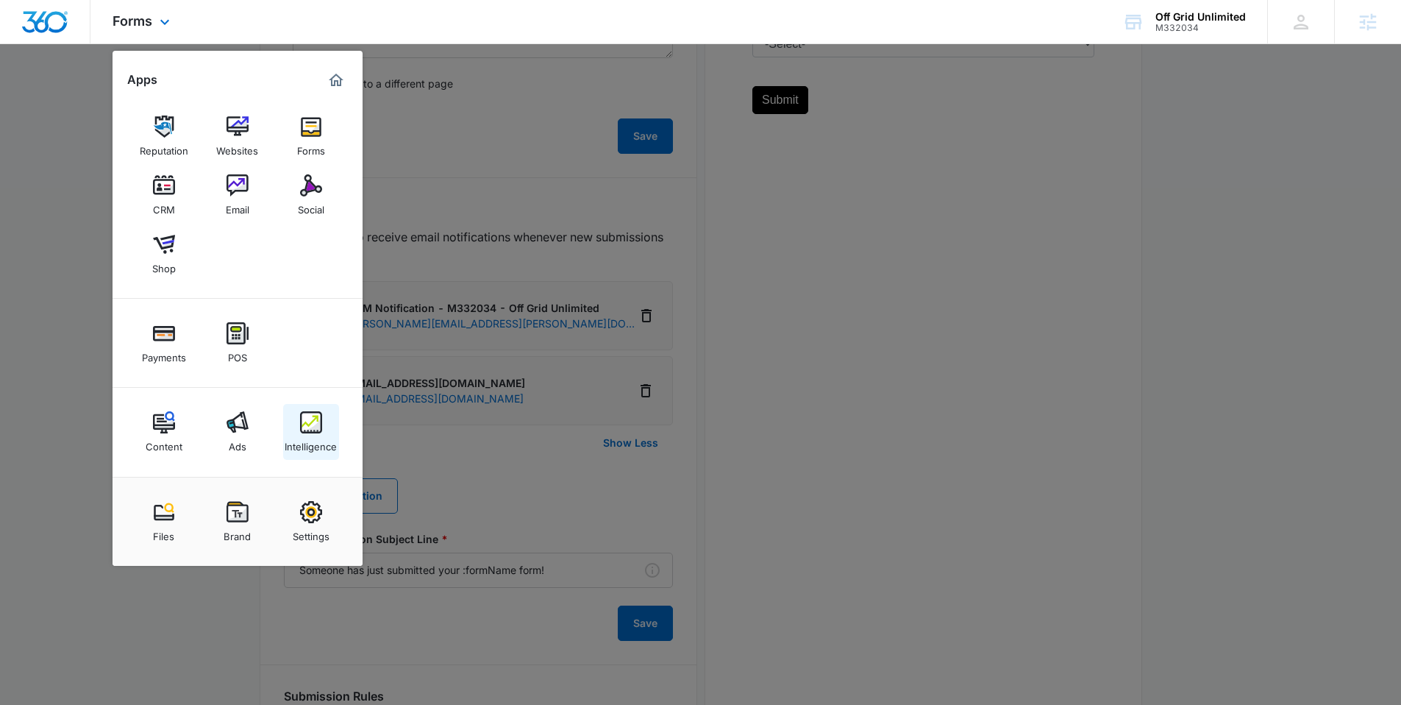
click at [299, 433] on div "Intelligence" at bounding box center [311, 442] width 52 height 19
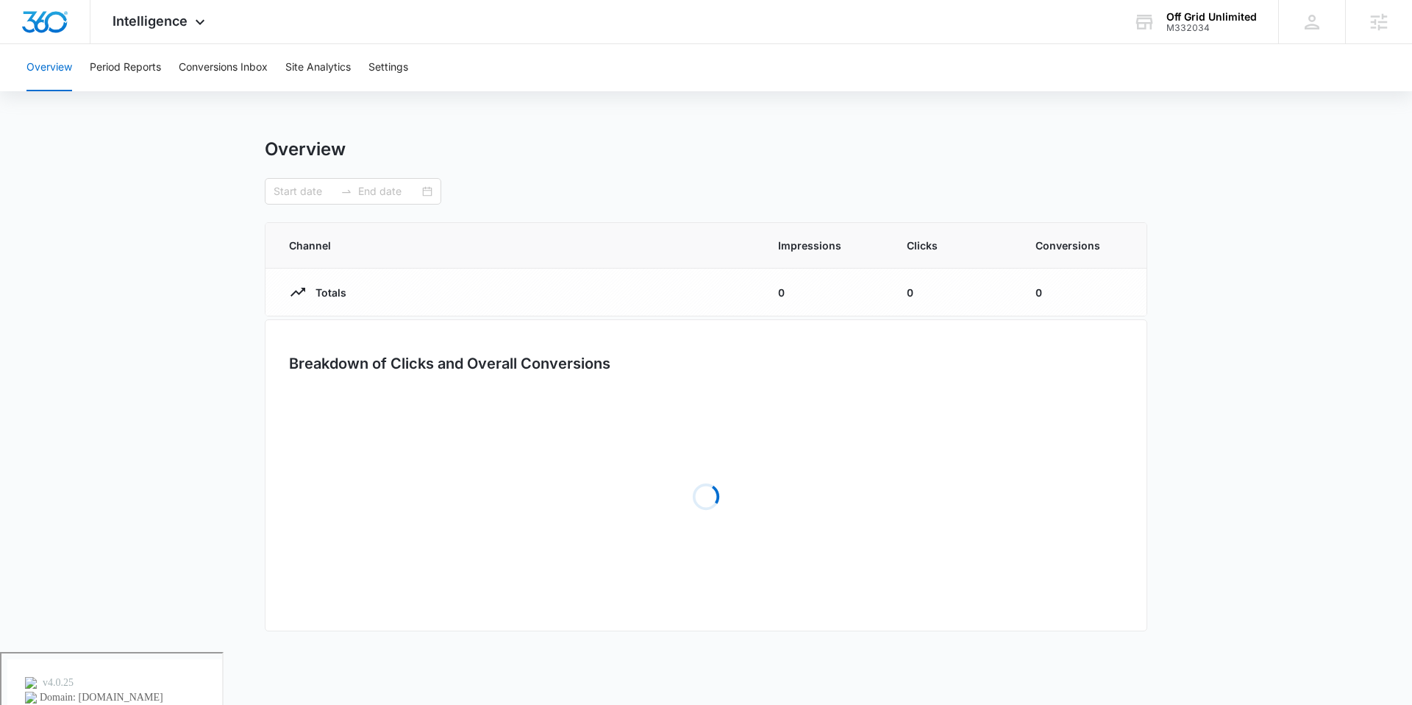
type input "[DATE]"
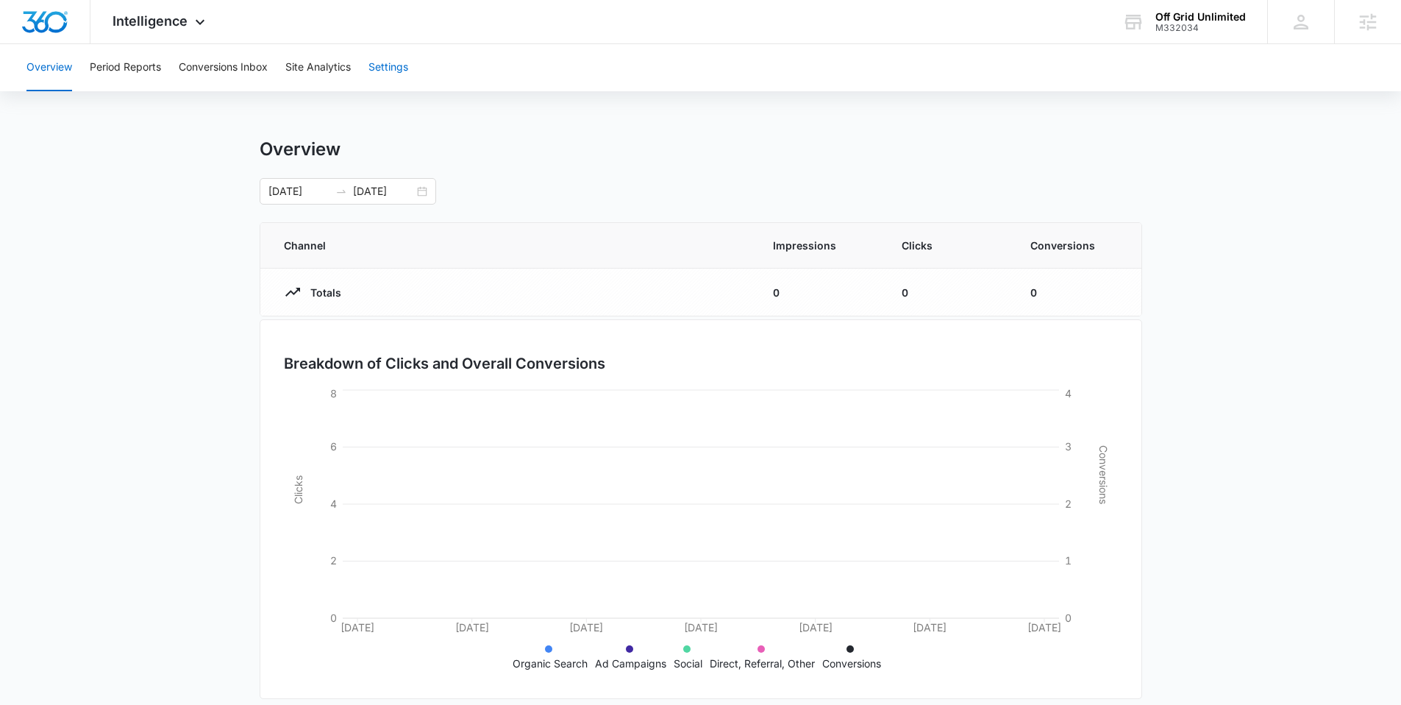
click at [407, 63] on button "Settings" at bounding box center [388, 67] width 40 height 47
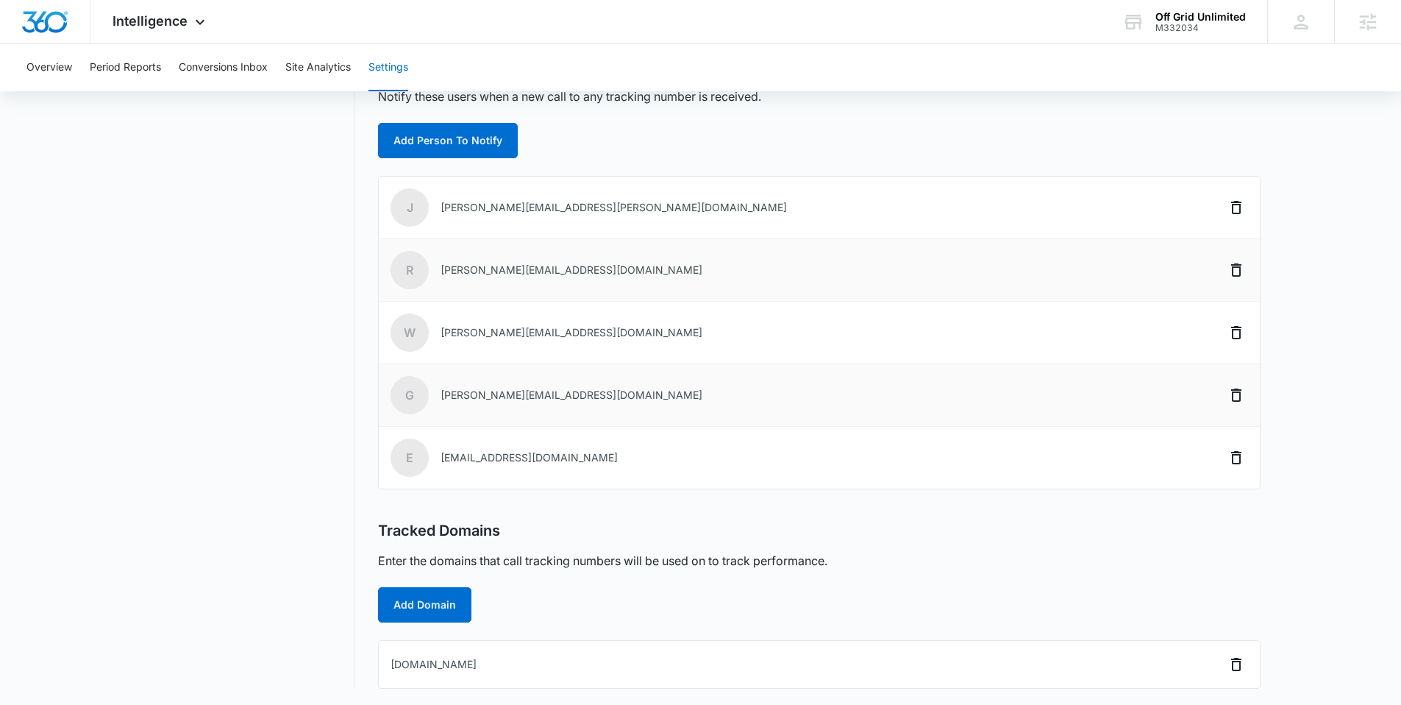
scroll to position [489, 0]
click at [1232, 267] on icon "Delete" at bounding box center [1236, 268] width 10 height 13
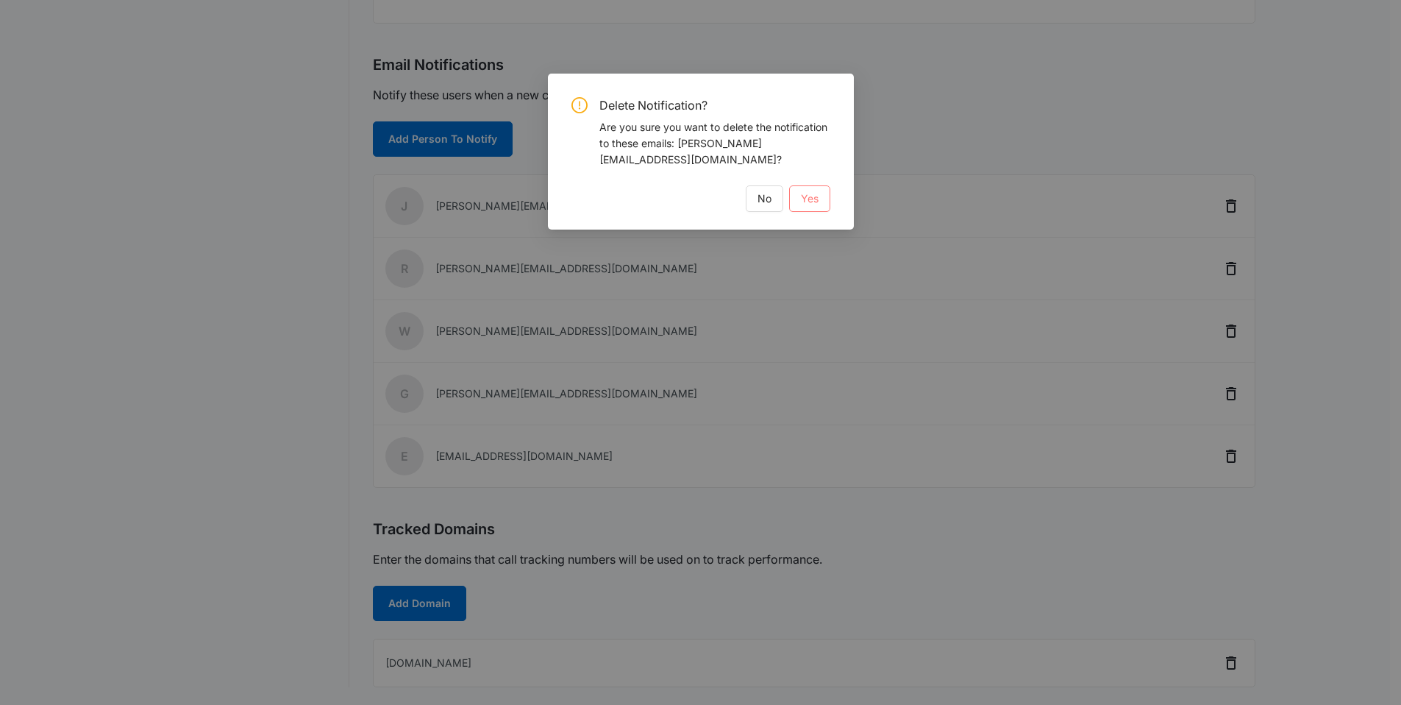
click at [813, 185] on button "Yes" at bounding box center [809, 198] width 41 height 26
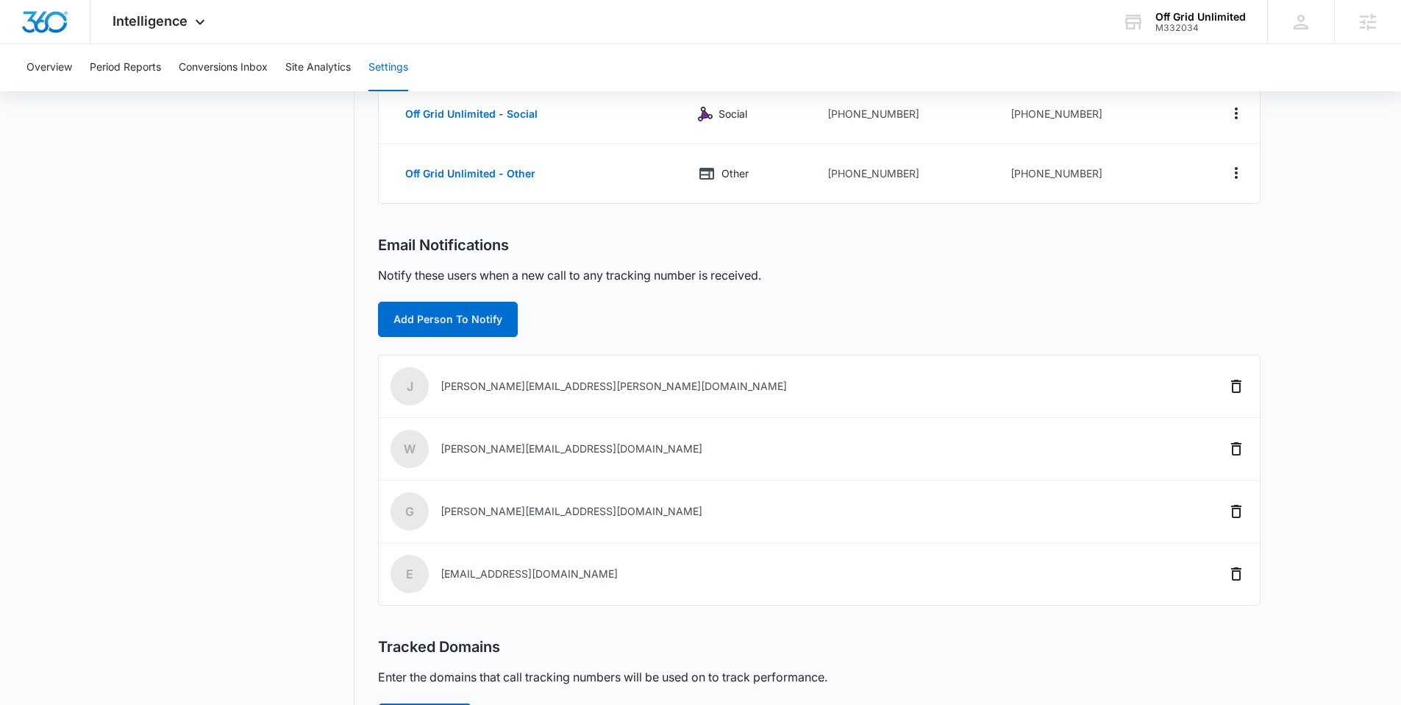
scroll to position [427, 0]
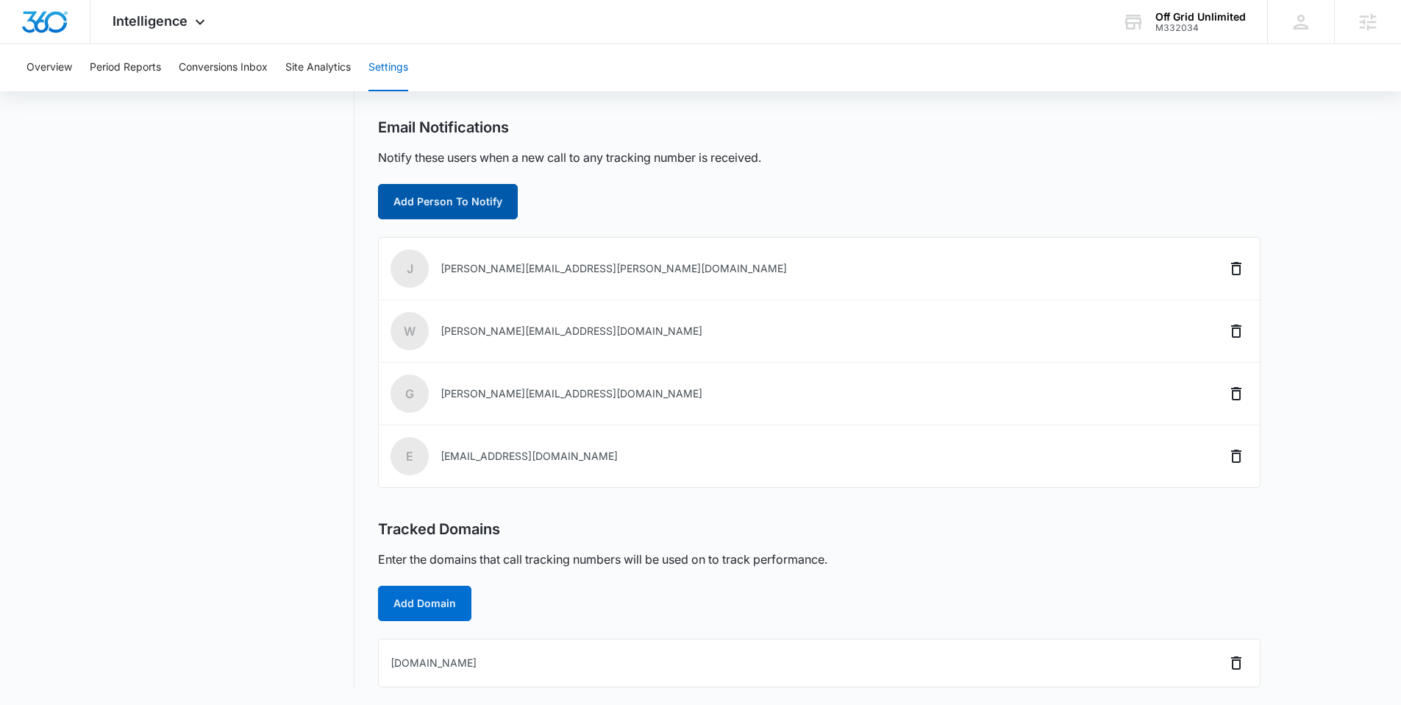
click at [469, 207] on button "Add Person To Notify" at bounding box center [448, 201] width 140 height 35
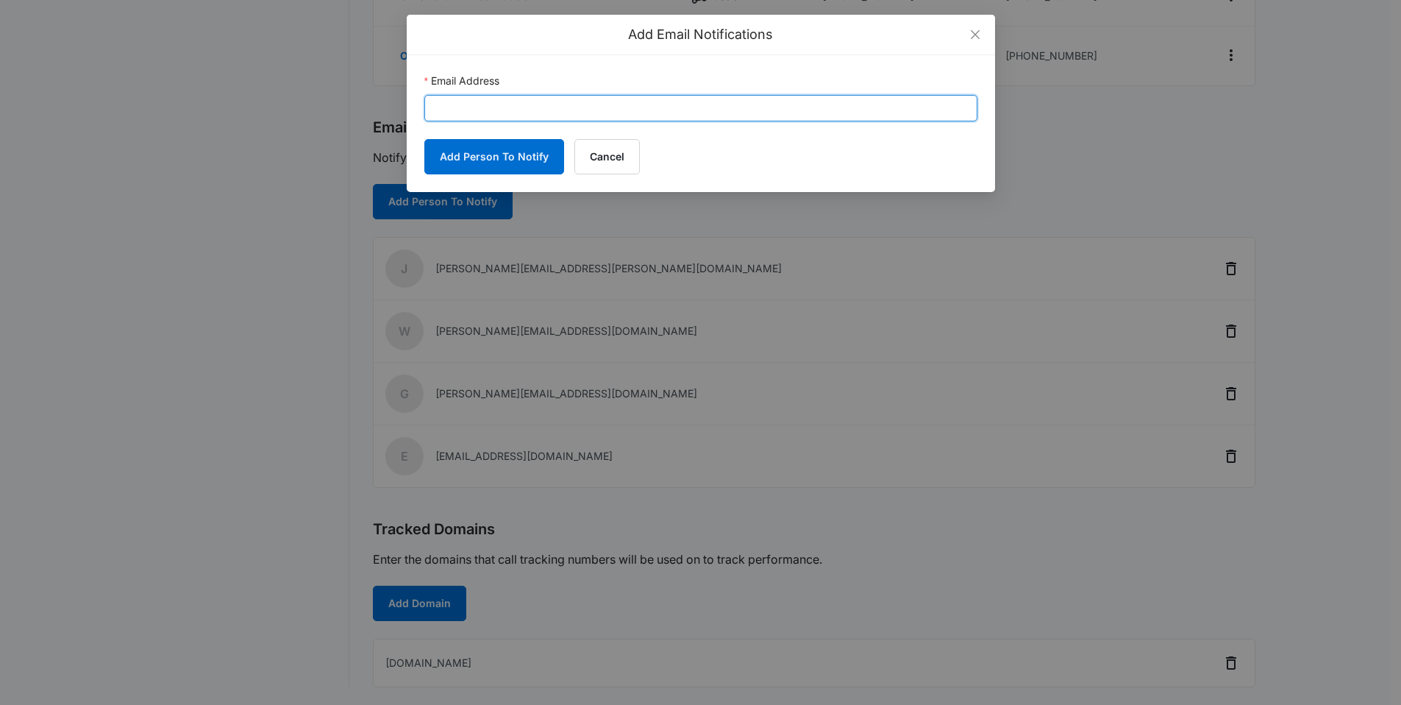
click at [557, 99] on input "Email Address" at bounding box center [700, 108] width 553 height 26
paste input "mailto:[EMAIL_ADDRESS][DOMAIN_NAME]"
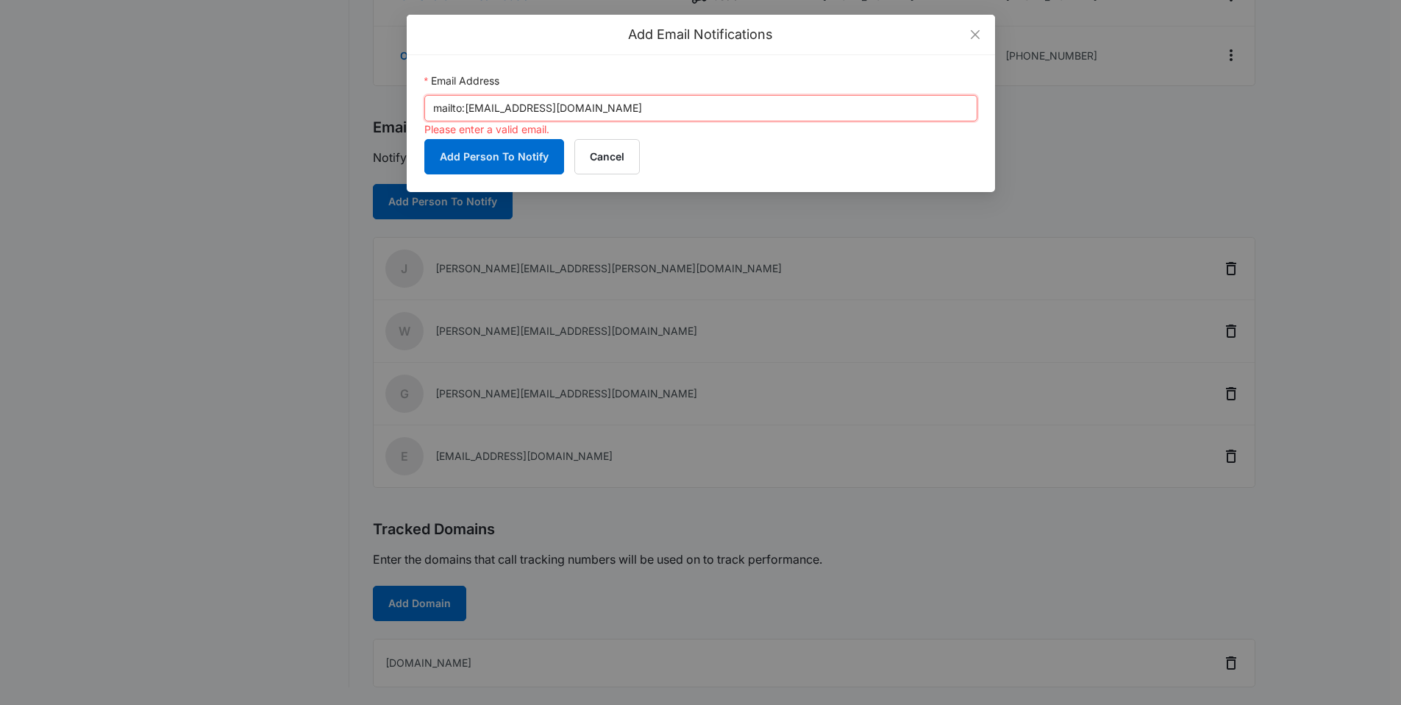
drag, startPoint x: 468, startPoint y: 104, endPoint x: 225, endPoint y: 99, distance: 242.8
click at [225, 99] on div "Add Email Notifications Email Address mailto:[EMAIL_ADDRESS][DOMAIN_NAME] Pleas…" at bounding box center [700, 352] width 1401 height 705
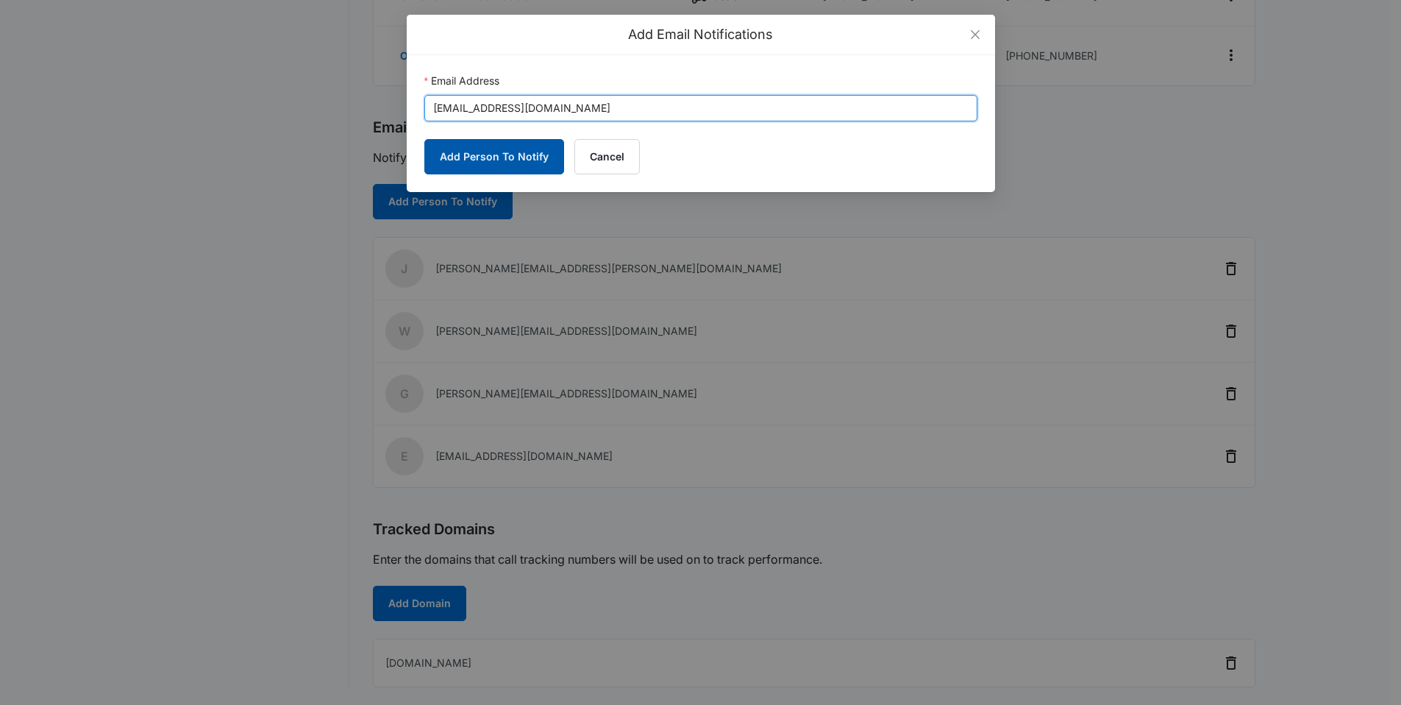
type input "[EMAIL_ADDRESS][DOMAIN_NAME]"
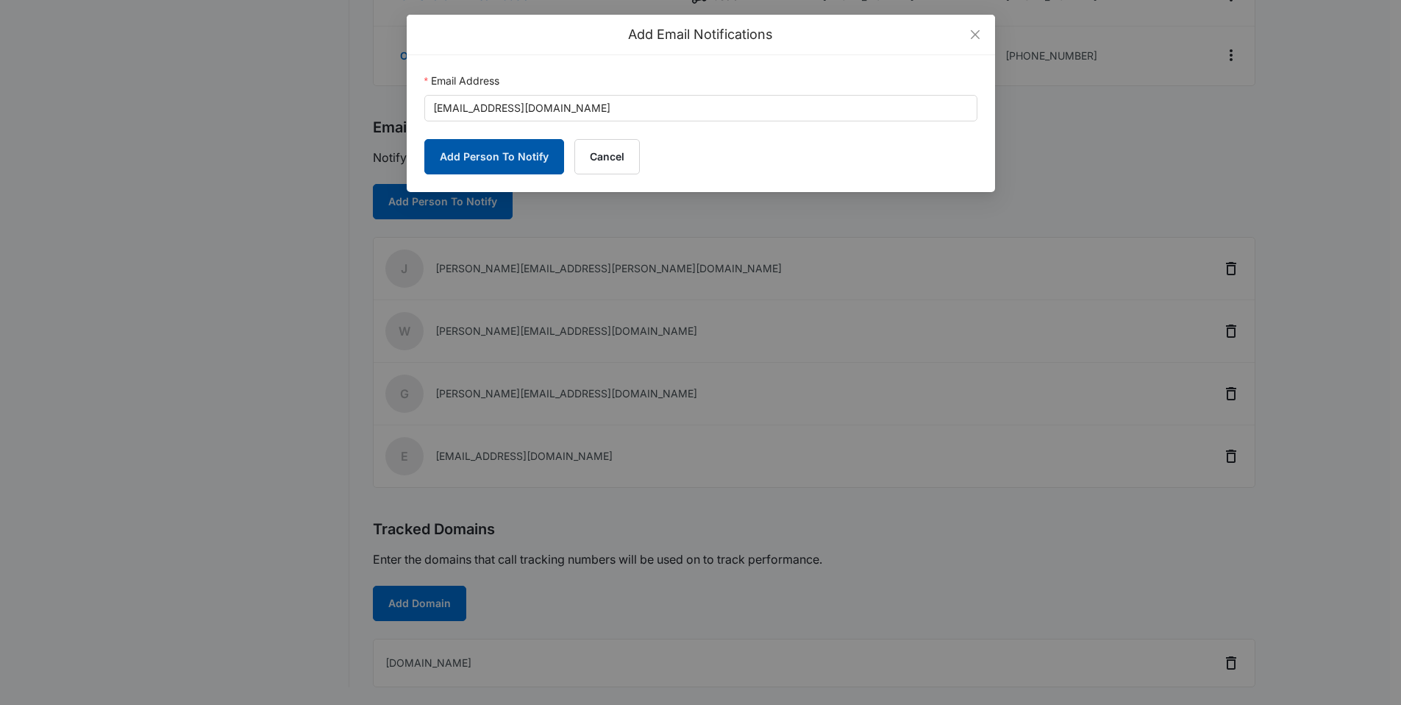
click at [474, 159] on button "Add Person To Notify" at bounding box center [494, 156] width 140 height 35
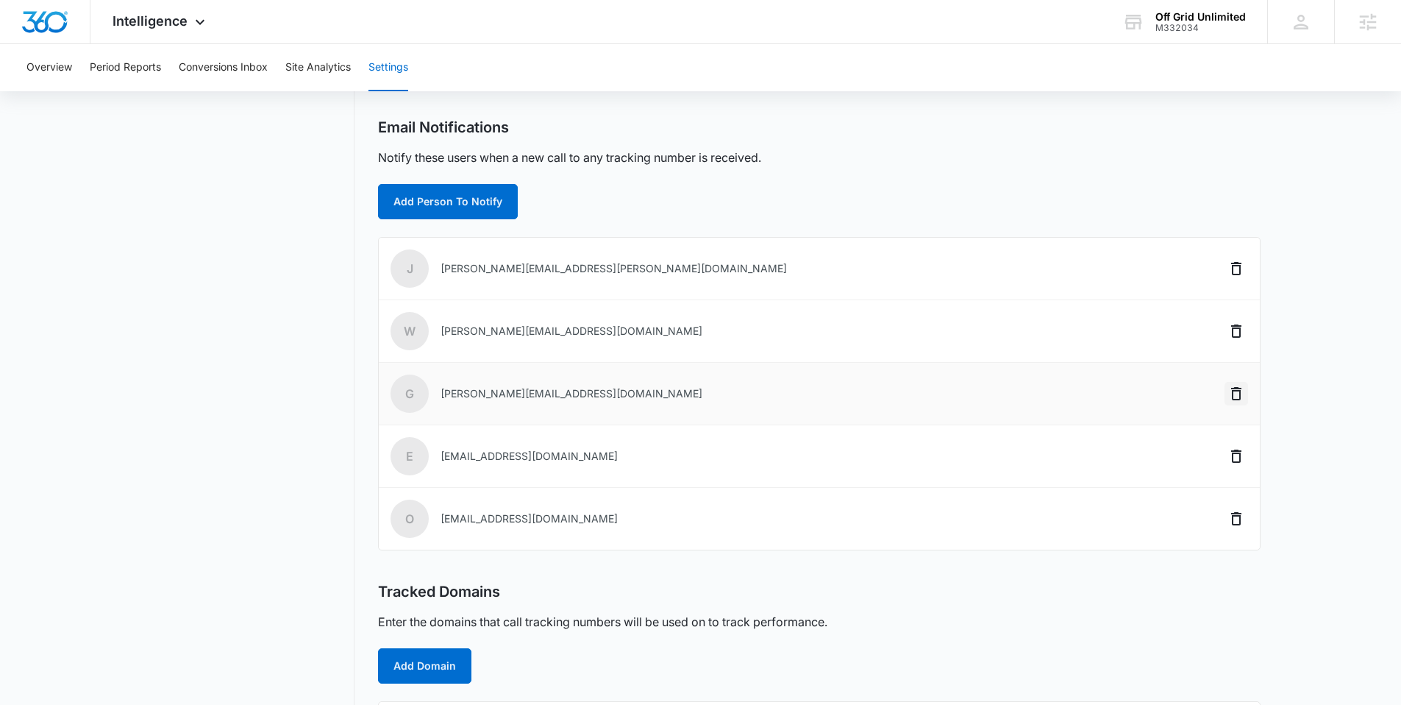
click at [1235, 393] on icon "Delete" at bounding box center [1237, 394] width 18 height 18
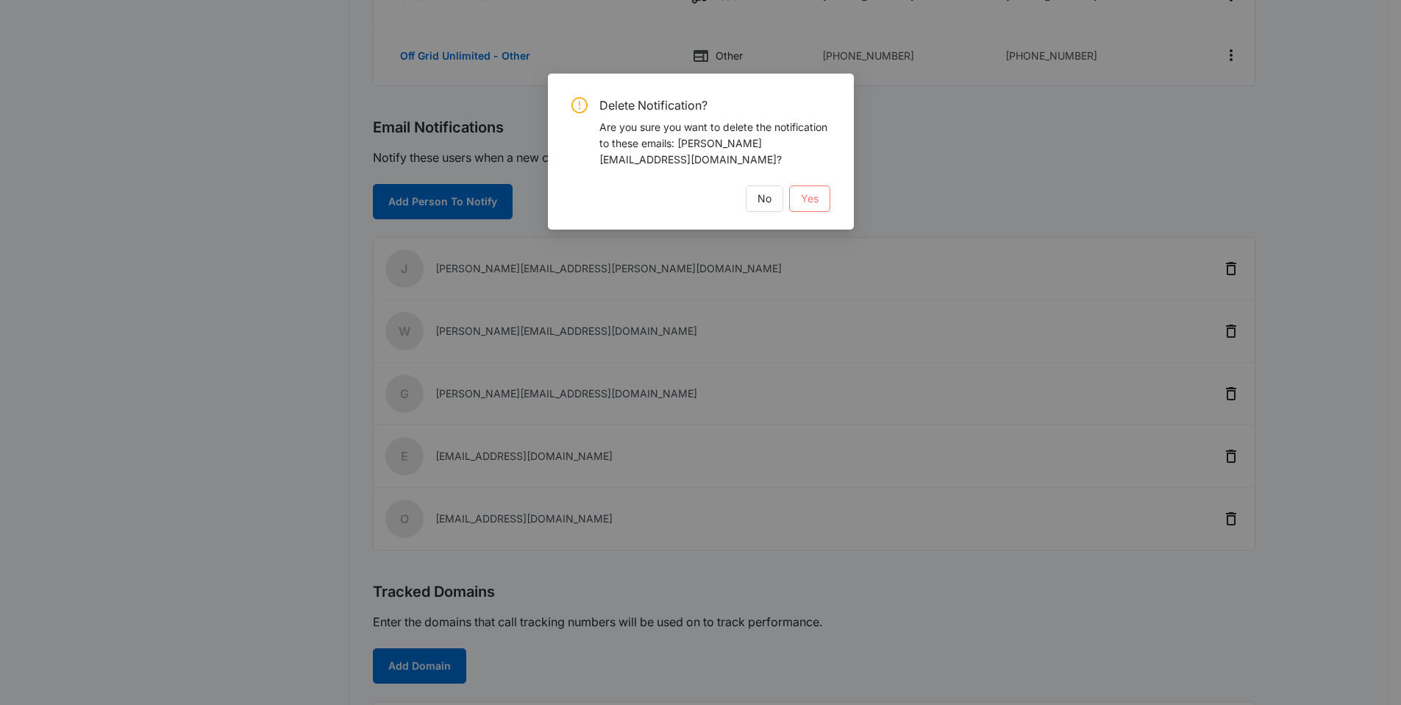
click at [822, 185] on button "Yes" at bounding box center [809, 198] width 41 height 26
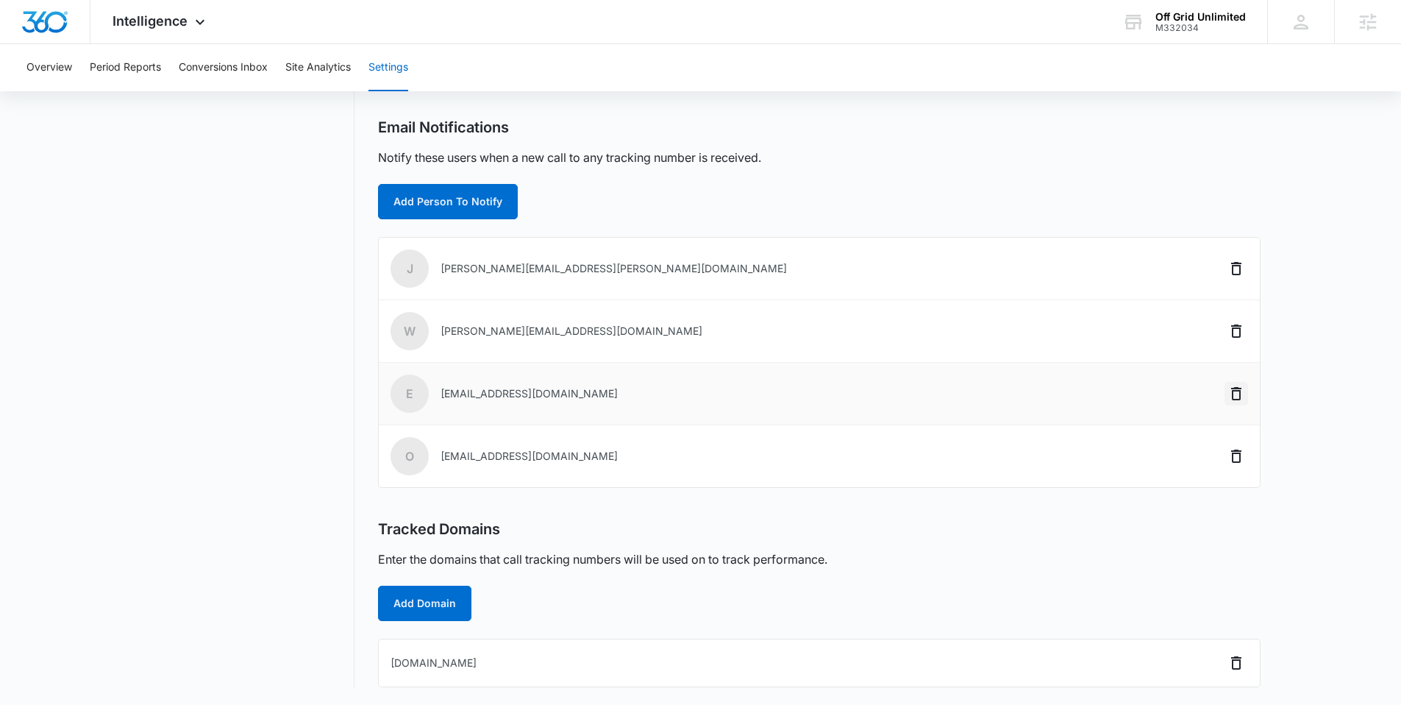
click at [1236, 391] on icon "Delete" at bounding box center [1237, 394] width 18 height 18
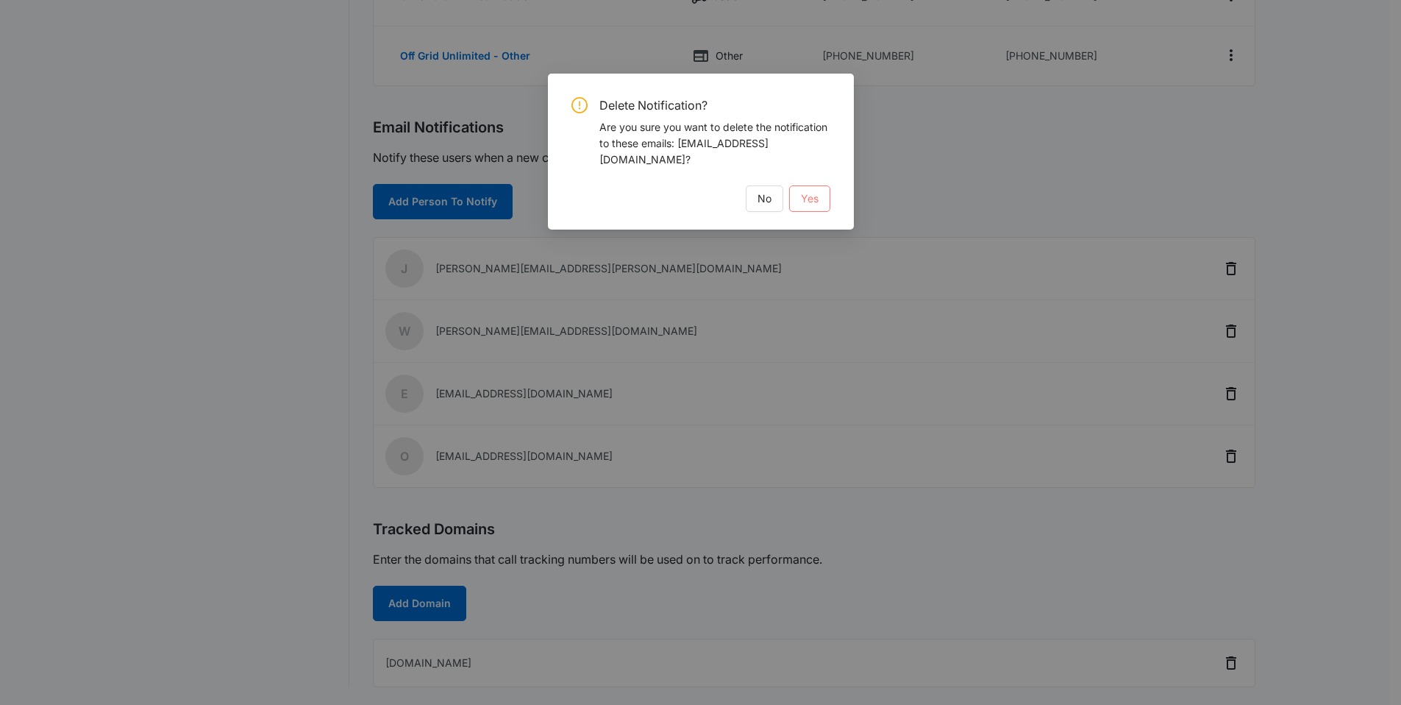
click at [805, 190] on span "Yes" at bounding box center [810, 198] width 18 height 16
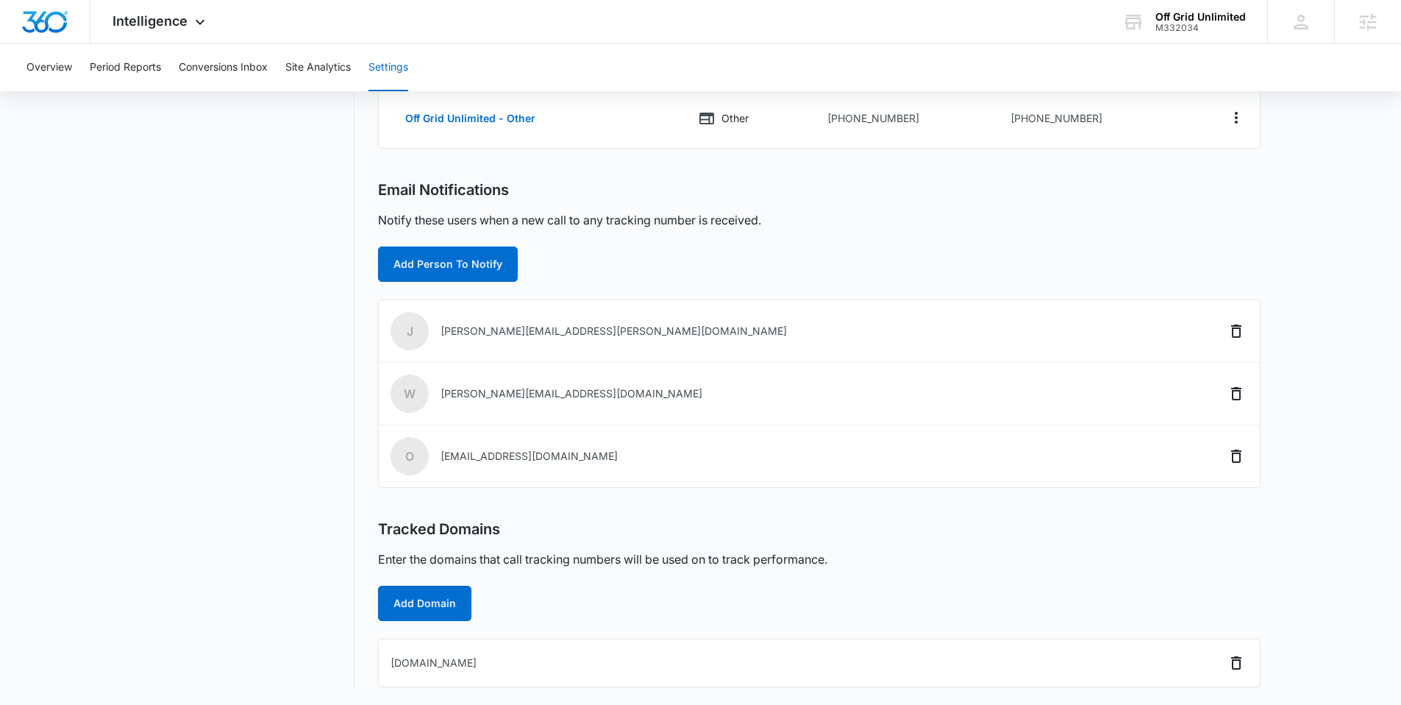
scroll to position [0, 0]
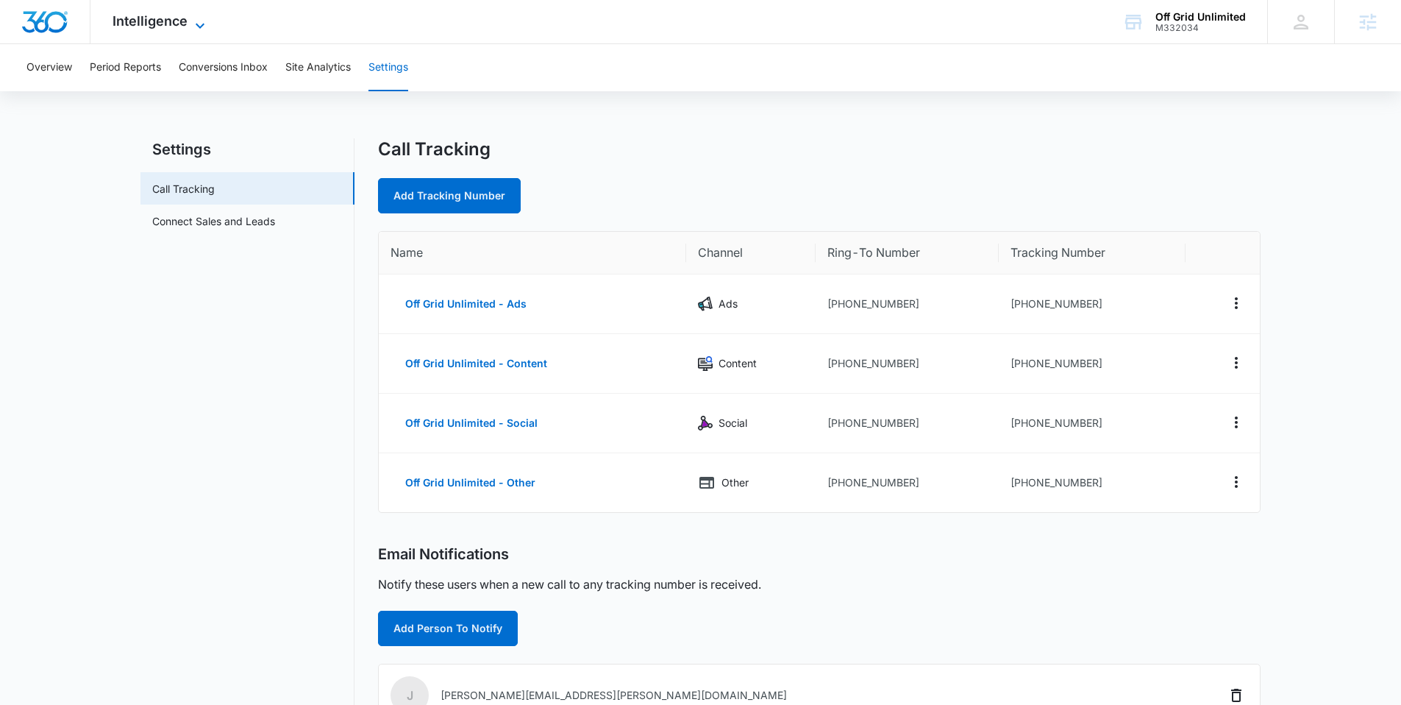
click at [184, 14] on span "Intelligence" at bounding box center [150, 20] width 75 height 15
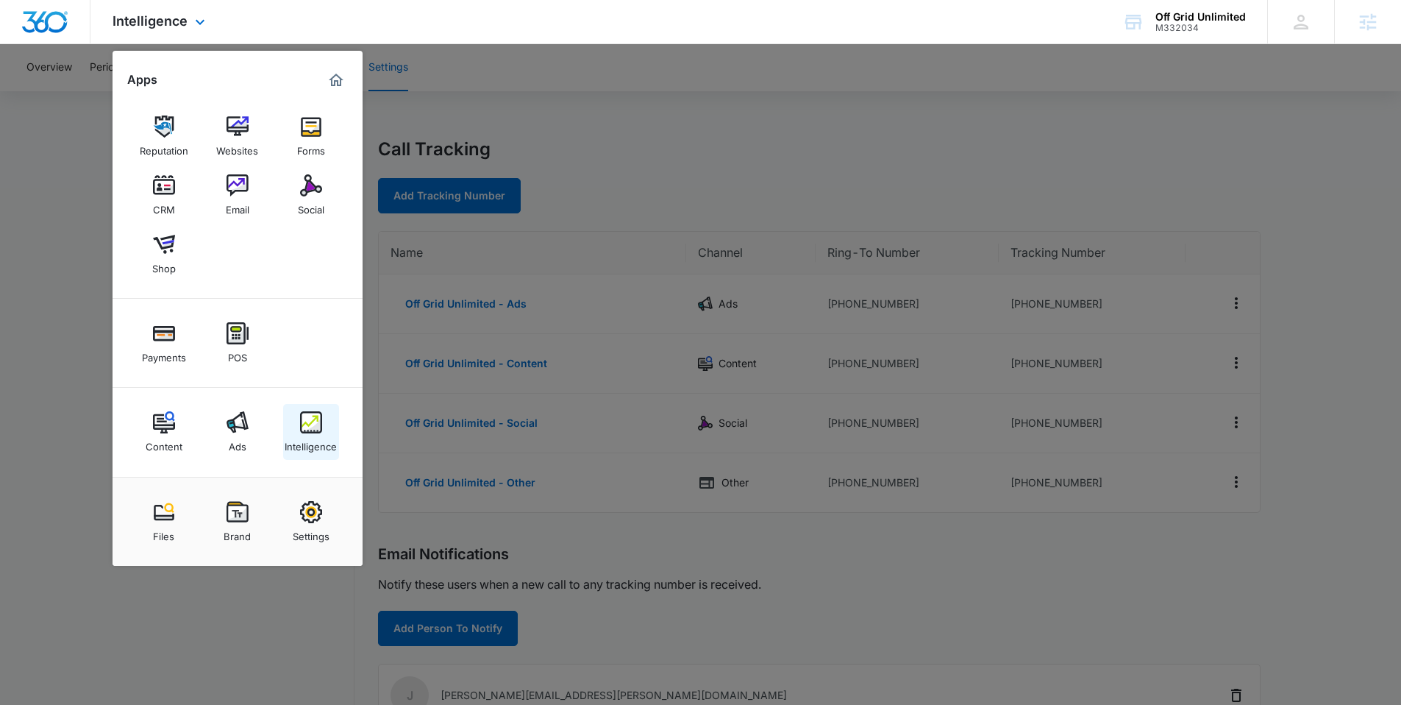
click at [297, 434] on div "Intelligence" at bounding box center [311, 442] width 52 height 19
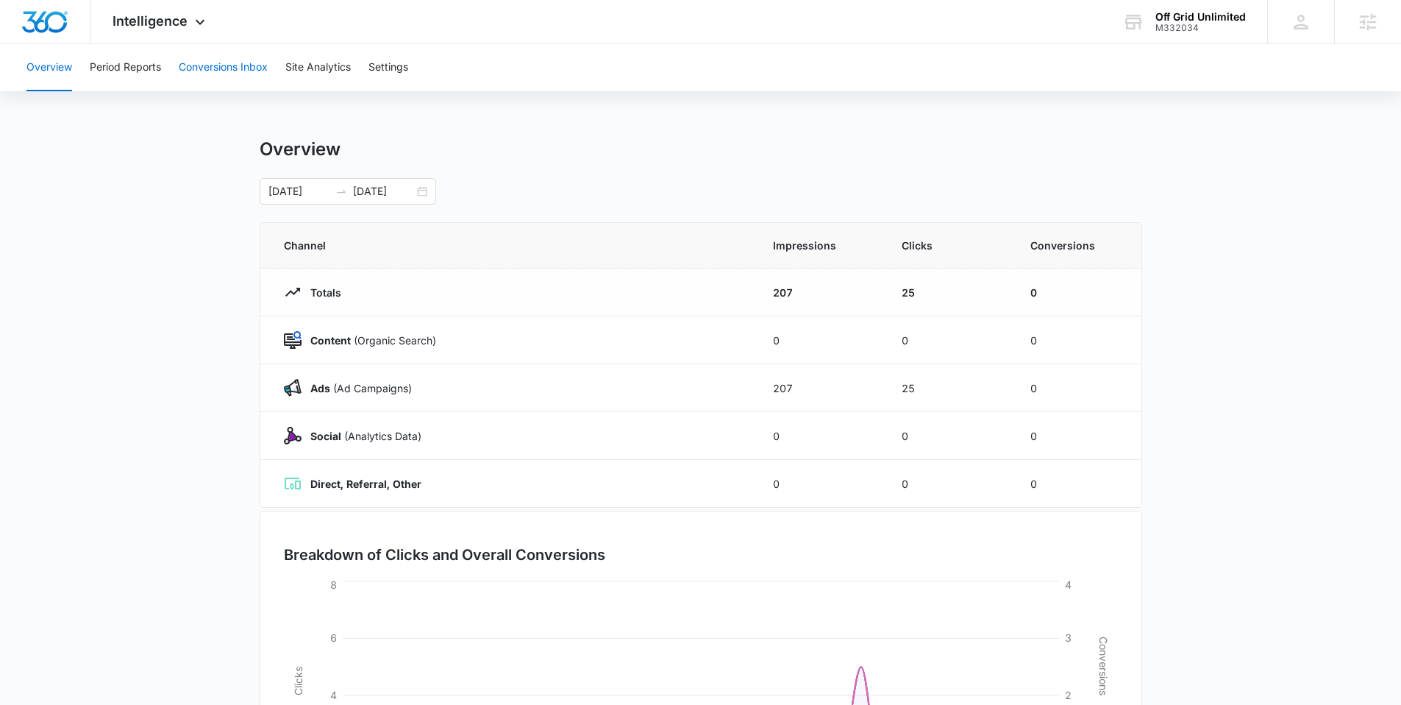
click at [200, 67] on button "Conversions Inbox" at bounding box center [223, 67] width 89 height 47
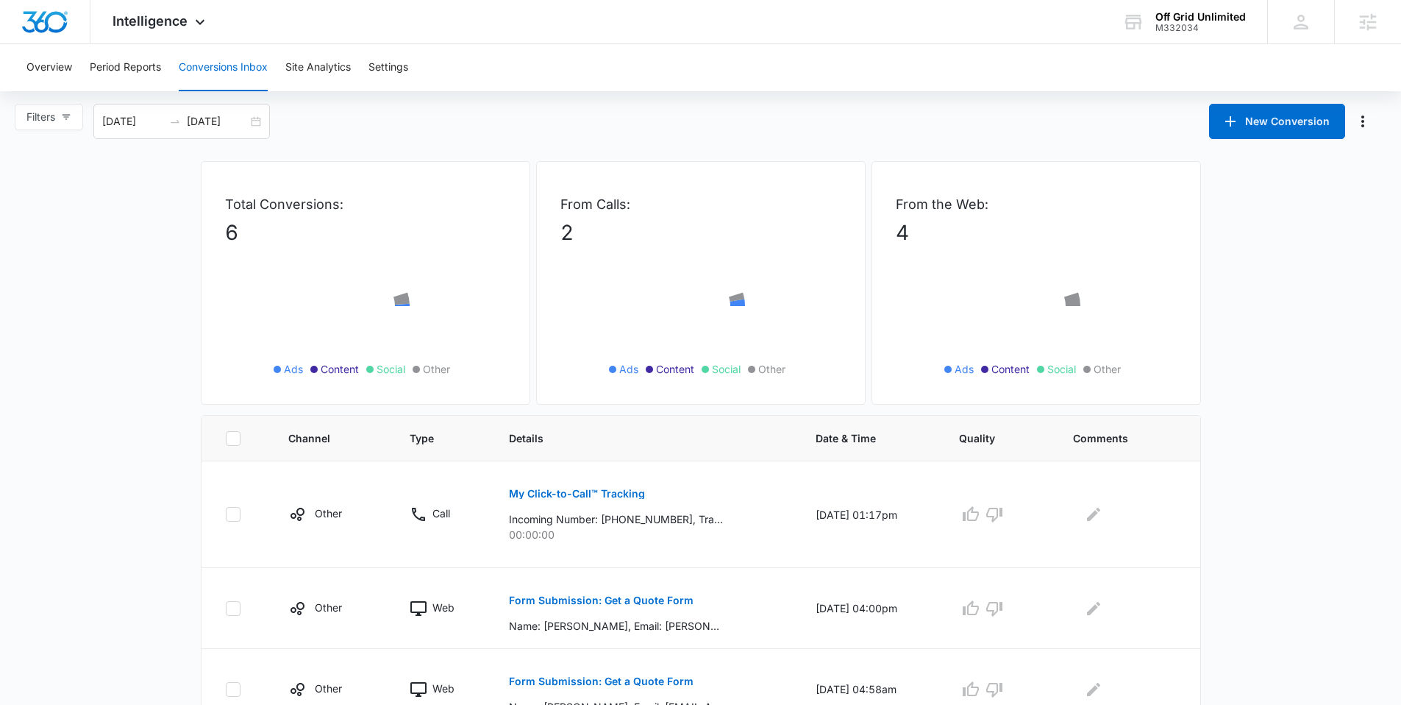
scroll to position [257, 0]
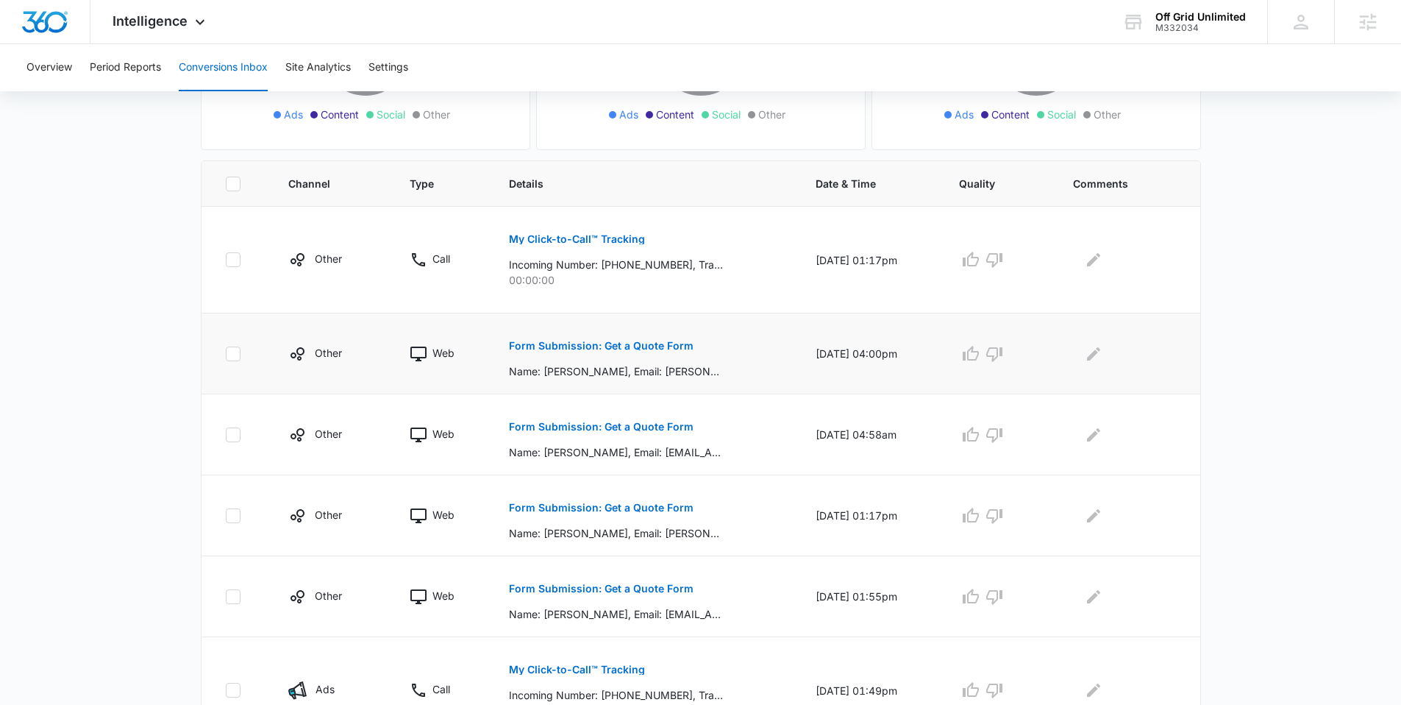
click at [579, 346] on p "Form Submission: Get a Quote Form" at bounding box center [601, 346] width 185 height 10
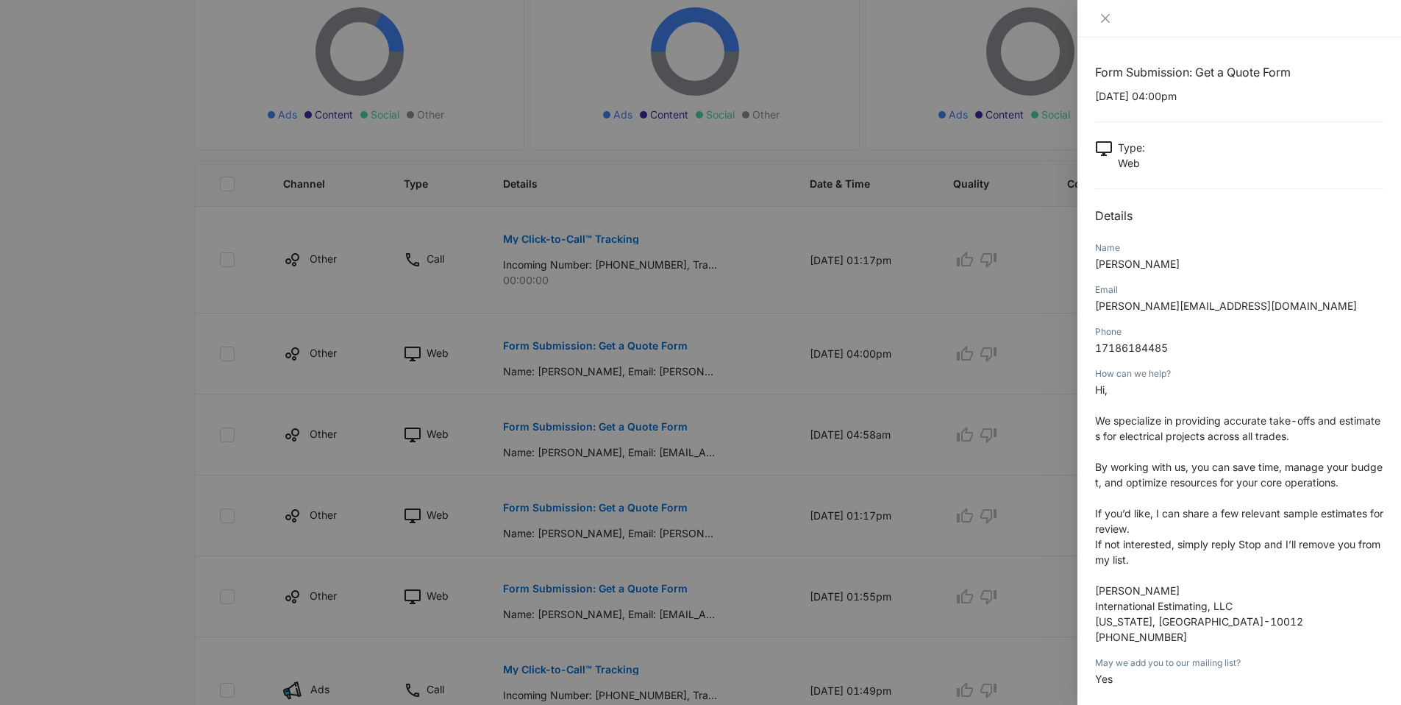
click at [1108, 27] on div at bounding box center [1240, 19] width 324 height 38
click at [1108, 22] on icon "close" at bounding box center [1106, 19] width 12 height 12
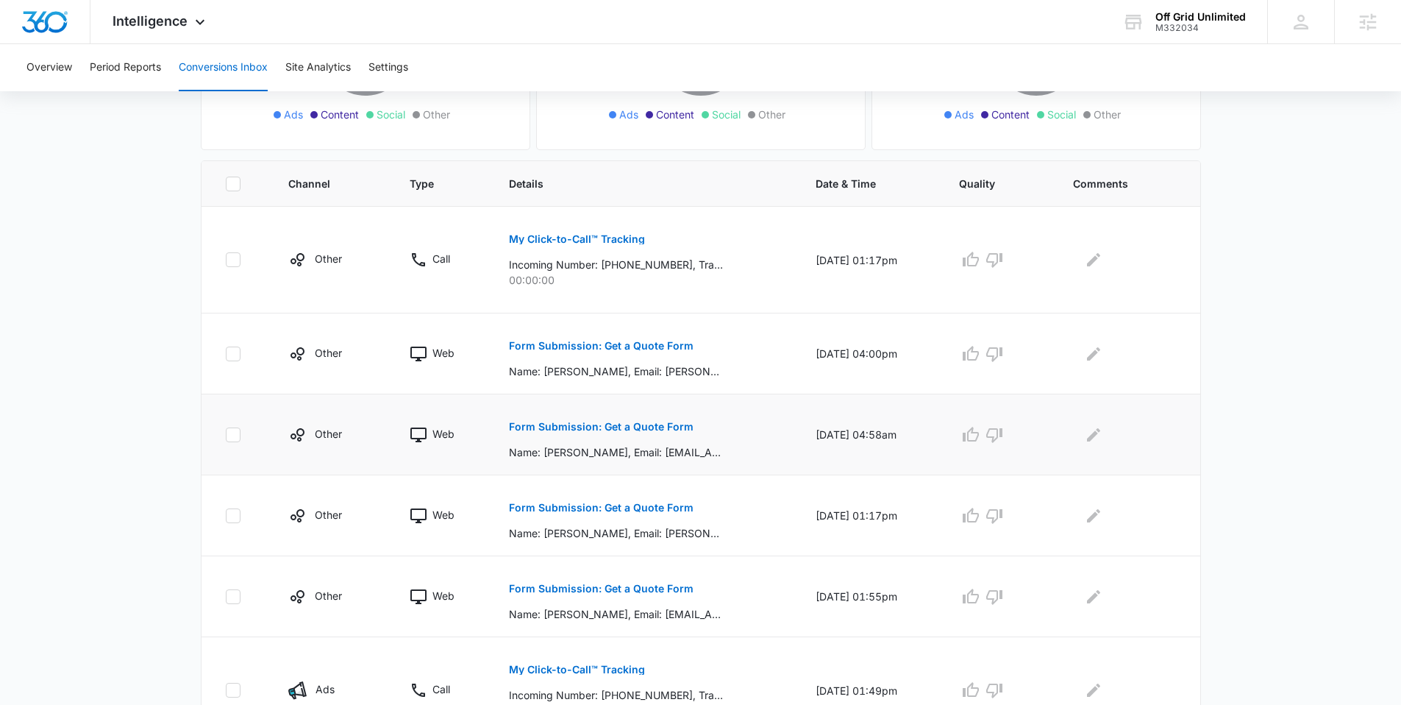
click at [621, 418] on button "Form Submission: Get a Quote Form" at bounding box center [601, 426] width 185 height 35
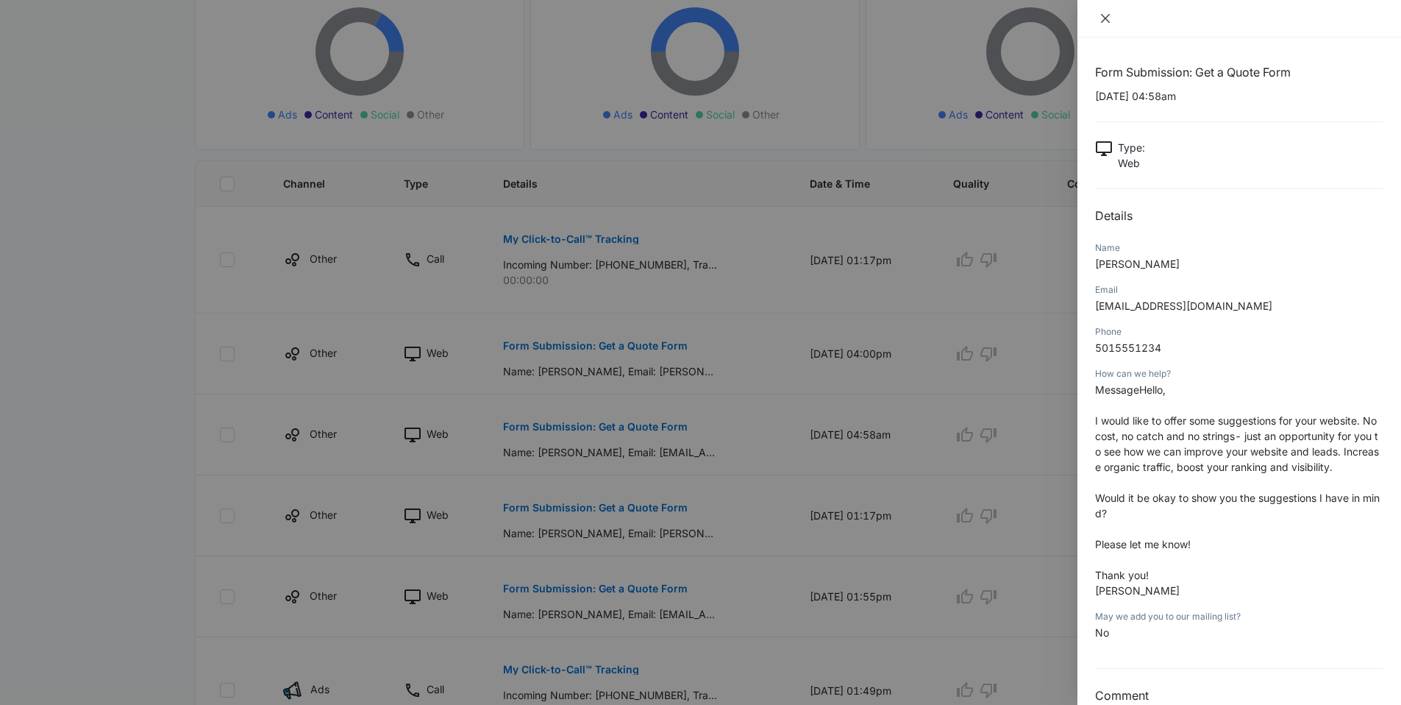
click at [1106, 13] on icon "close" at bounding box center [1106, 19] width 12 height 12
